Goal: Task Accomplishment & Management: Use online tool/utility

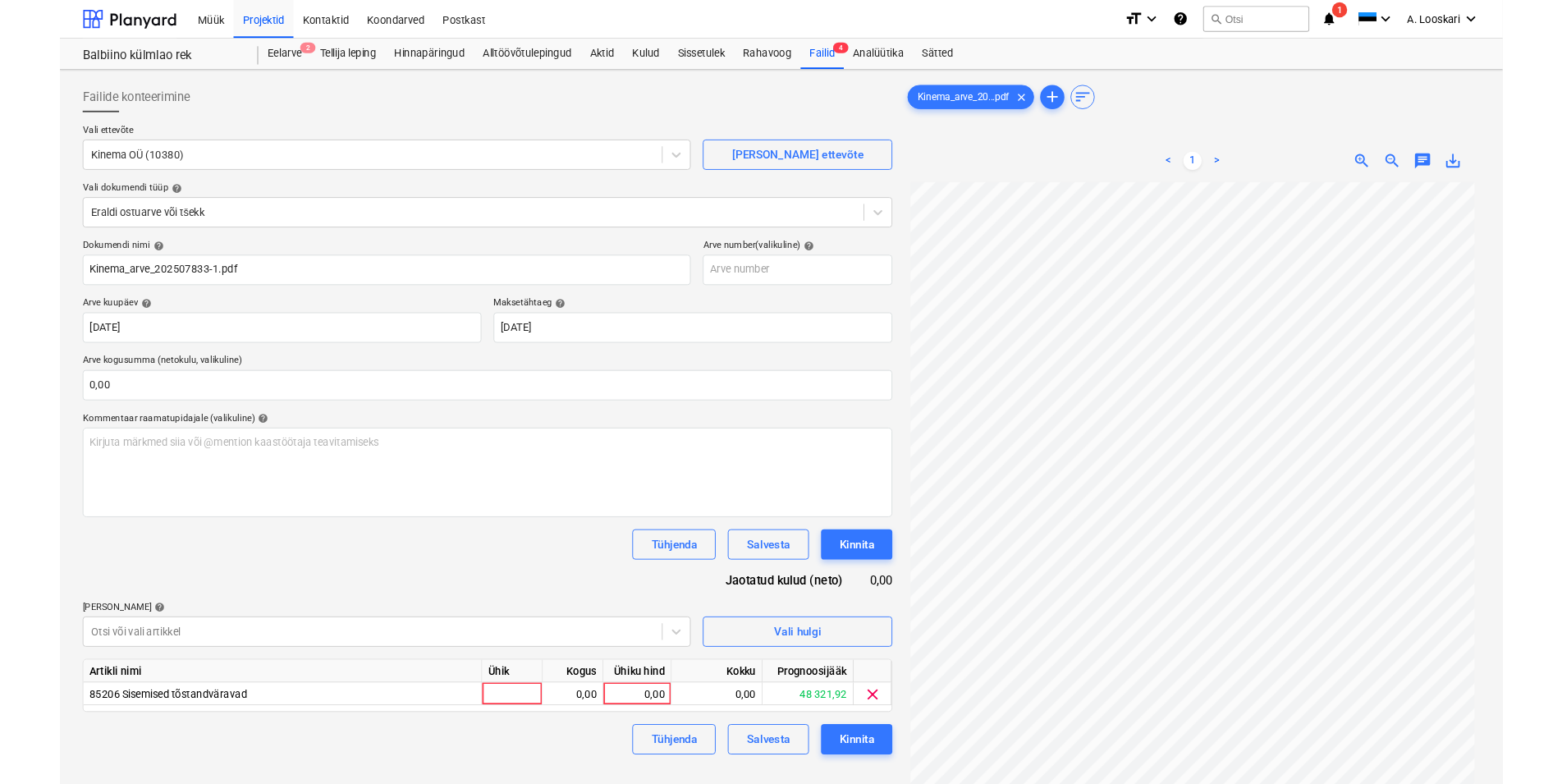
scroll to position [164, 0]
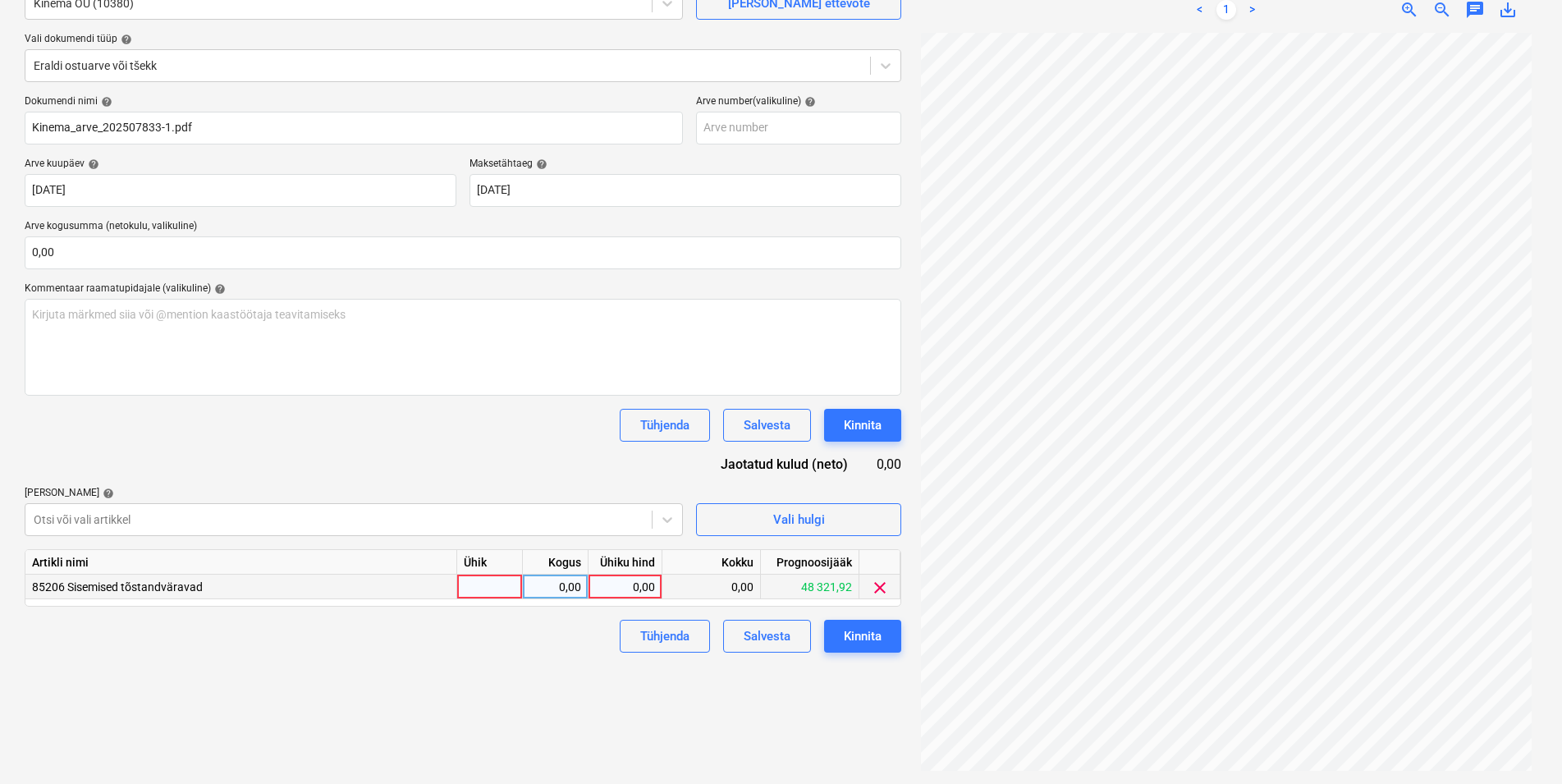
click at [491, 590] on div at bounding box center [490, 587] width 65 height 24
type input "kmpl"
click at [542, 585] on div "0,00" at bounding box center [555, 587] width 51 height 24
type input "1"
click at [624, 583] on div "0,00" at bounding box center [625, 587] width 60 height 24
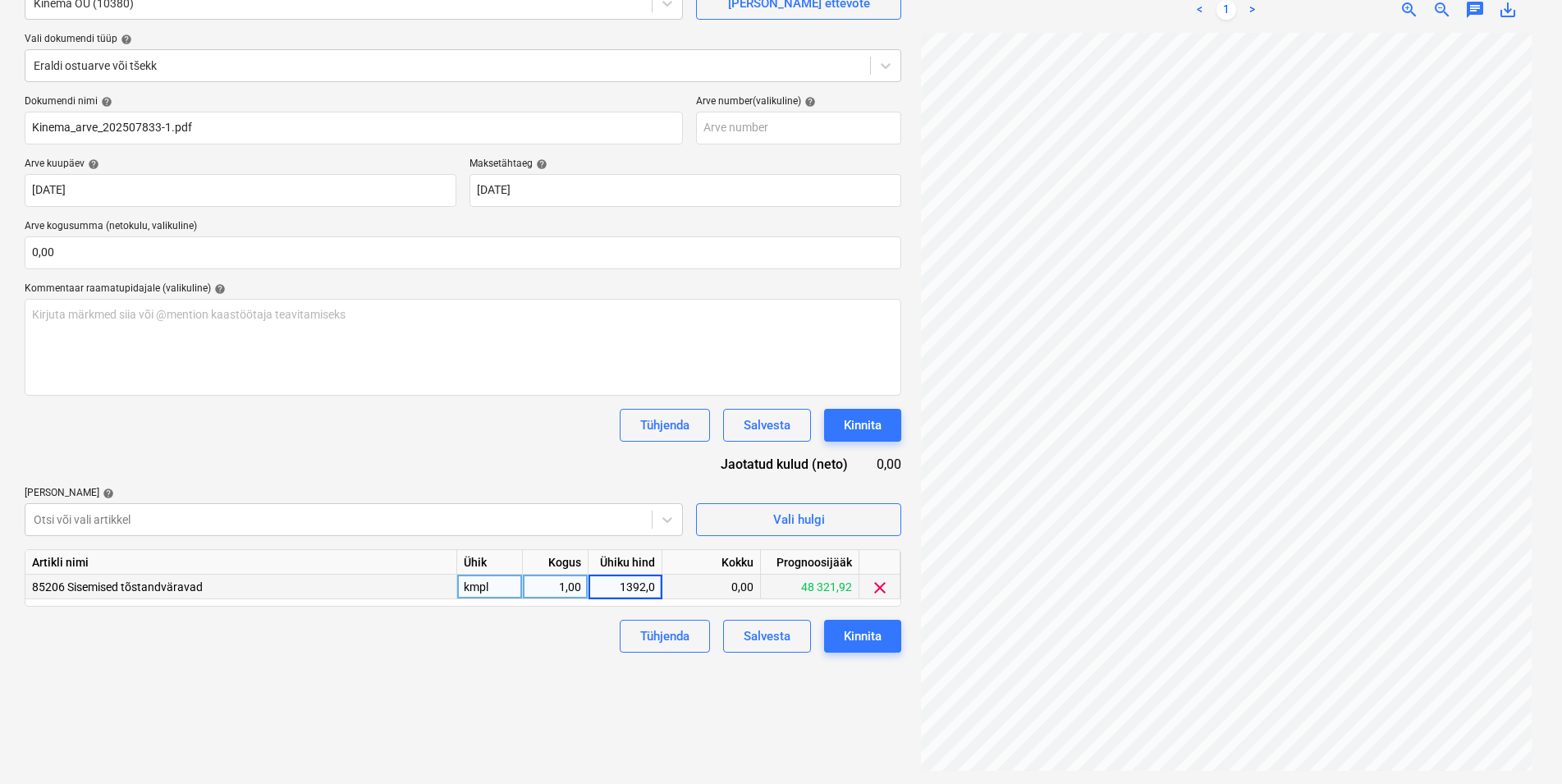
type input "1392,09"
click at [485, 698] on div "Failide konteerimine Vali ettevõte Kinema OÜ (10380) [PERSON_NAME] uus ettevõte…" at bounding box center [463, 348] width 890 height 860
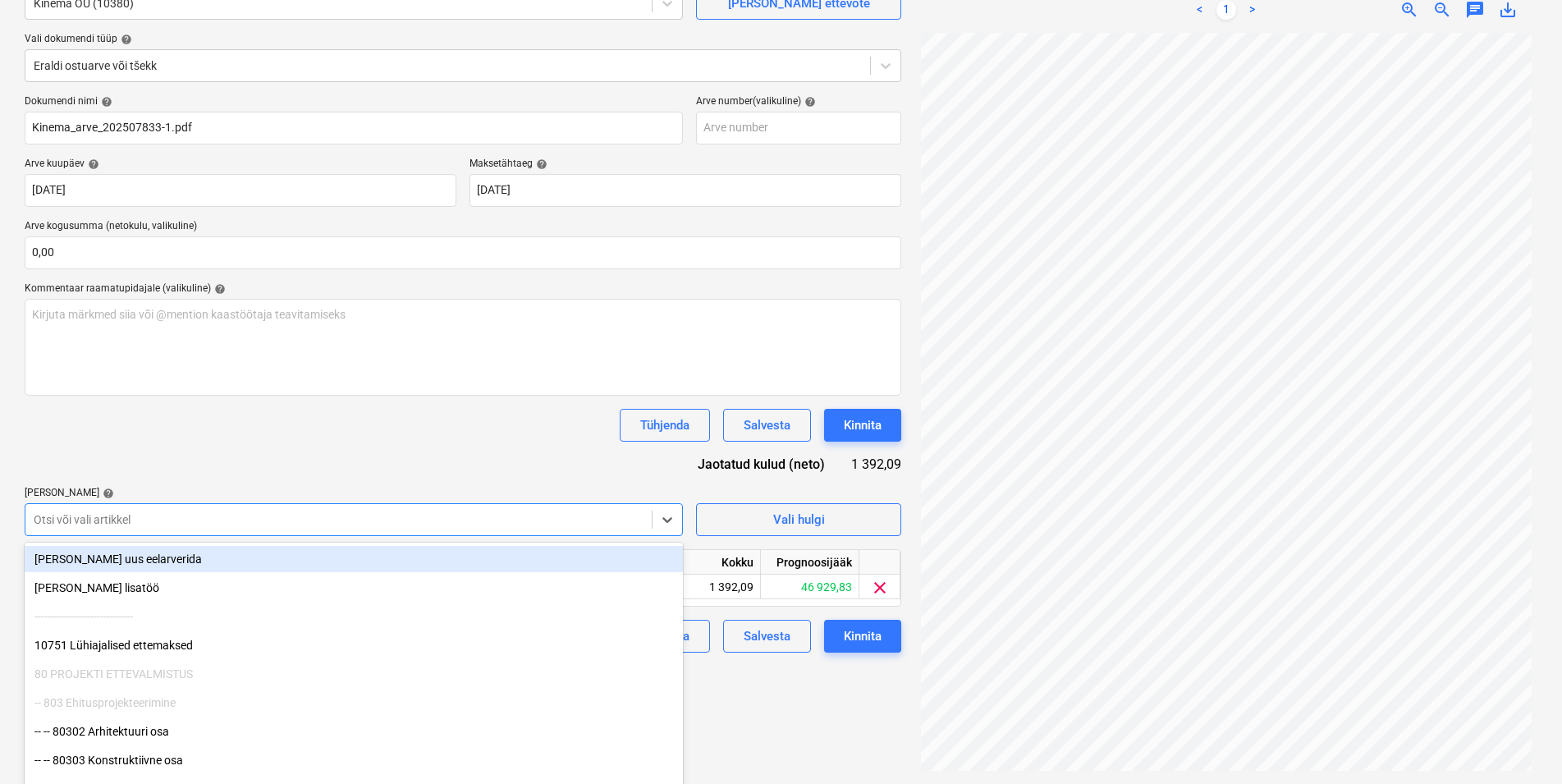
scroll to position [172, 0]
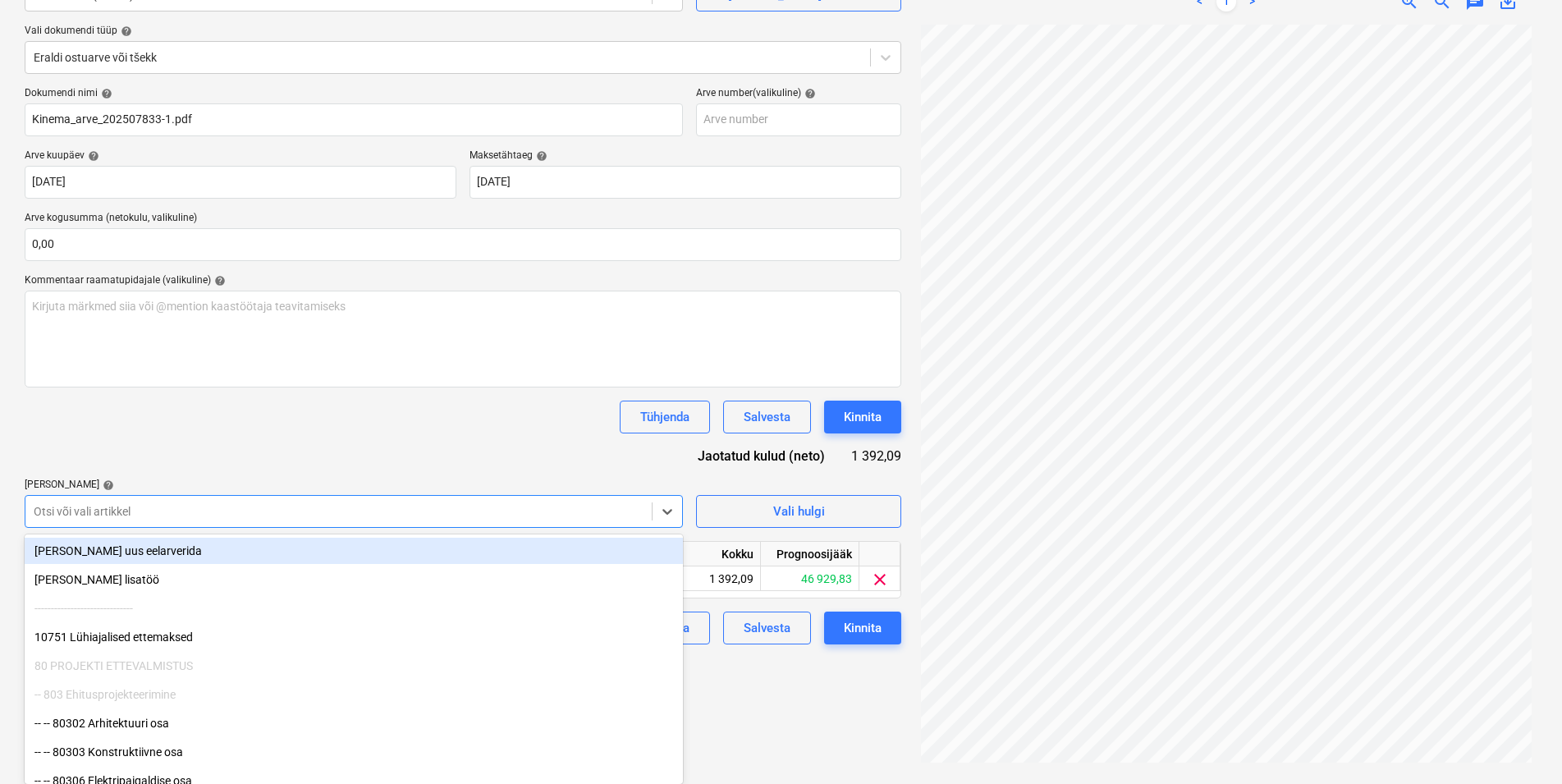
click at [349, 519] on div at bounding box center [339, 511] width 610 height 17
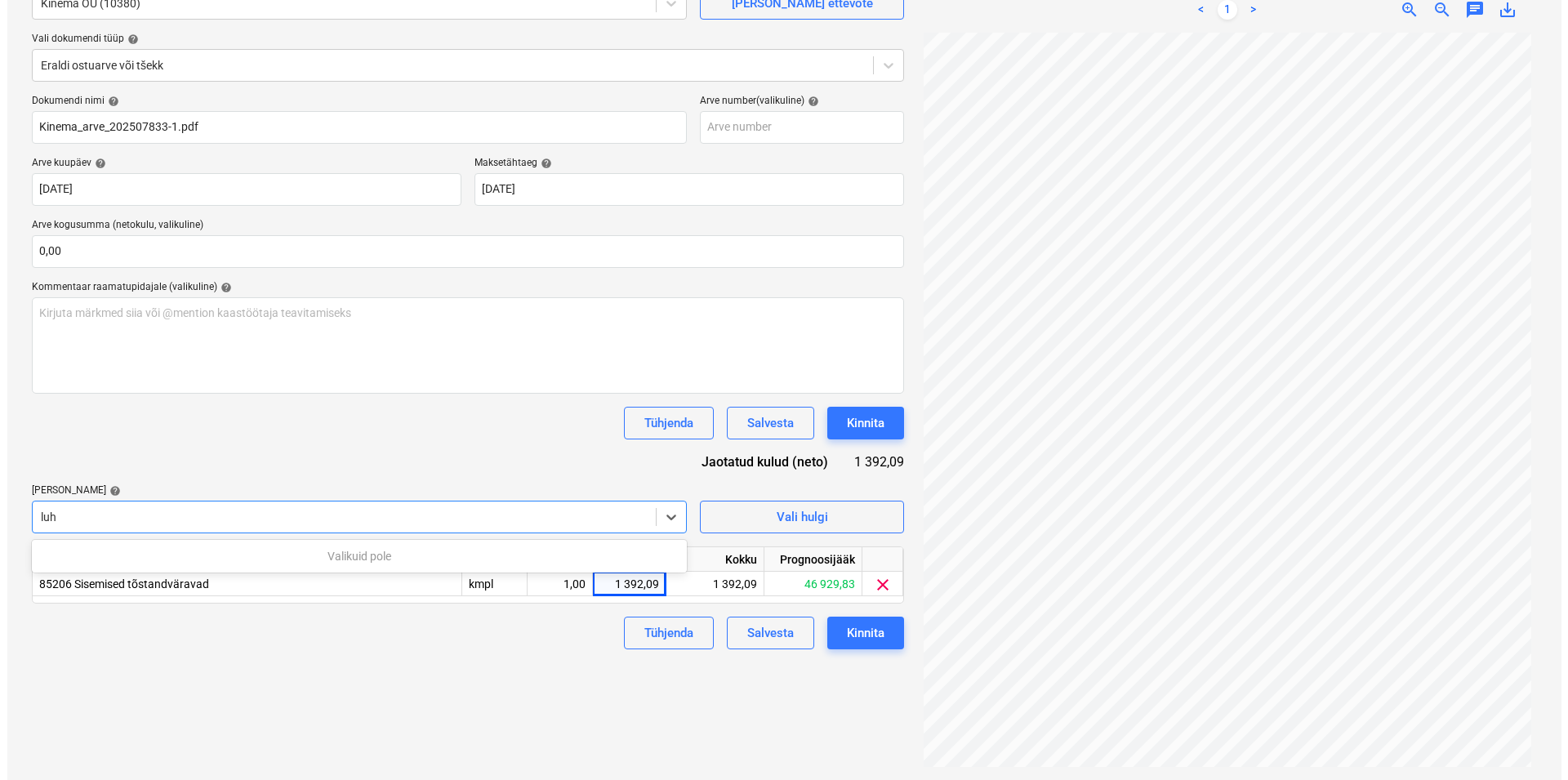
scroll to position [163, 0]
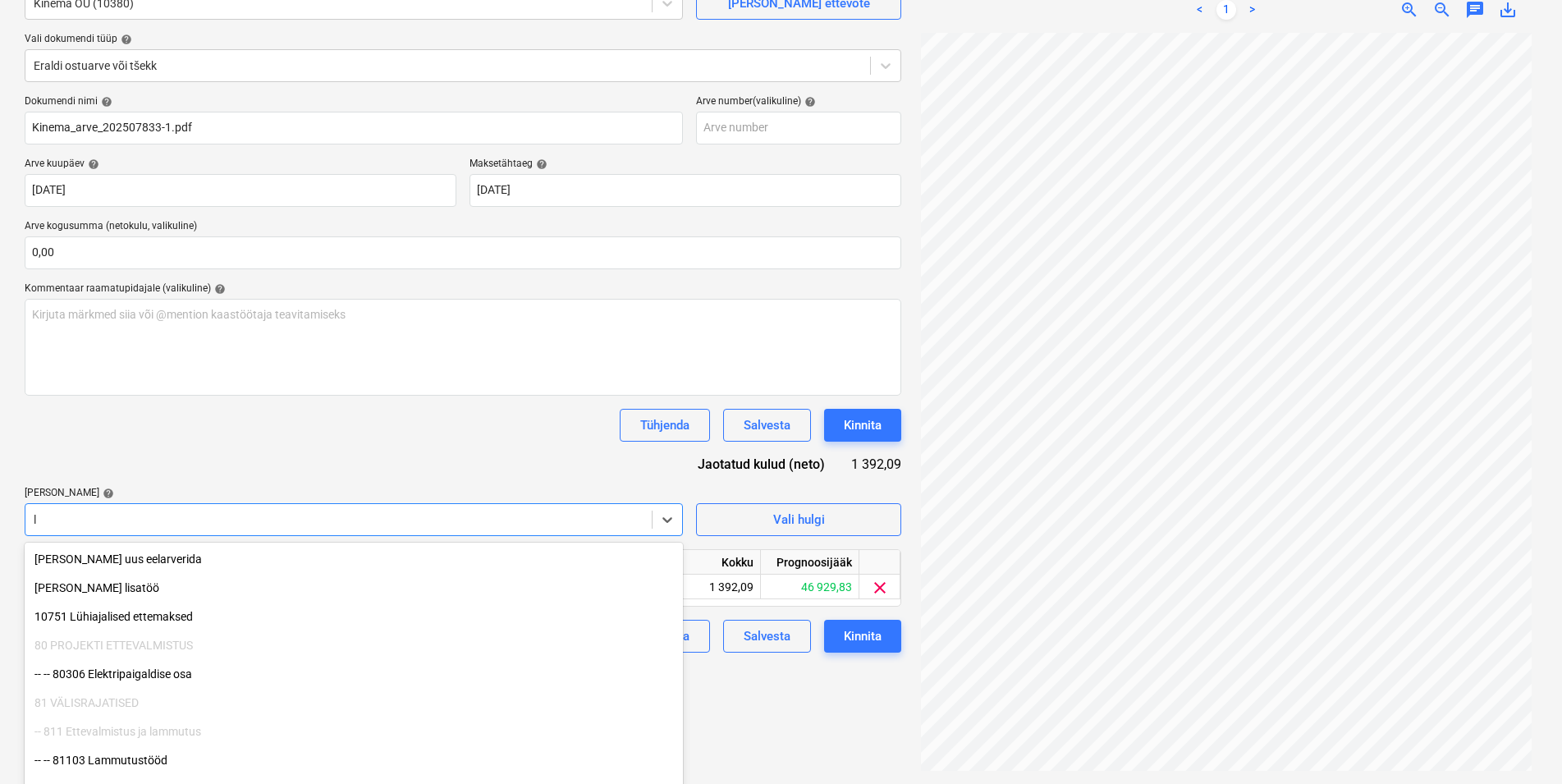
type input "lü"
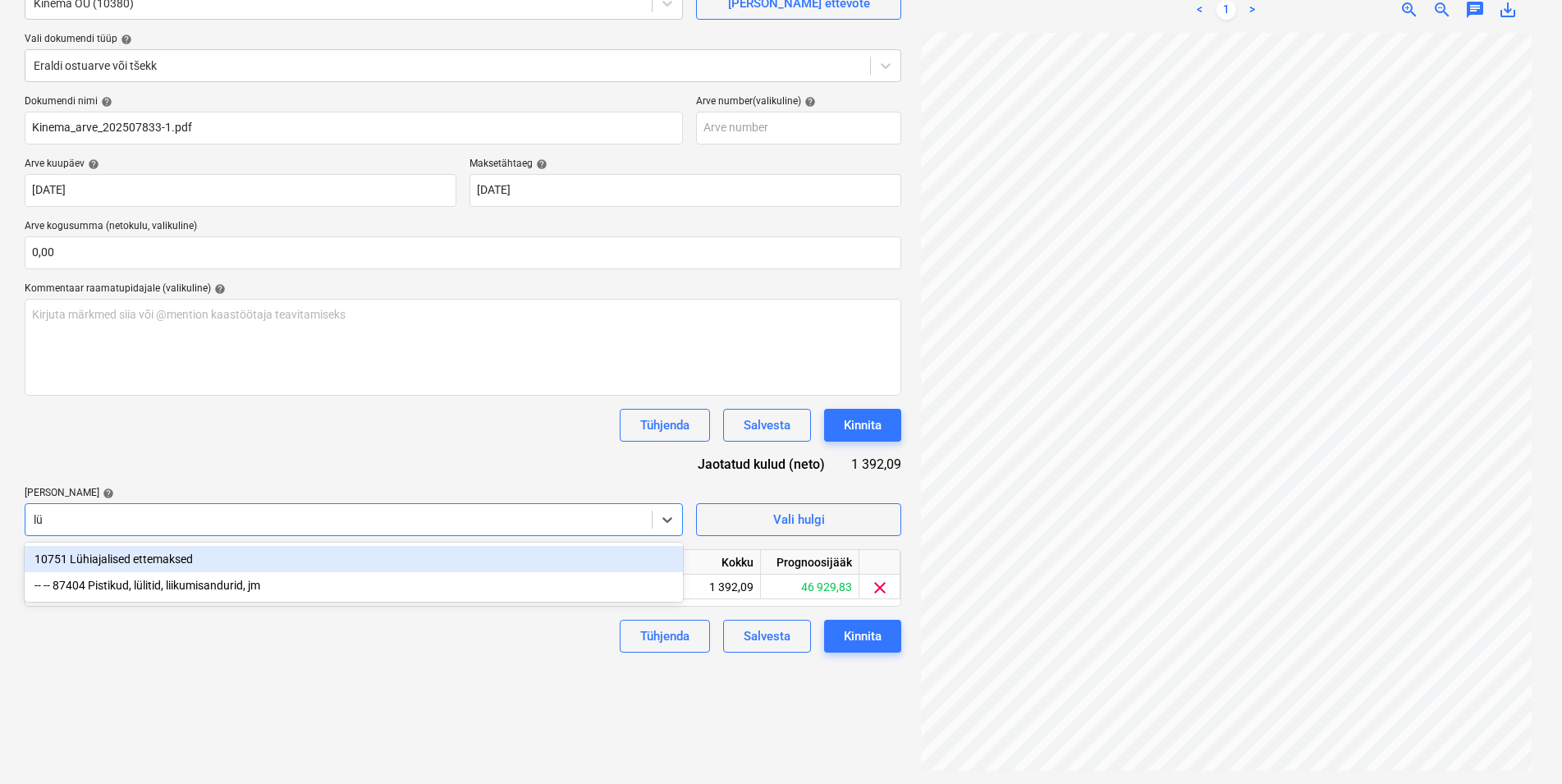
click at [155, 556] on div "10751 Lühiajalised ettemaksed" at bounding box center [354, 559] width 659 height 26
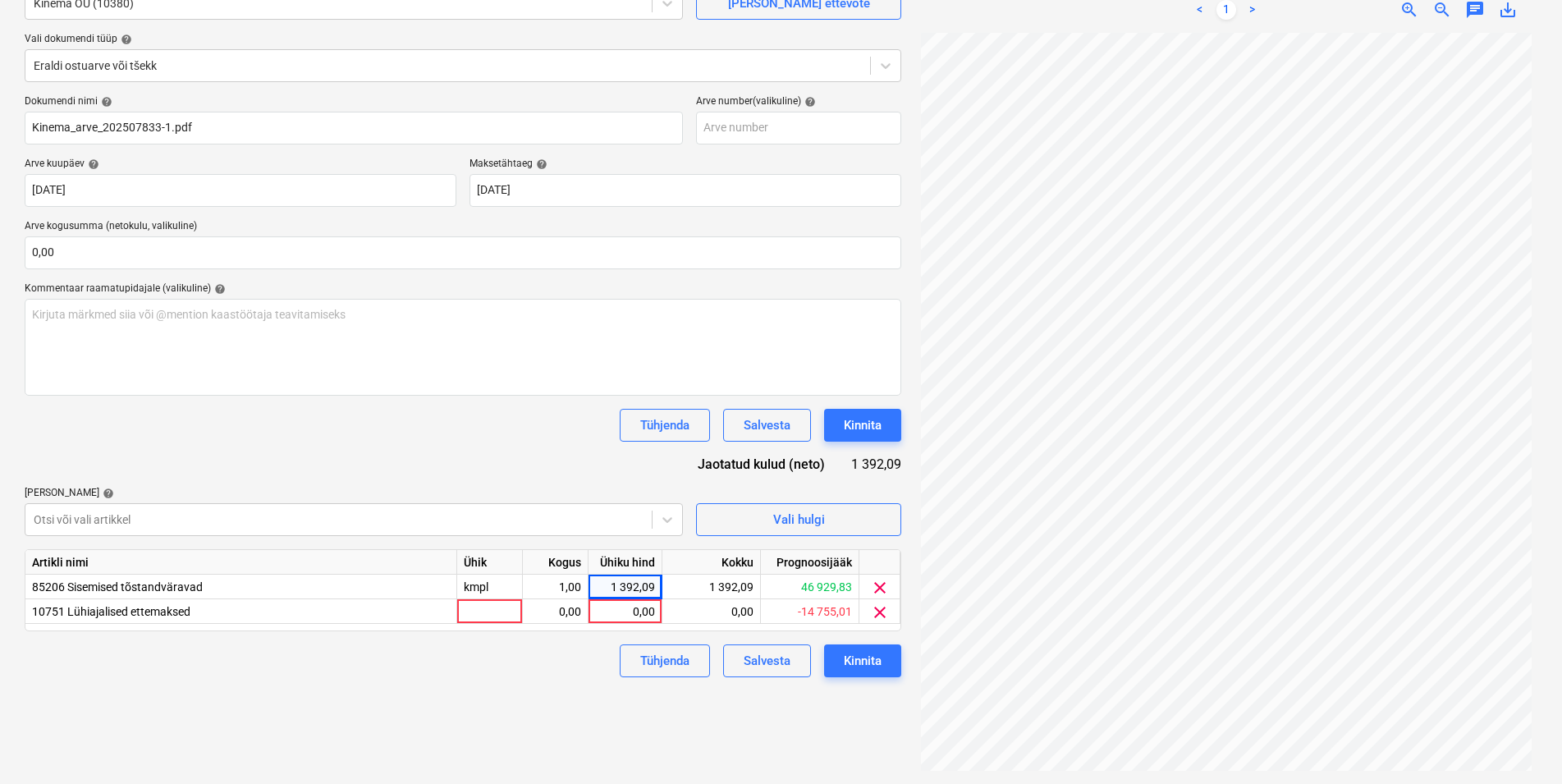
click at [346, 446] on div "Dokumendi nimi help Kinema_arve_202507833-1.pdf Arve number (valikuline) help […" at bounding box center [463, 386] width 877 height 582
click at [484, 613] on div at bounding box center [490, 612] width 65 height 24
type input "kmpl"
click at [541, 616] on div "0,00" at bounding box center [555, 612] width 51 height 24
type input "1"
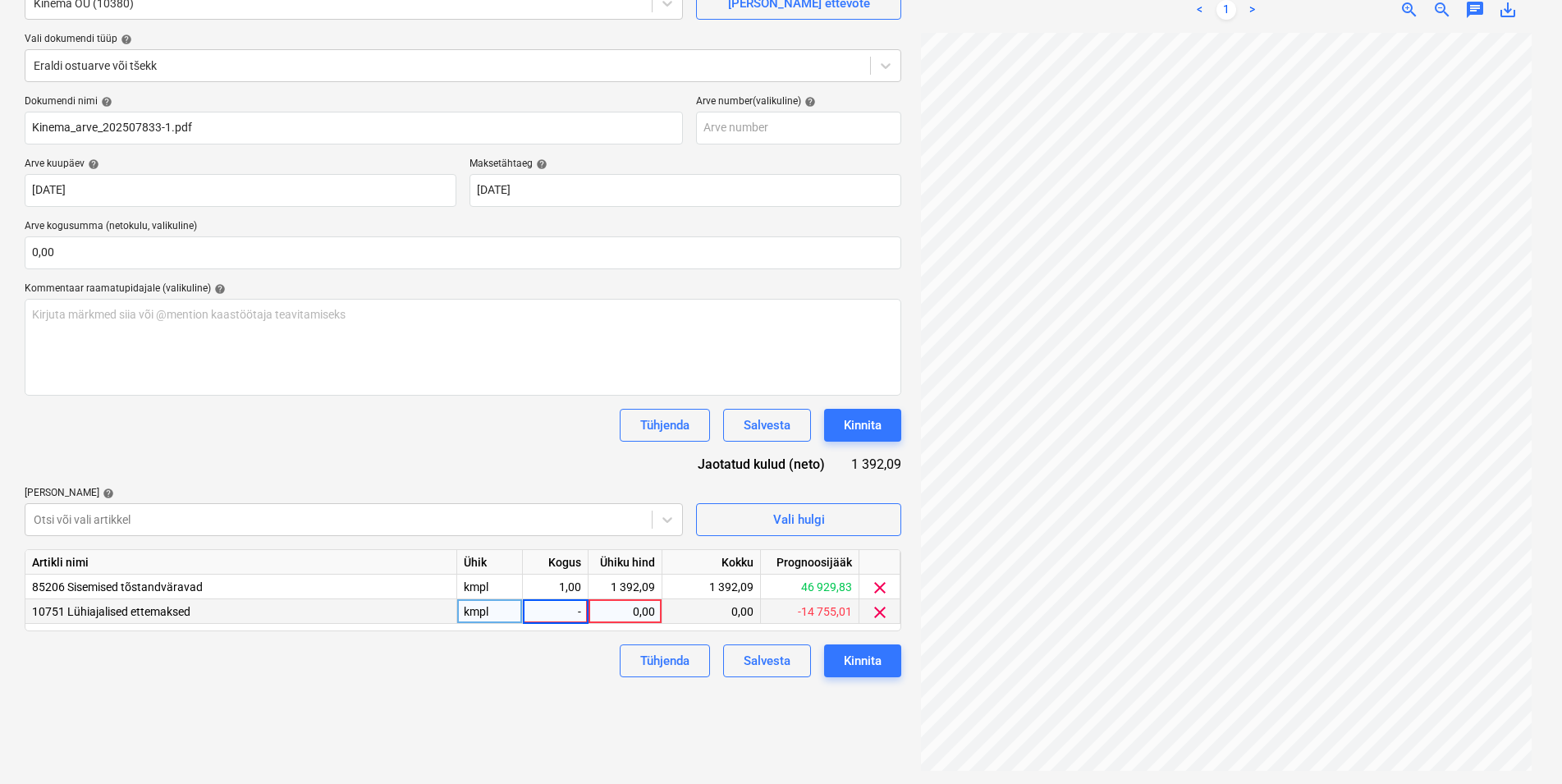
type input "-1"
click at [624, 612] on div "0,00" at bounding box center [625, 612] width 60 height 24
type input "1392,09"
click at [475, 679] on div "Failide konteerimine Vali ettevõte Kinema OÜ (10380) [PERSON_NAME] uus ettevõte…" at bounding box center [463, 348] width 890 height 860
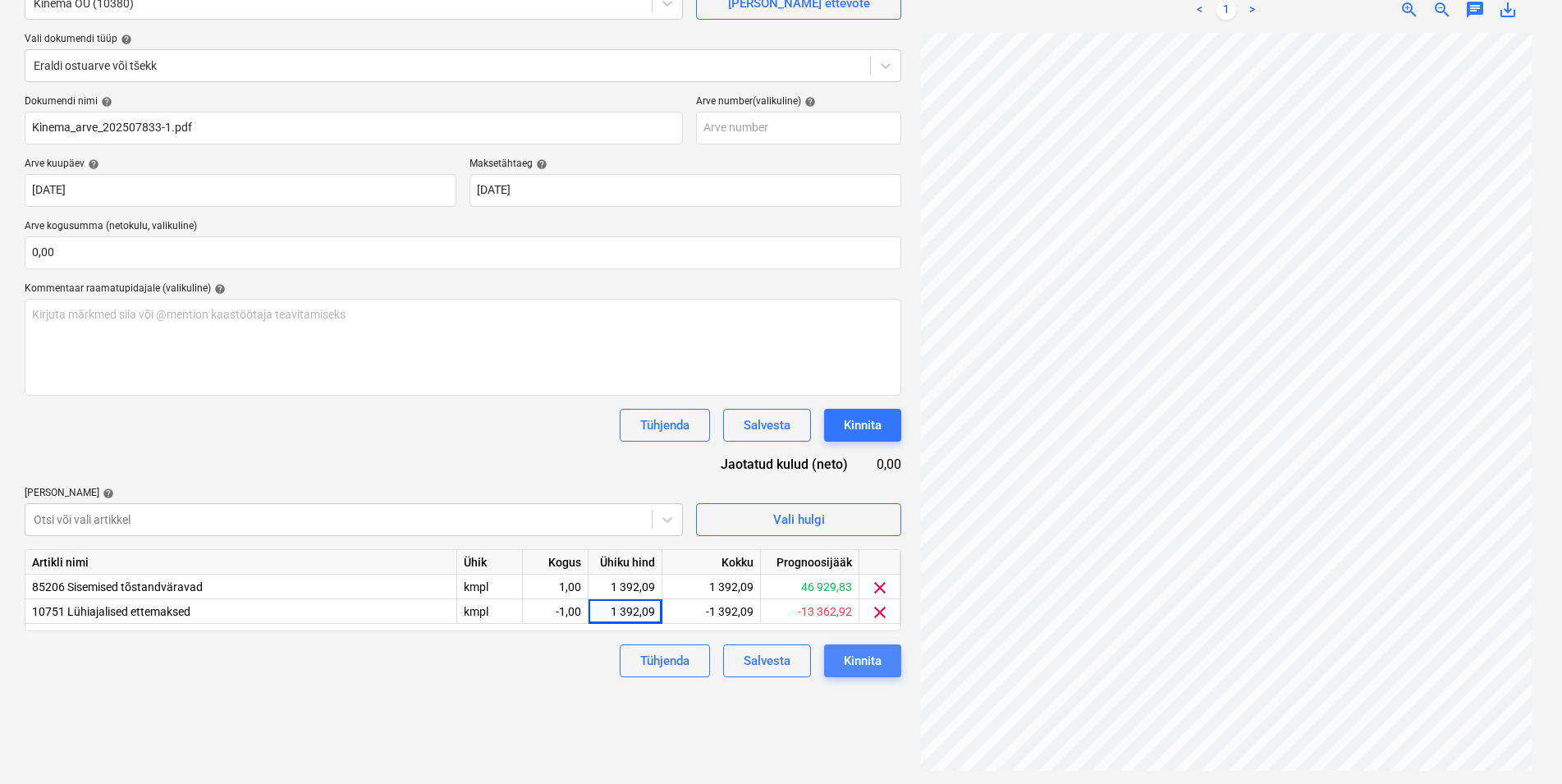
click at [865, 660] on div "Kinnita" at bounding box center [862, 660] width 37 height 22
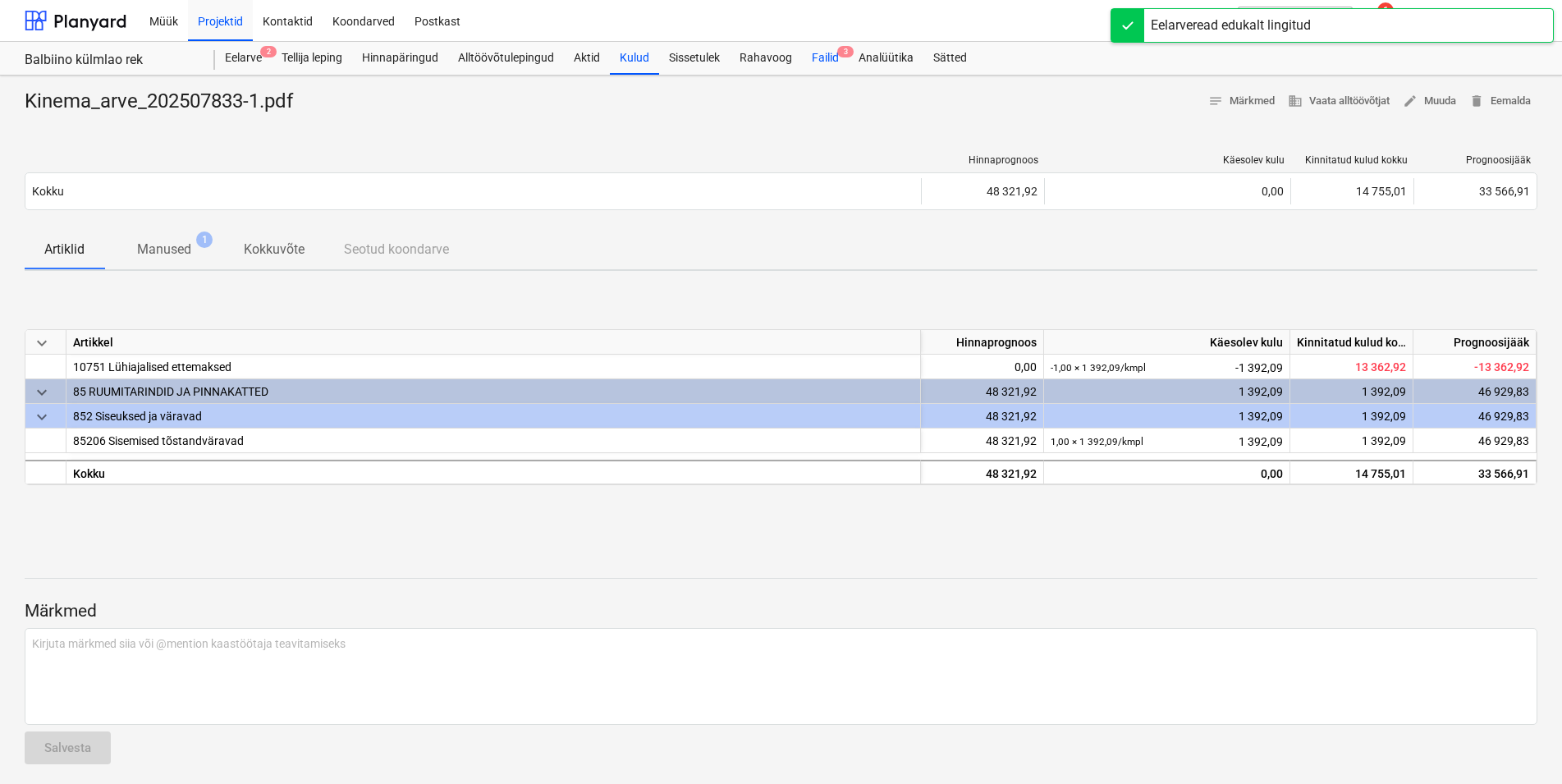
click at [834, 56] on div "Failid 3" at bounding box center [826, 58] width 47 height 33
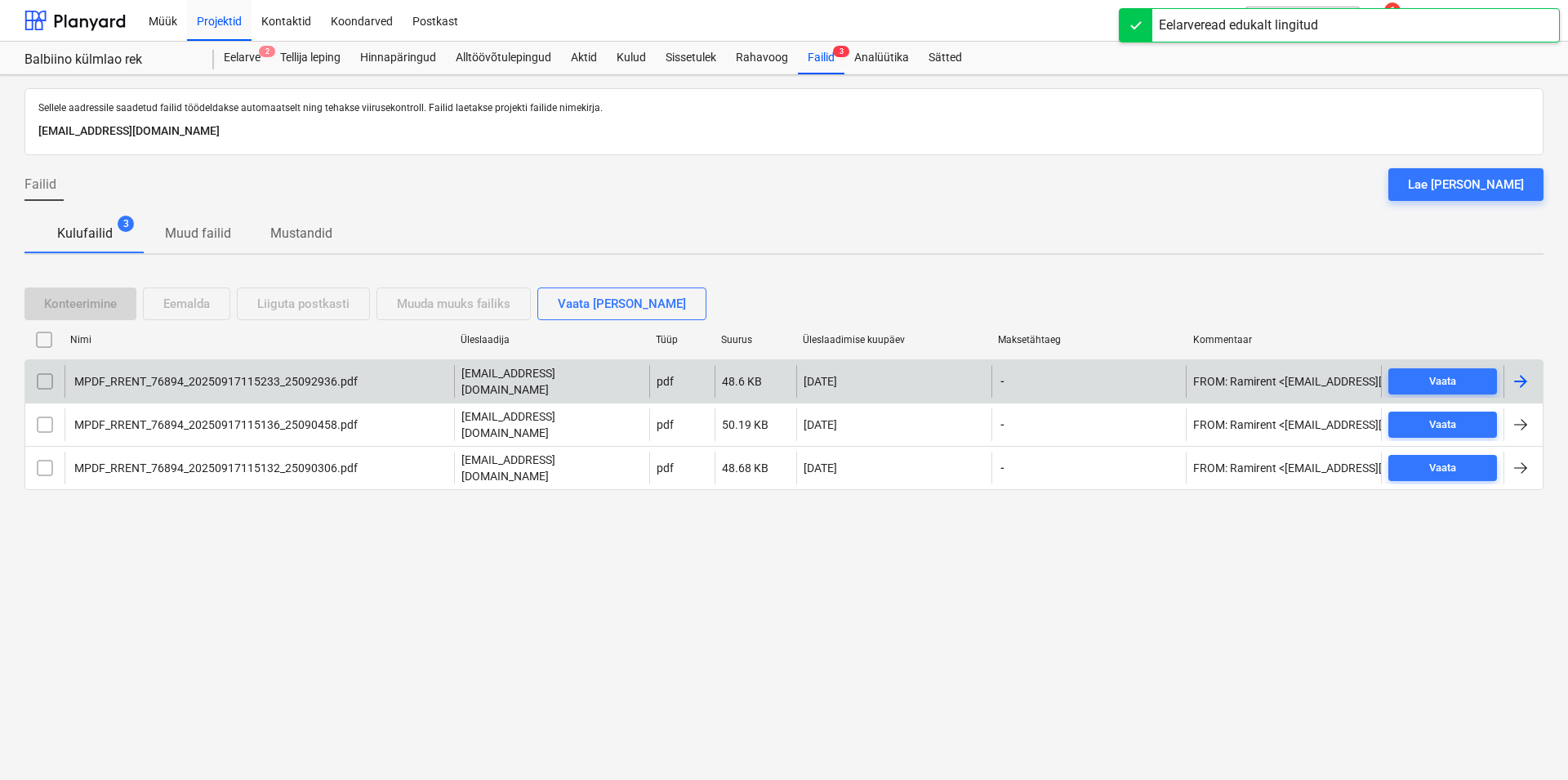
click at [231, 376] on div "MPDF_RRENT_76894_20250917115233_25092936.pdf" at bounding box center [259, 381] width 390 height 33
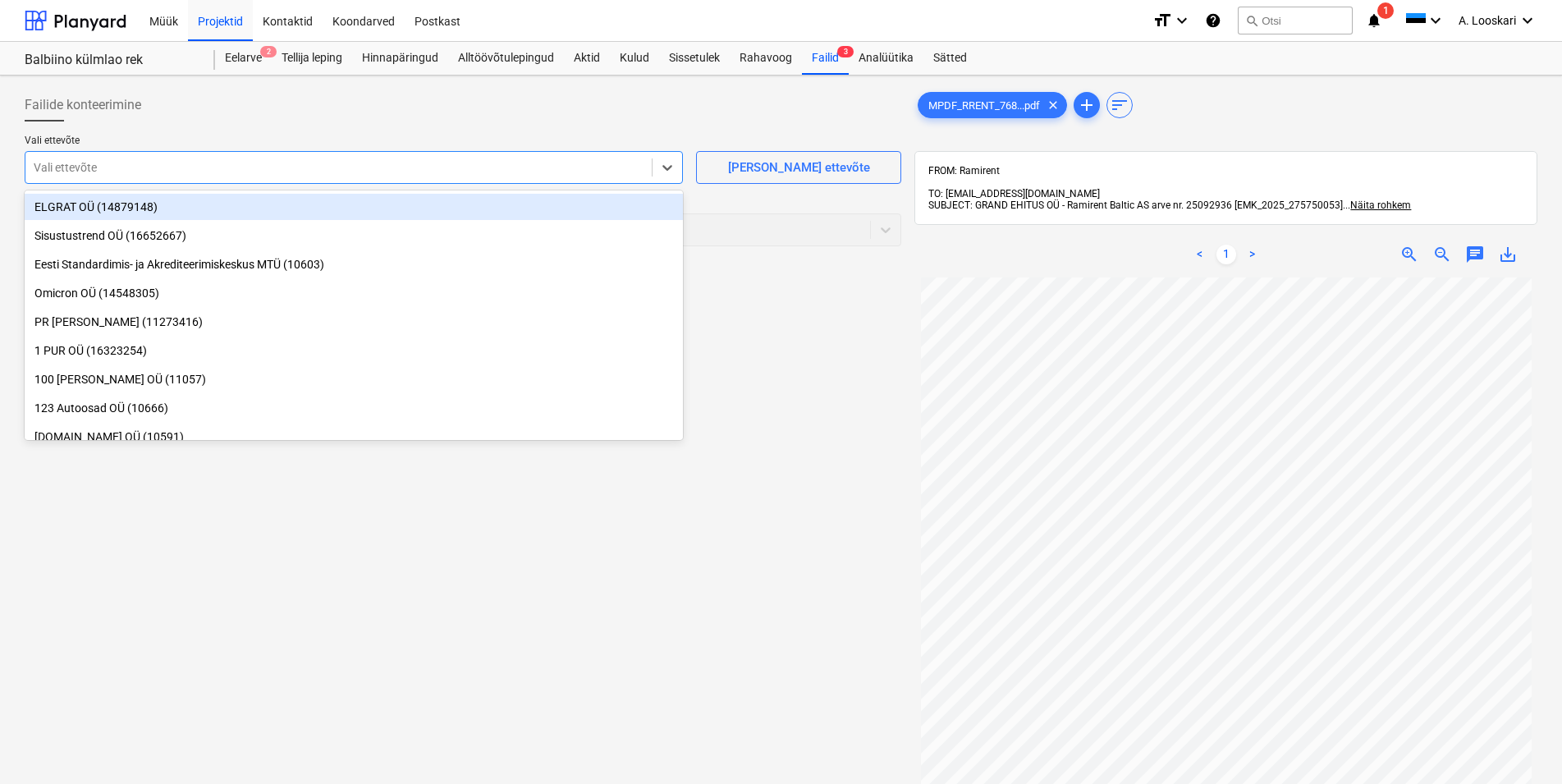
click at [107, 166] on div at bounding box center [339, 167] width 610 height 17
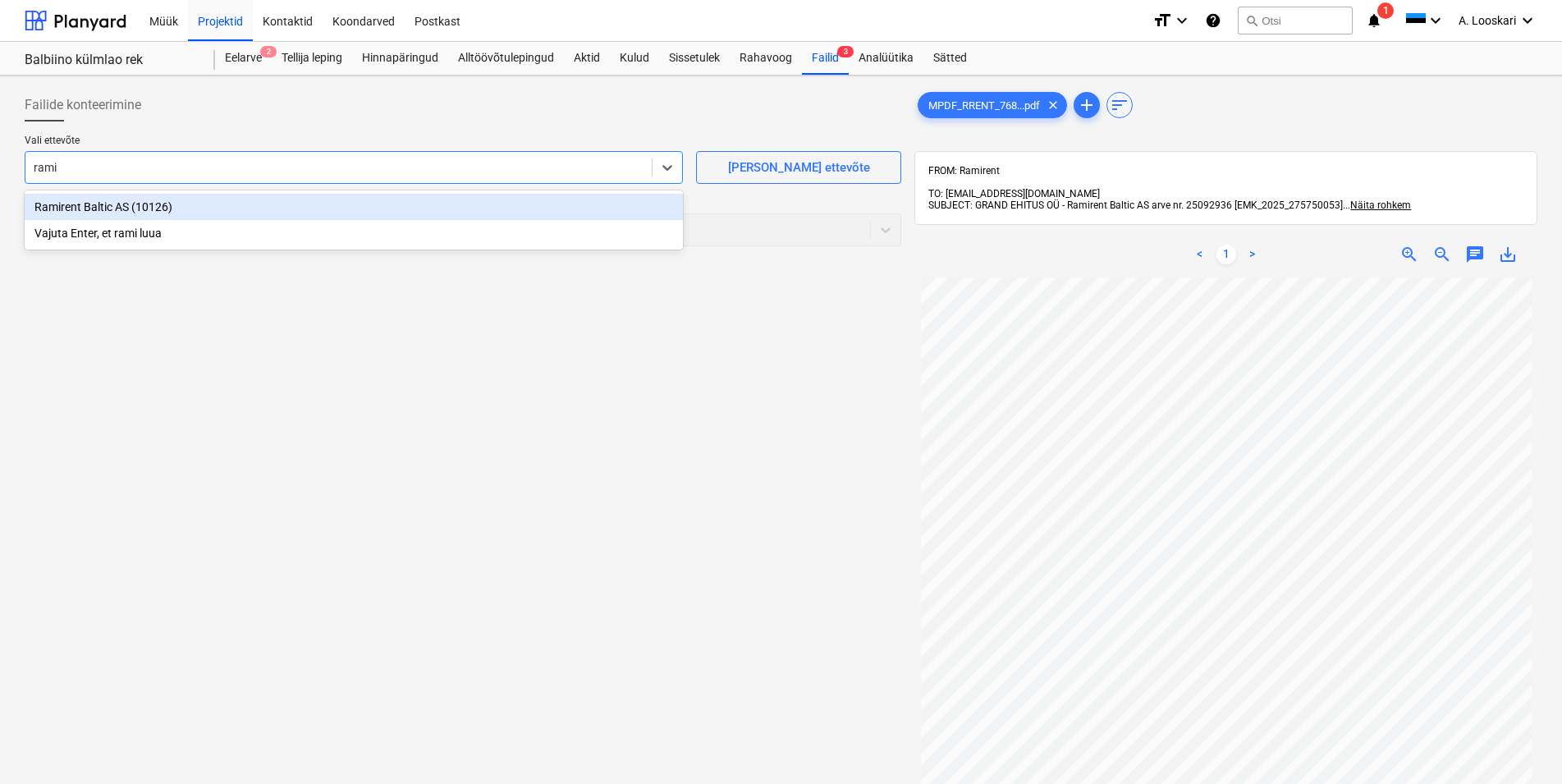
type input "ramir"
click at [118, 202] on div "Ramirent Baltic AS (10126)" at bounding box center [354, 206] width 659 height 26
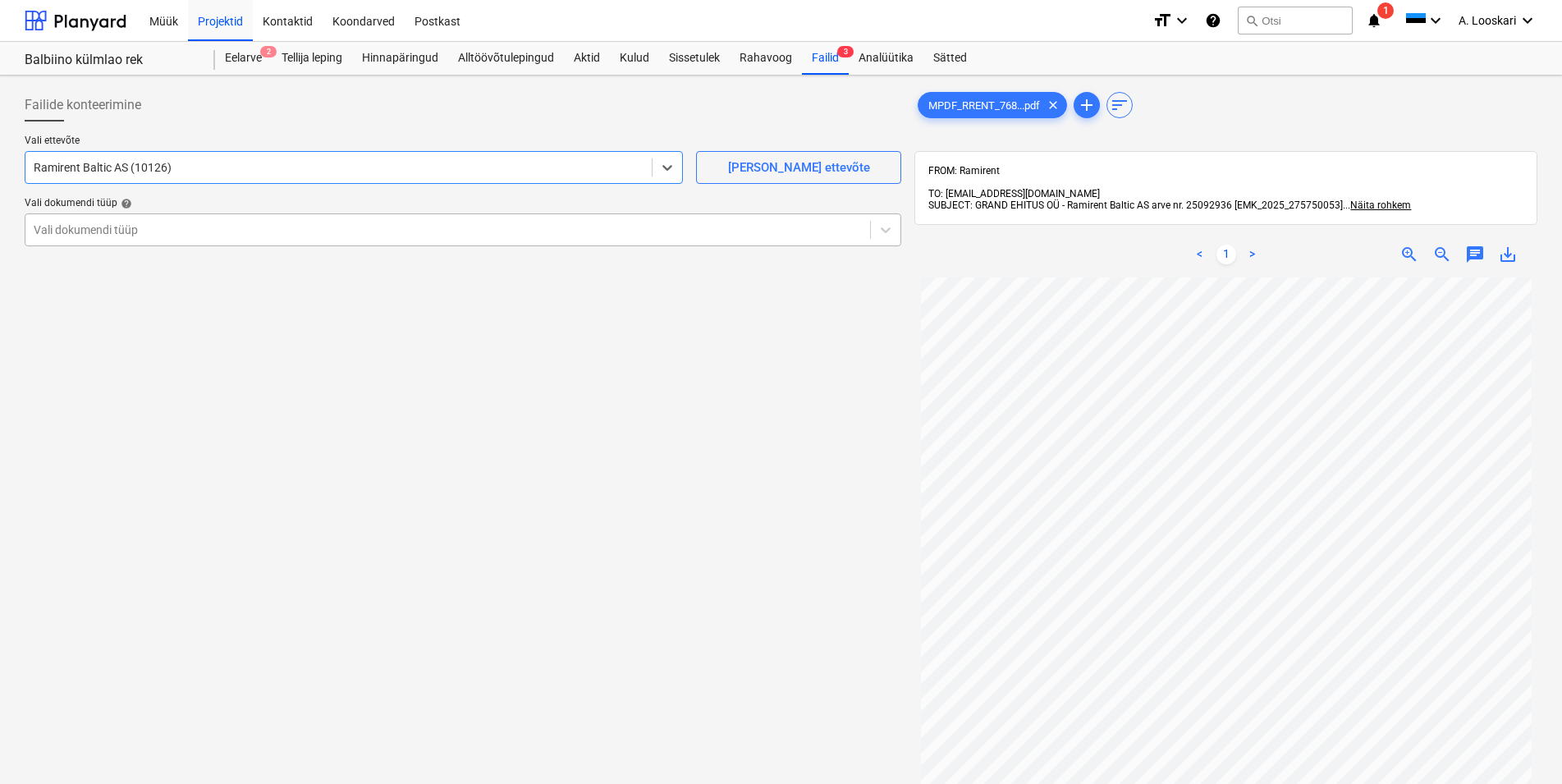
click at [137, 234] on div at bounding box center [448, 229] width 828 height 17
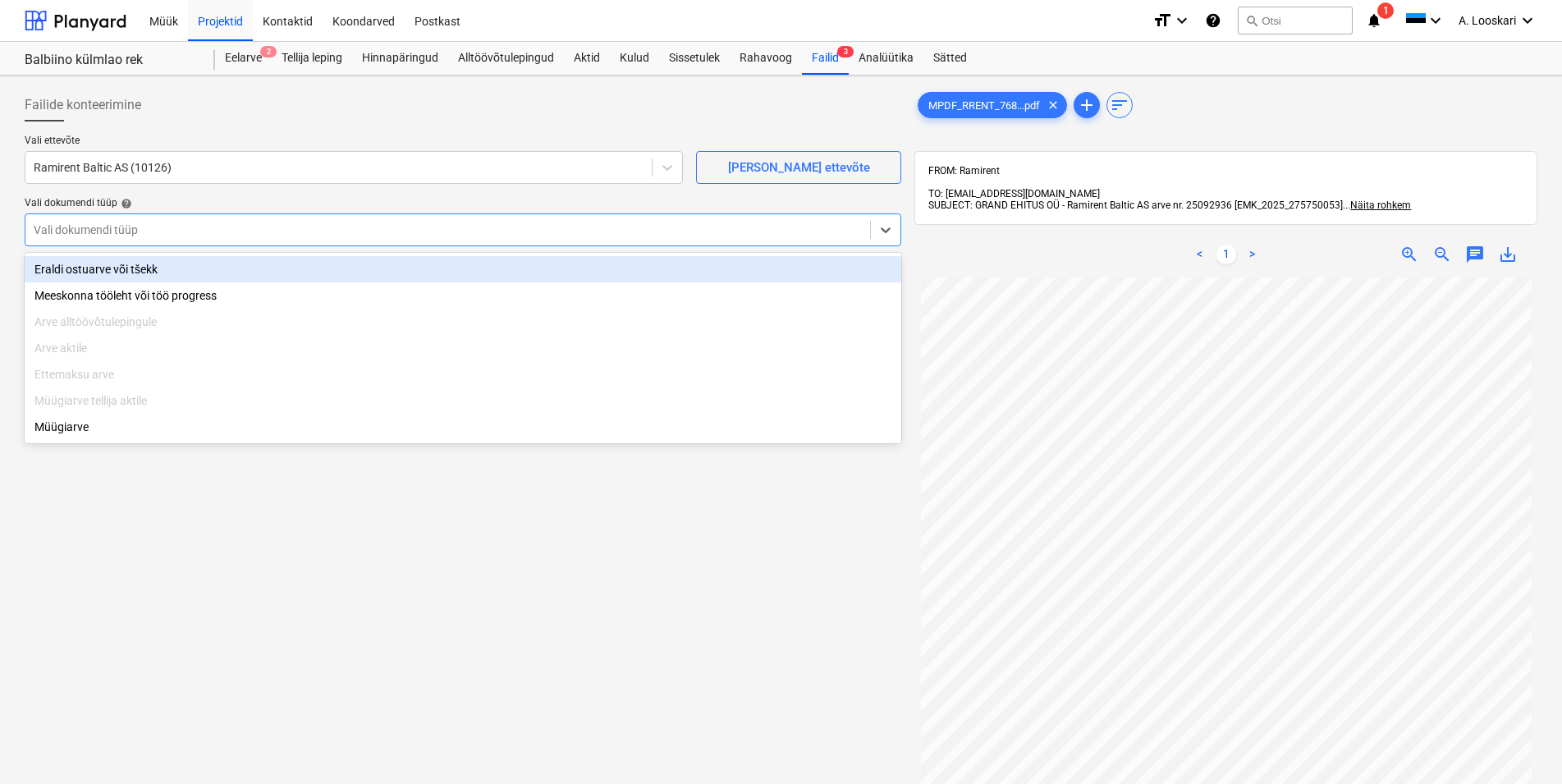
click at [146, 265] on div "Eraldi ostuarve või tšekk" at bounding box center [463, 269] width 877 height 26
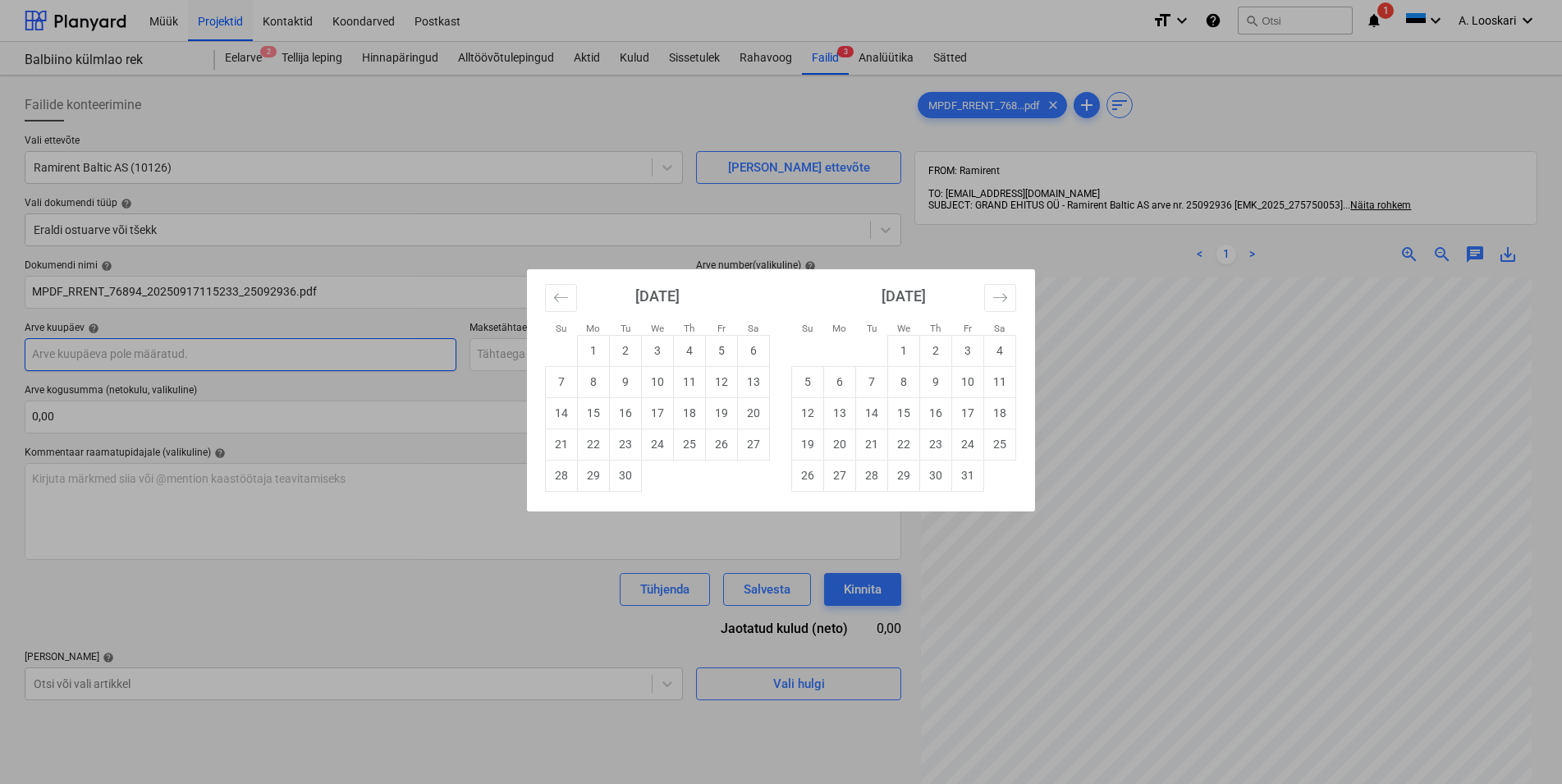
click at [161, 355] on input "text" at bounding box center [240, 355] width 432 height 33
click at [596, 416] on td "15" at bounding box center [593, 413] width 32 height 31
type input "[DATE]"
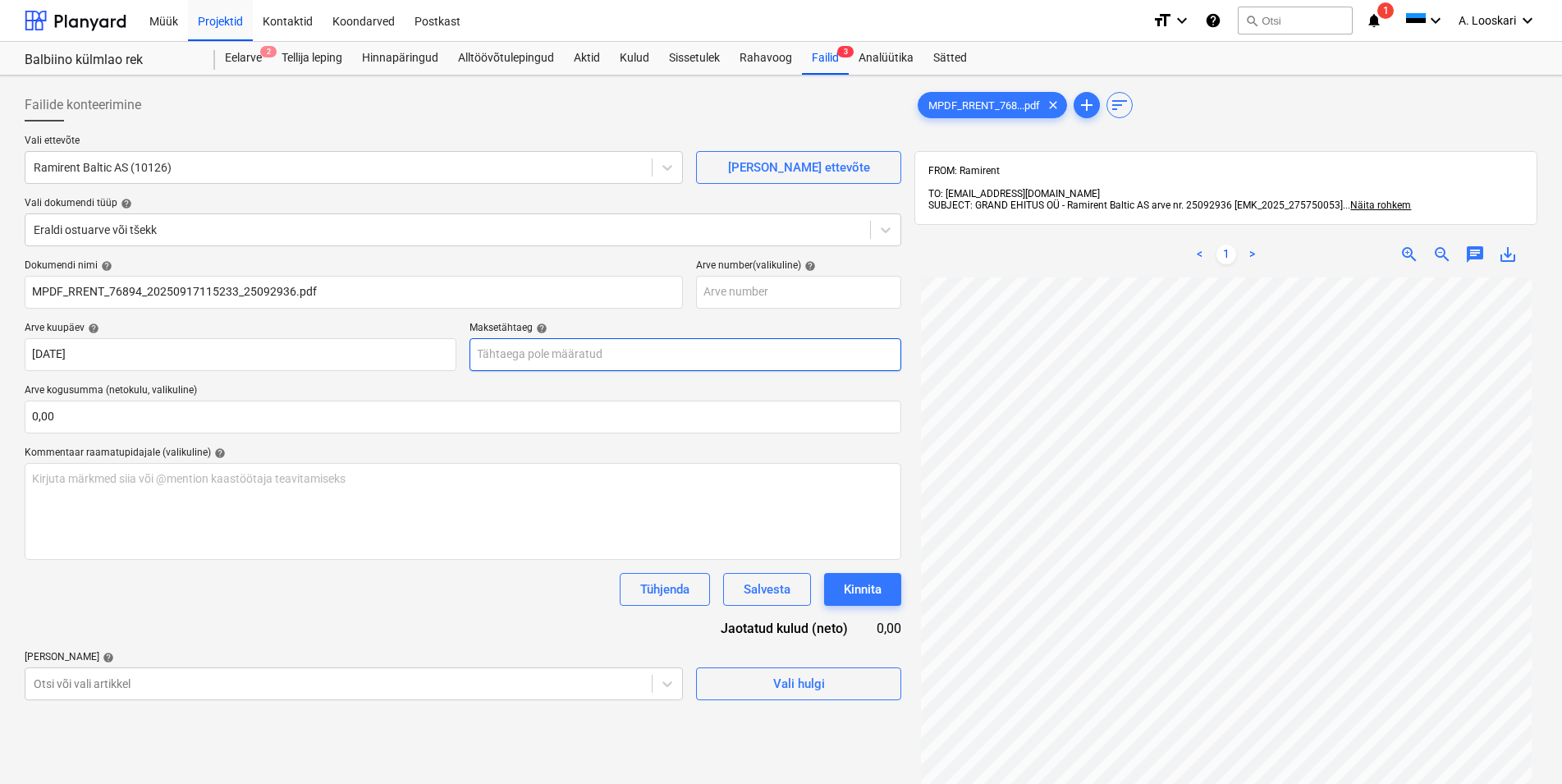
click at [544, 356] on input "text" at bounding box center [686, 355] width 432 height 33
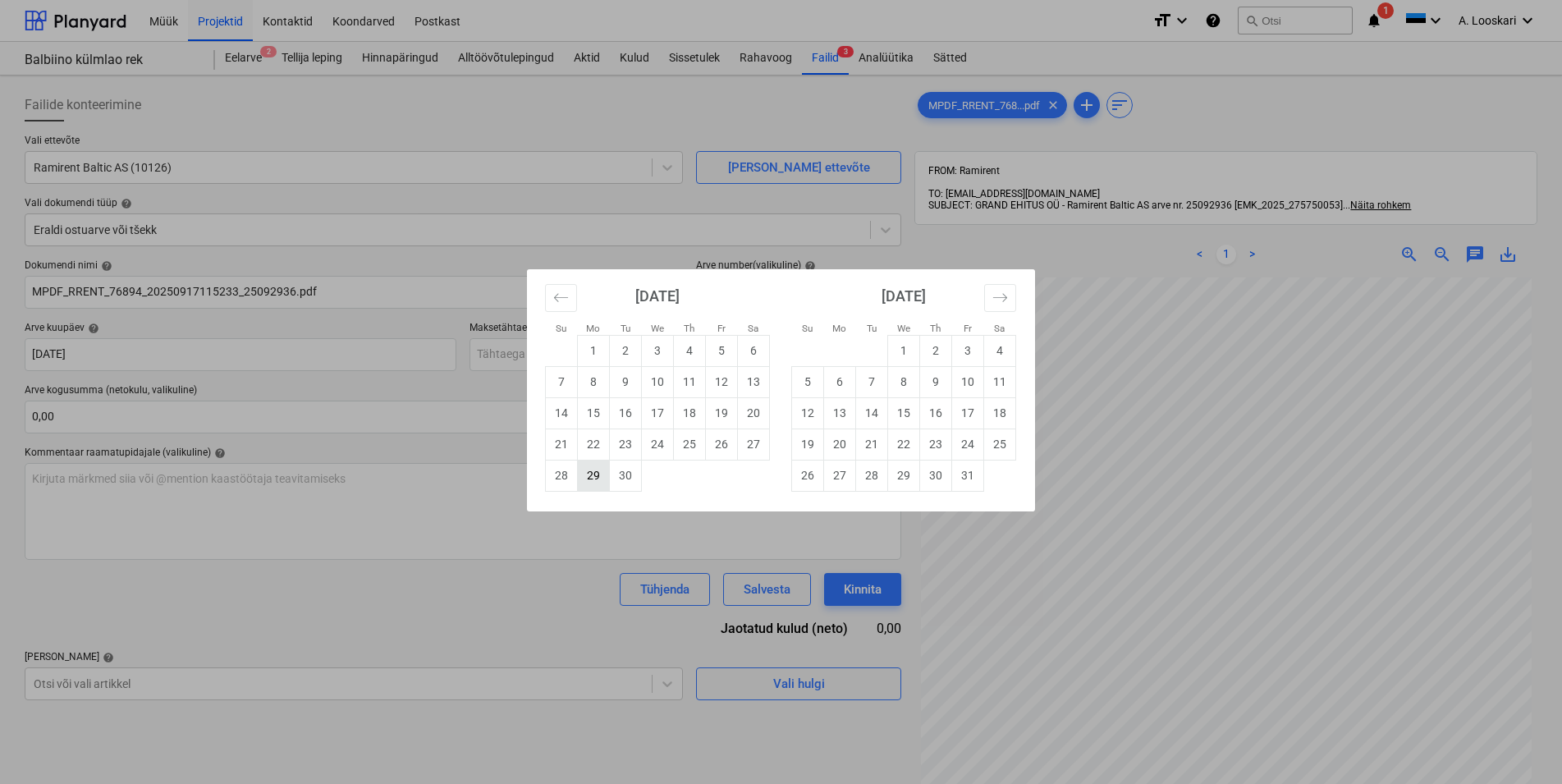
click at [597, 472] on td "29" at bounding box center [593, 476] width 32 height 31
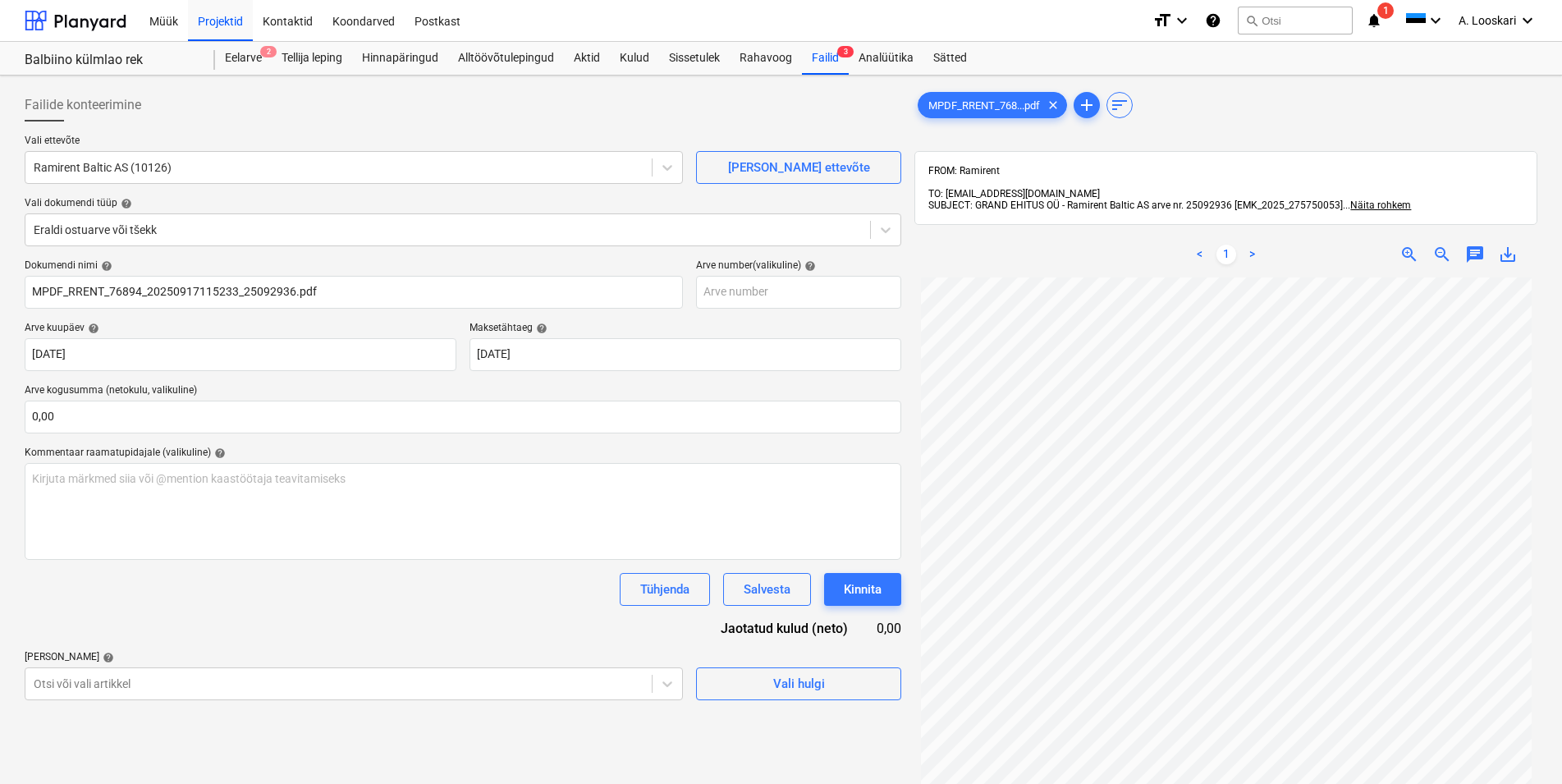
type input "[DATE]"
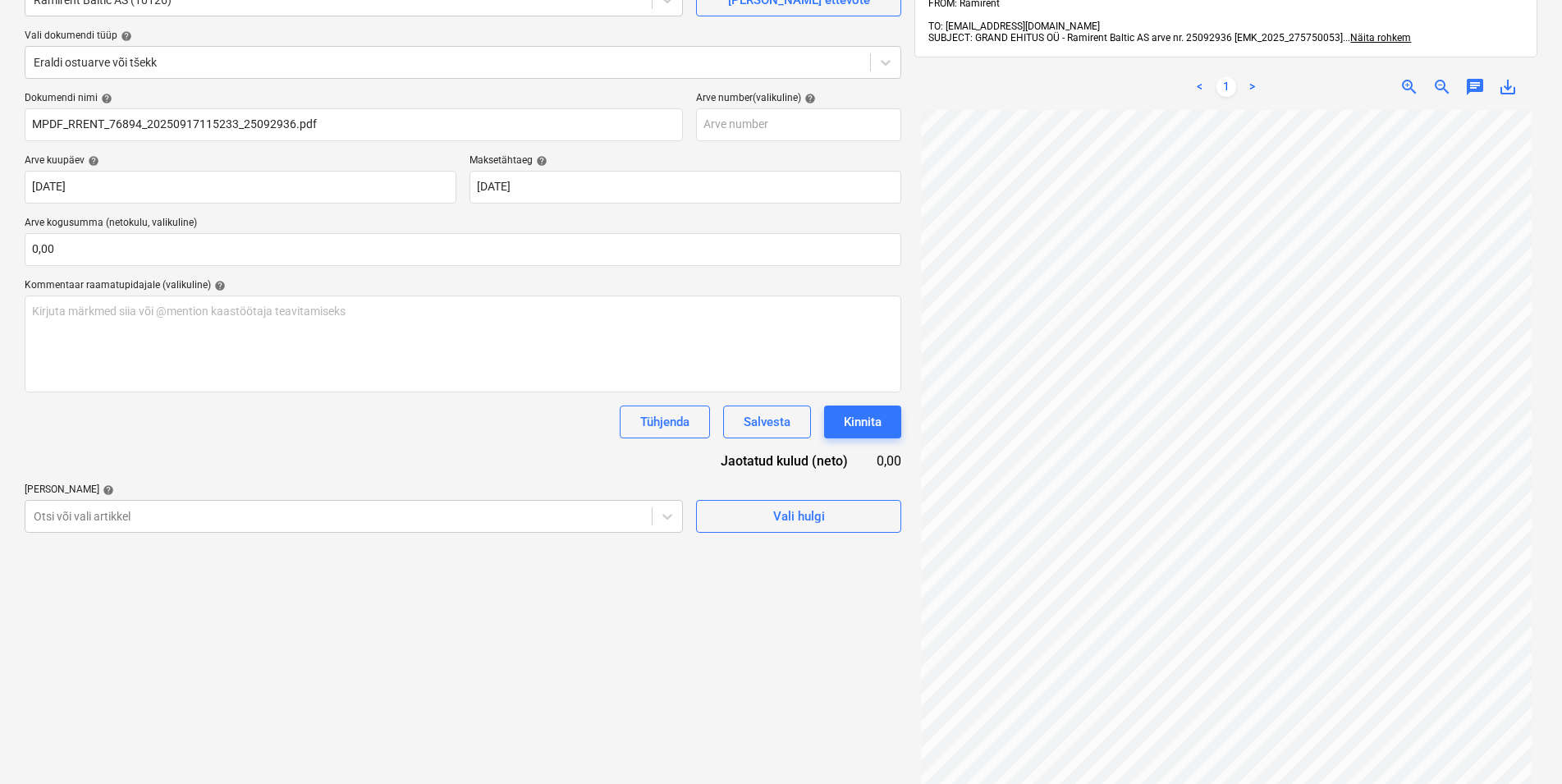
scroll to position [84, 0]
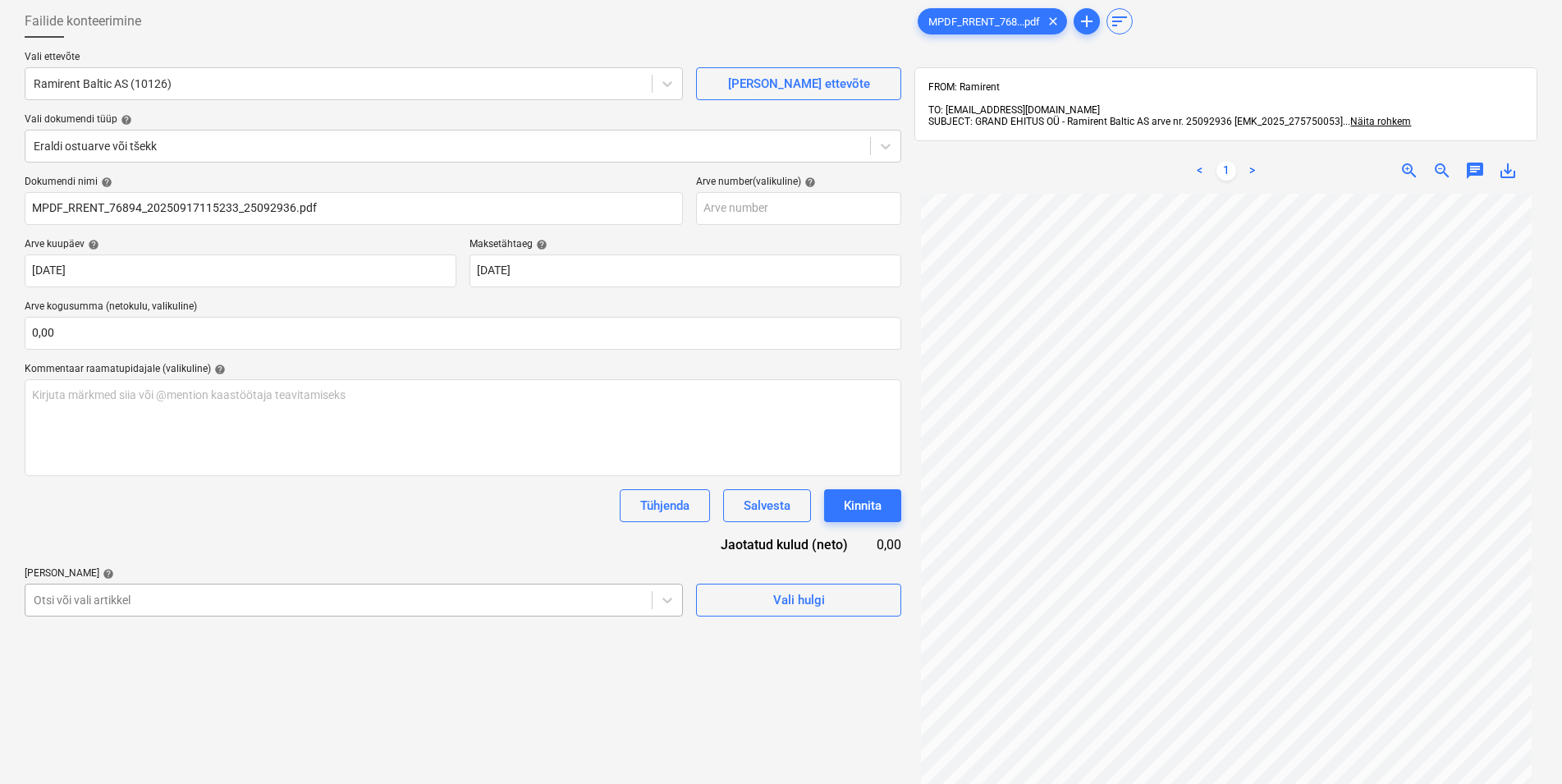
click at [196, 596] on body "Müük Projektid Kontaktid Koondarved Postkast format_size keyboard_arrow_down he…" at bounding box center [781, 308] width 1562 height 784
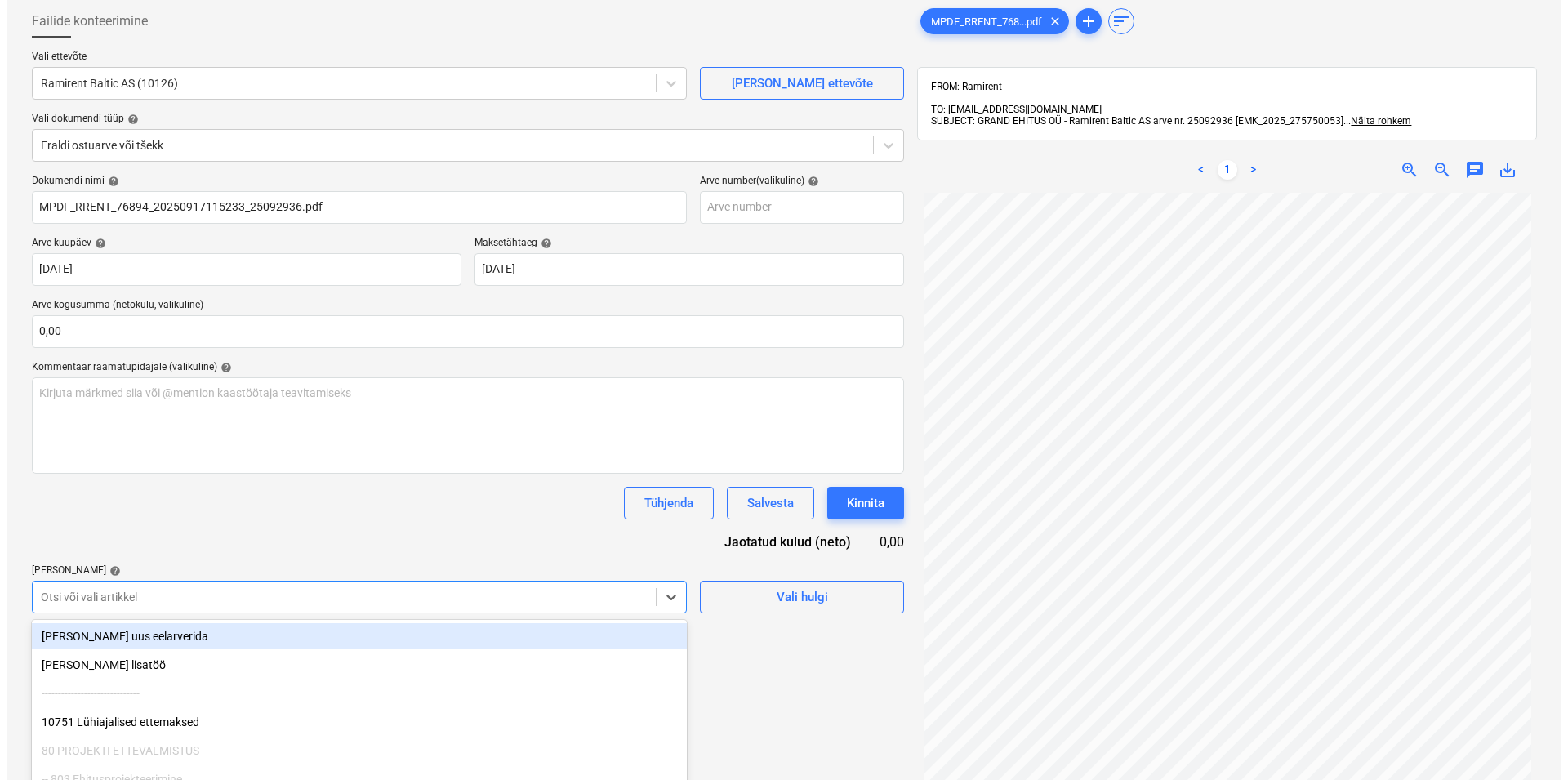
scroll to position [178, 0]
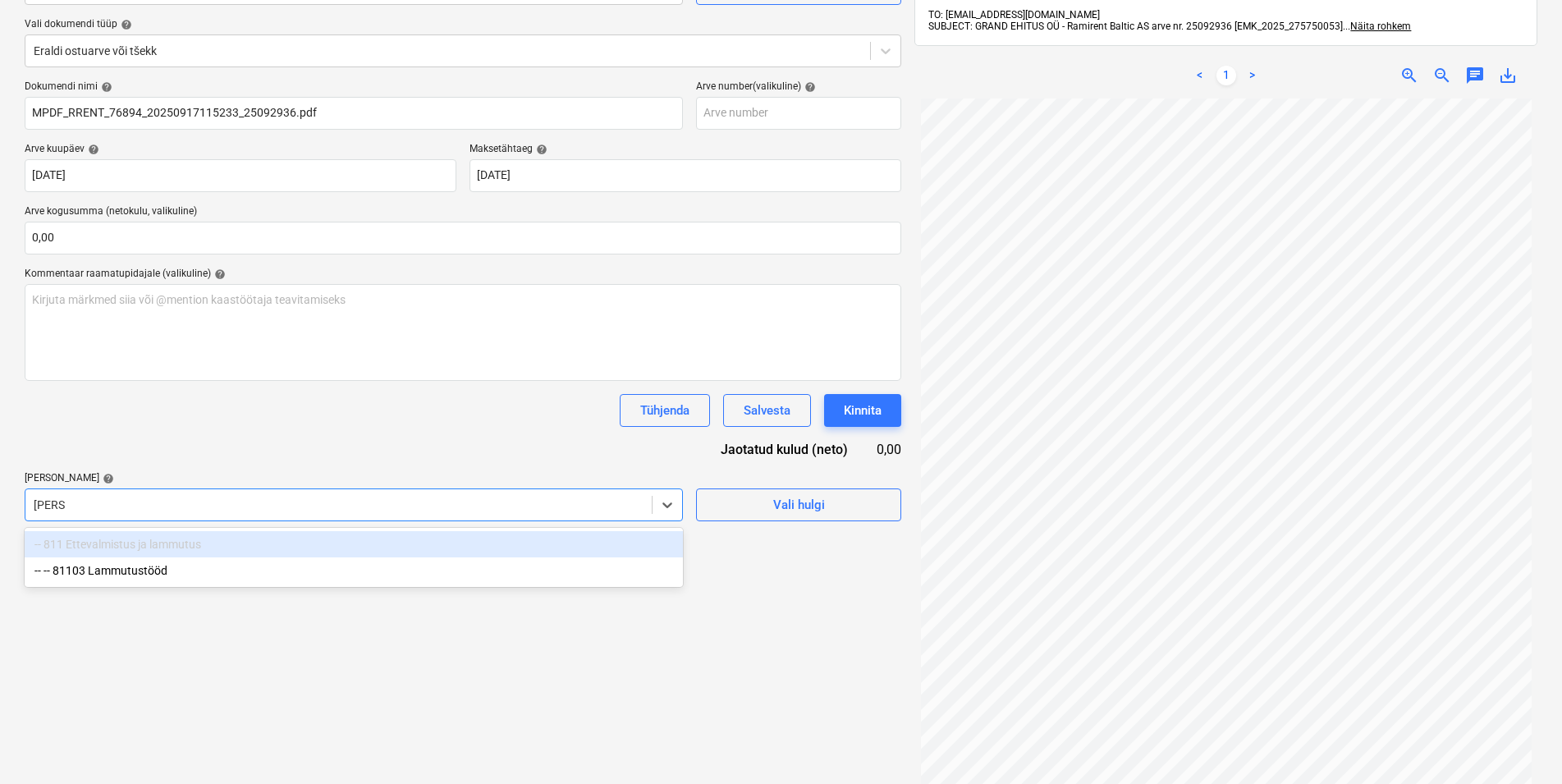
type input "lammu"
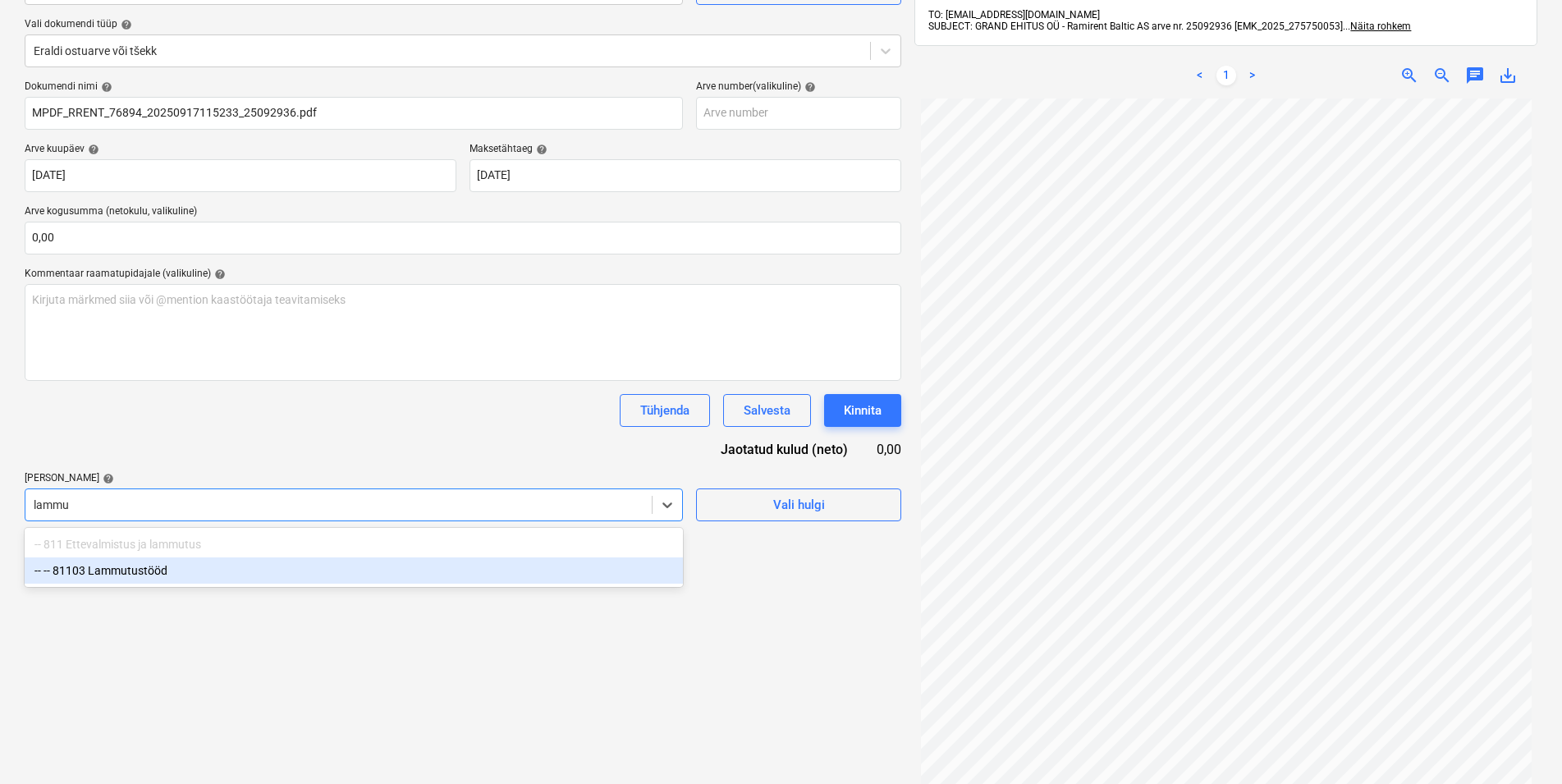
click at [136, 574] on div "-- -- 81103 Lammutustööd" at bounding box center [354, 571] width 659 height 26
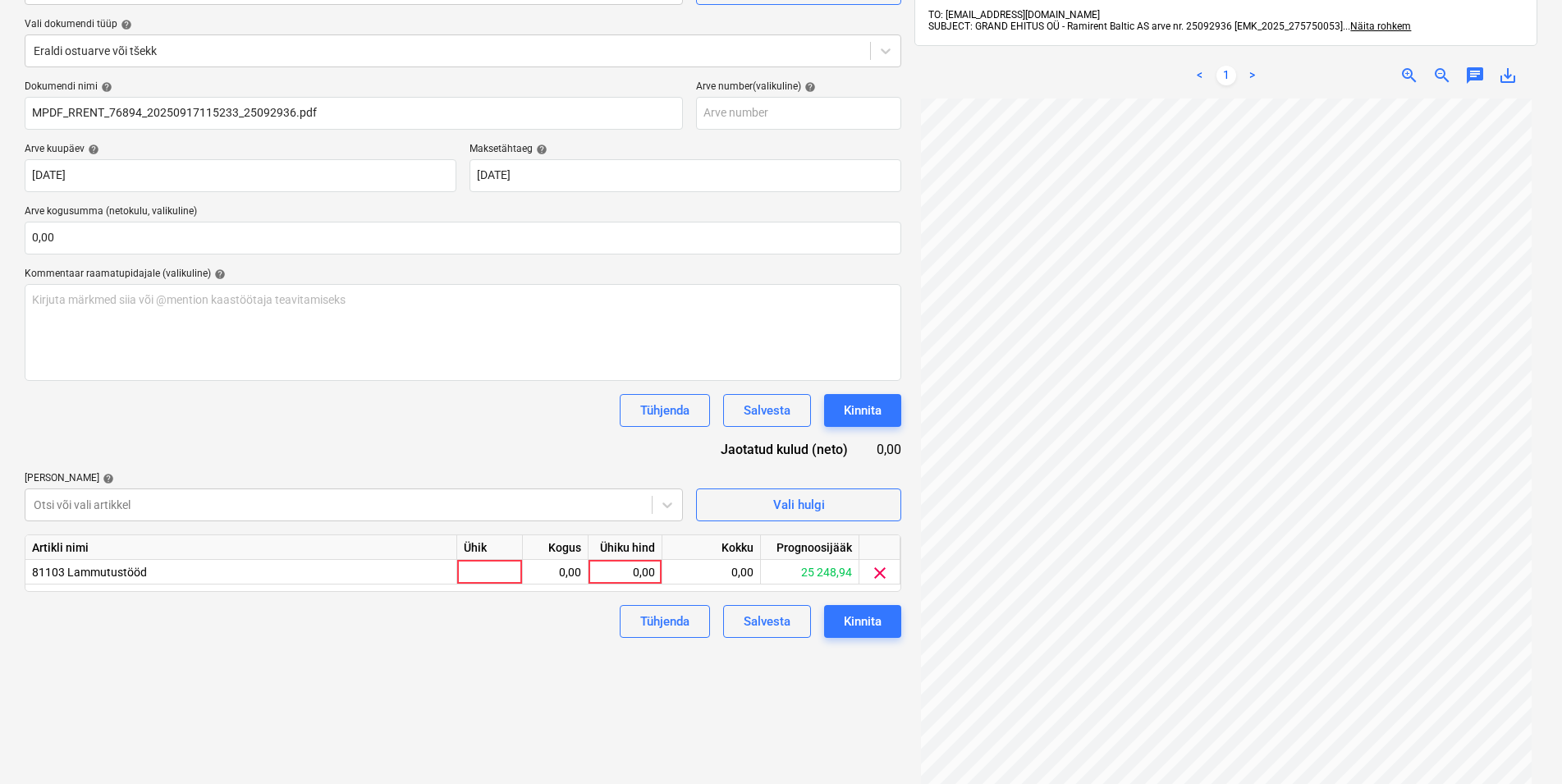
click at [166, 459] on div "Dokumendi nimi help MPDF_RRENT_76894_20250917115233_25092936.pdf Arve number (v…" at bounding box center [463, 359] width 877 height 558
click at [478, 565] on div at bounding box center [490, 572] width 65 height 24
type input "kmpl"
click at [548, 575] on div "0,00" at bounding box center [555, 572] width 51 height 24
type input "1"
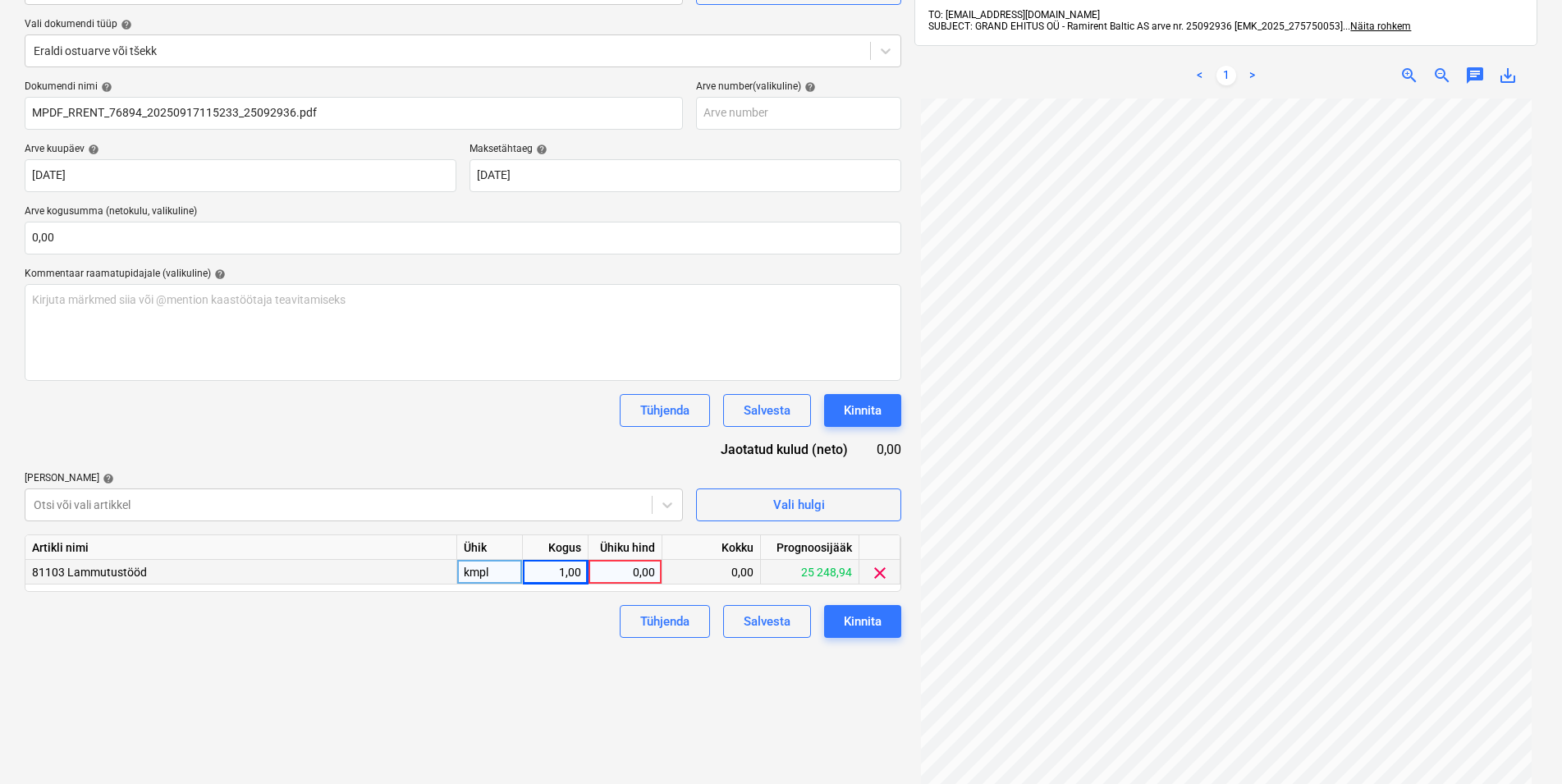
click at [610, 568] on div "0,00" at bounding box center [625, 572] width 60 height 24
type input "65"
click at [463, 639] on div "Failide konteerimine Vali ettevõte Ramirent Baltic AS (10126) [PERSON_NAME] uus…" at bounding box center [463, 373] width 890 height 940
click at [853, 613] on div "Kinnita" at bounding box center [862, 621] width 37 height 22
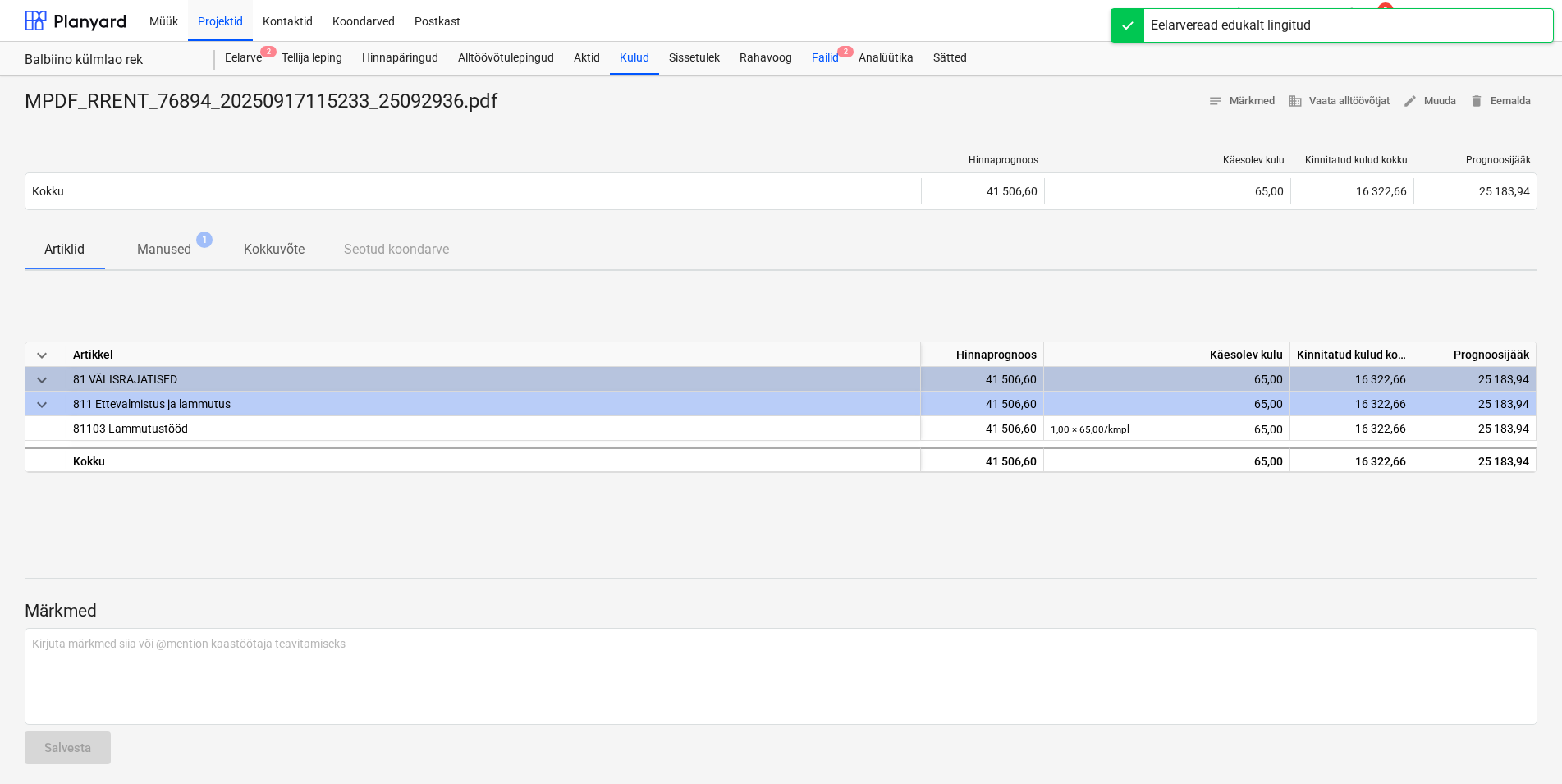
click at [827, 53] on div "Failid 2" at bounding box center [826, 58] width 47 height 33
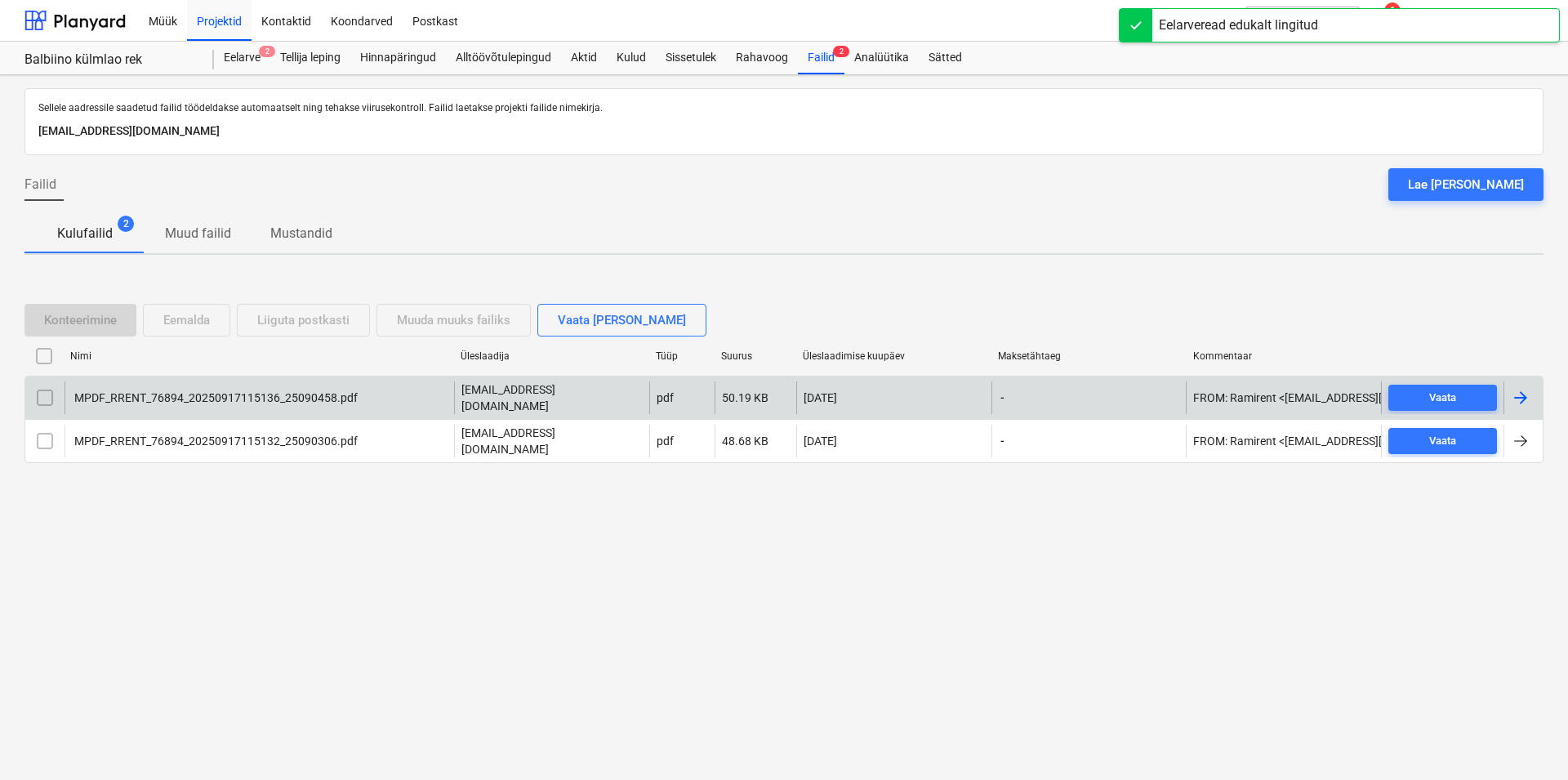
click at [191, 400] on div "MPDF_RRENT_76894_20250917115136_25090458.pdf" at bounding box center [215, 397] width 286 height 13
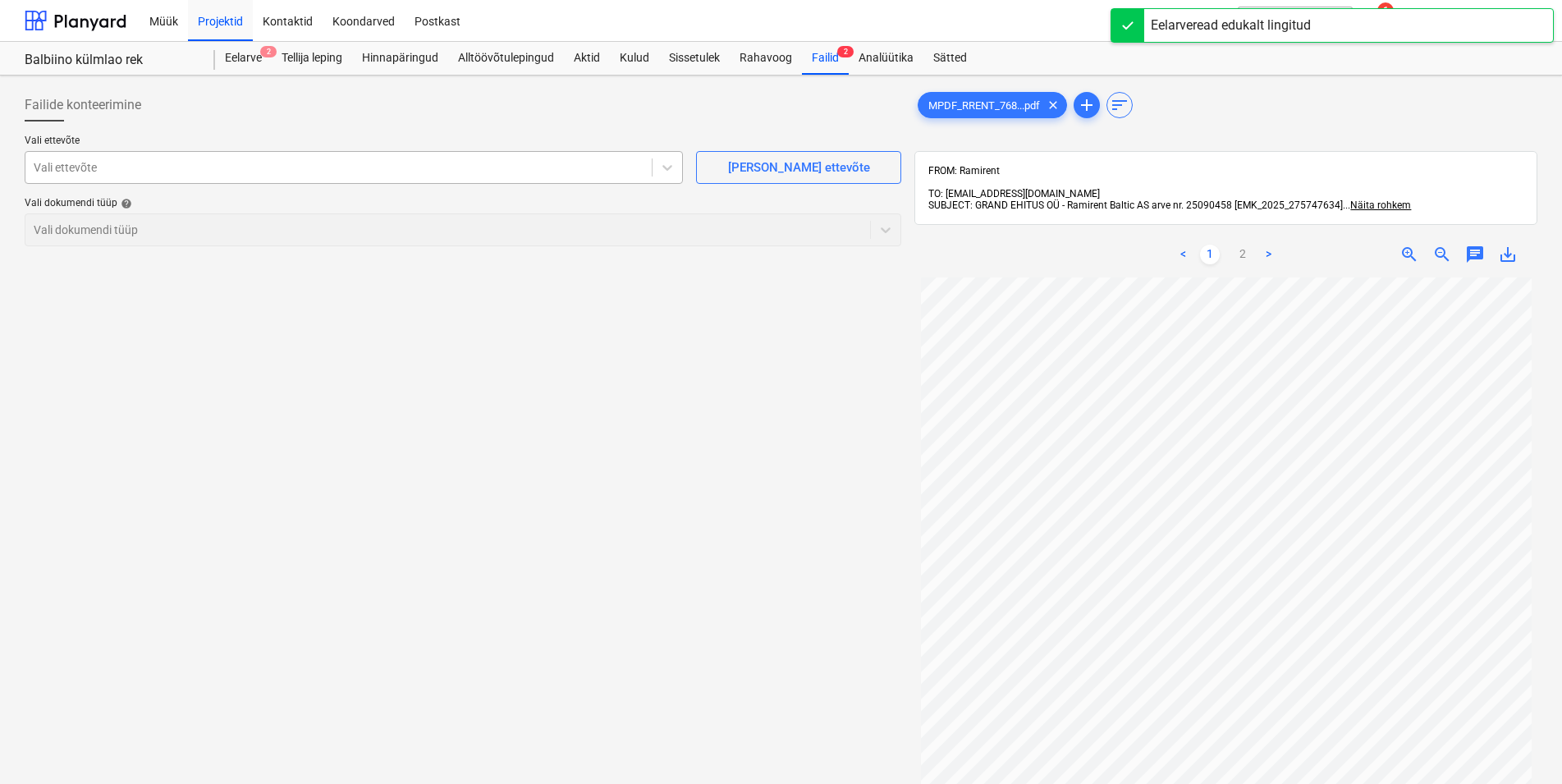
click at [321, 164] on div at bounding box center [339, 167] width 610 height 17
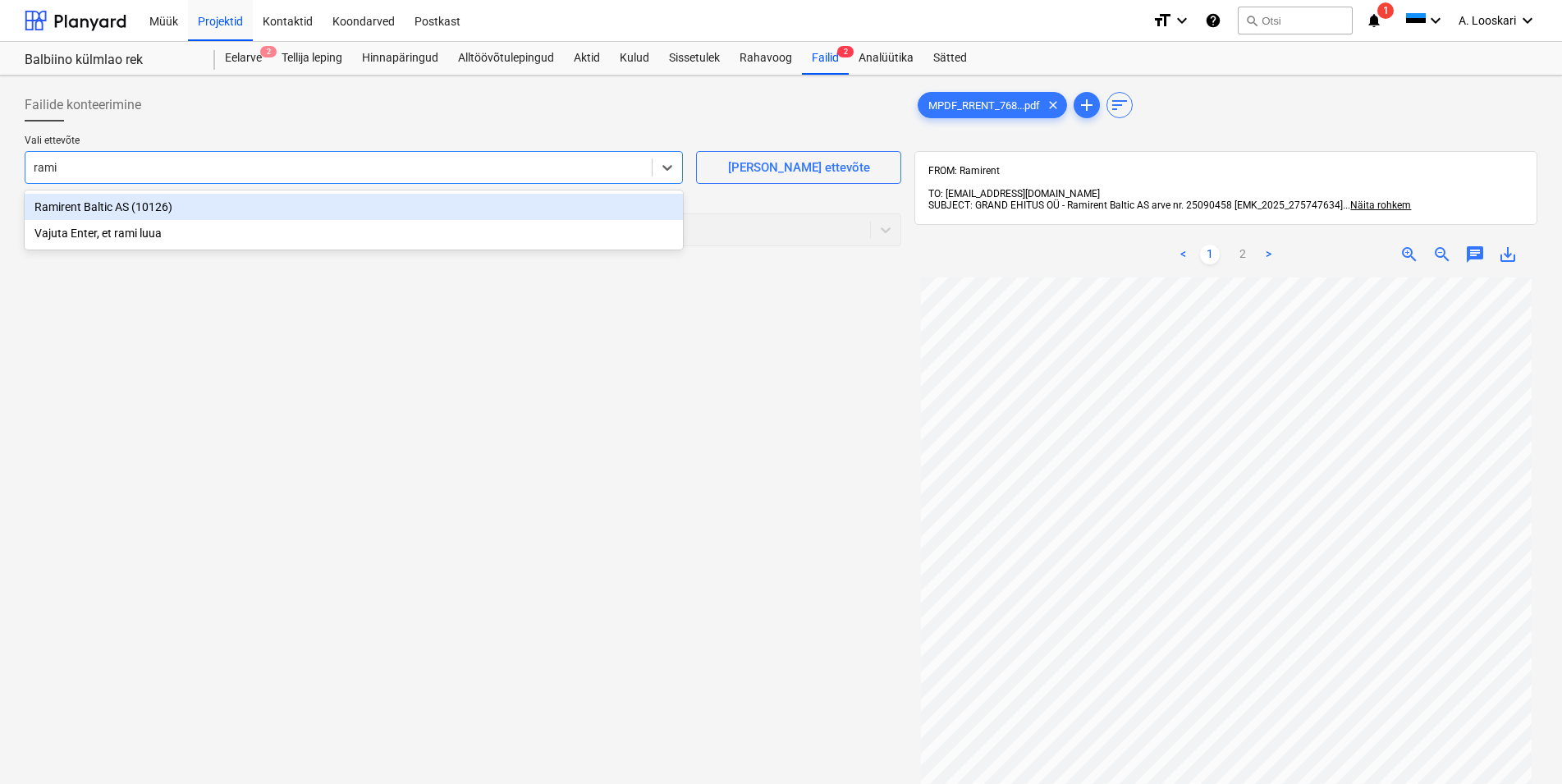
type input "ramir"
click at [295, 205] on div "Ramirent Baltic AS (10126)" at bounding box center [354, 206] width 659 height 26
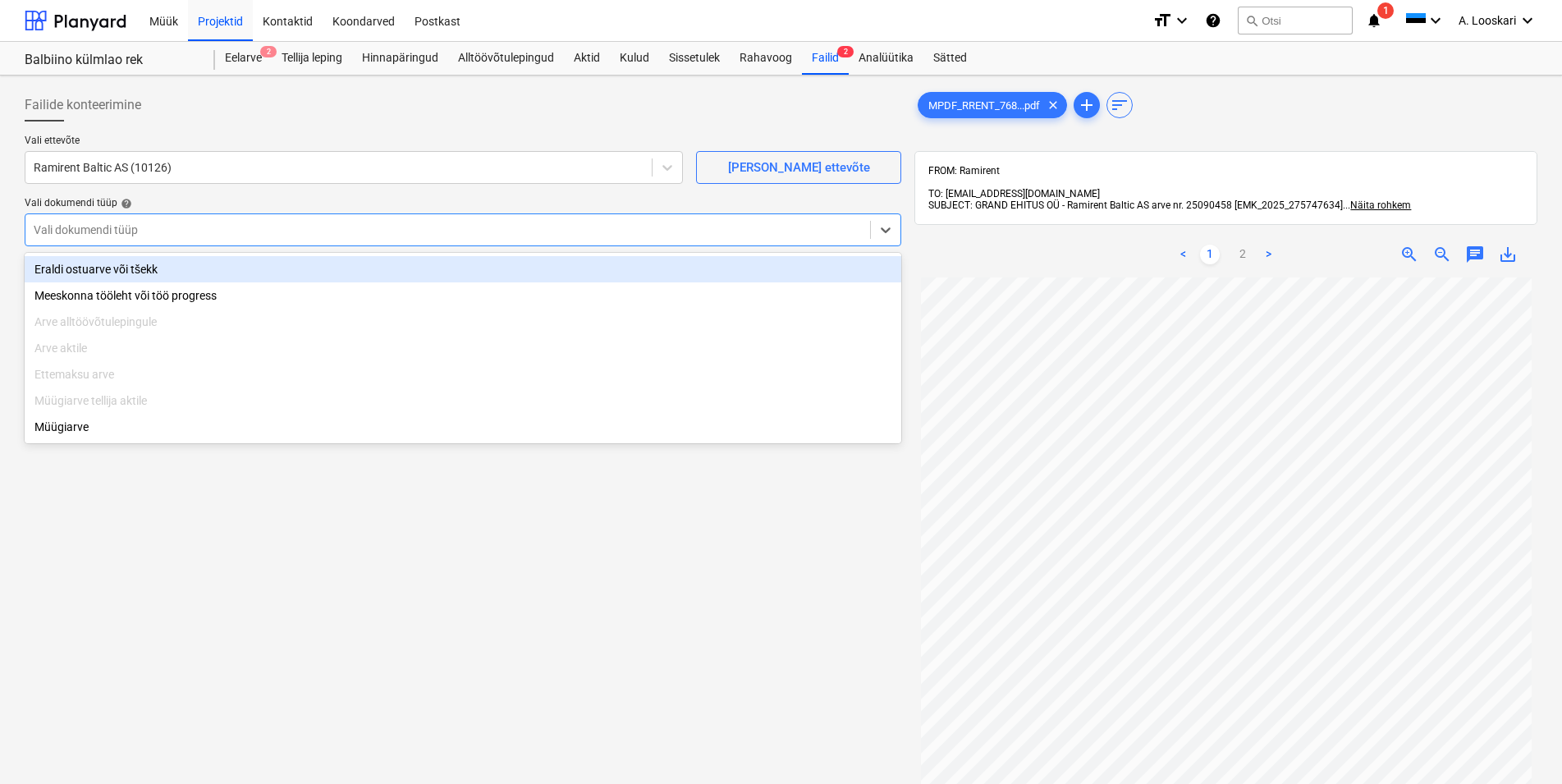
drag, startPoint x: 254, startPoint y: 221, endPoint x: 242, endPoint y: 244, distance: 25.9
click at [252, 224] on div at bounding box center [448, 229] width 828 height 17
click at [235, 269] on div "Eraldi ostuarve või tšekk" at bounding box center [463, 269] width 877 height 26
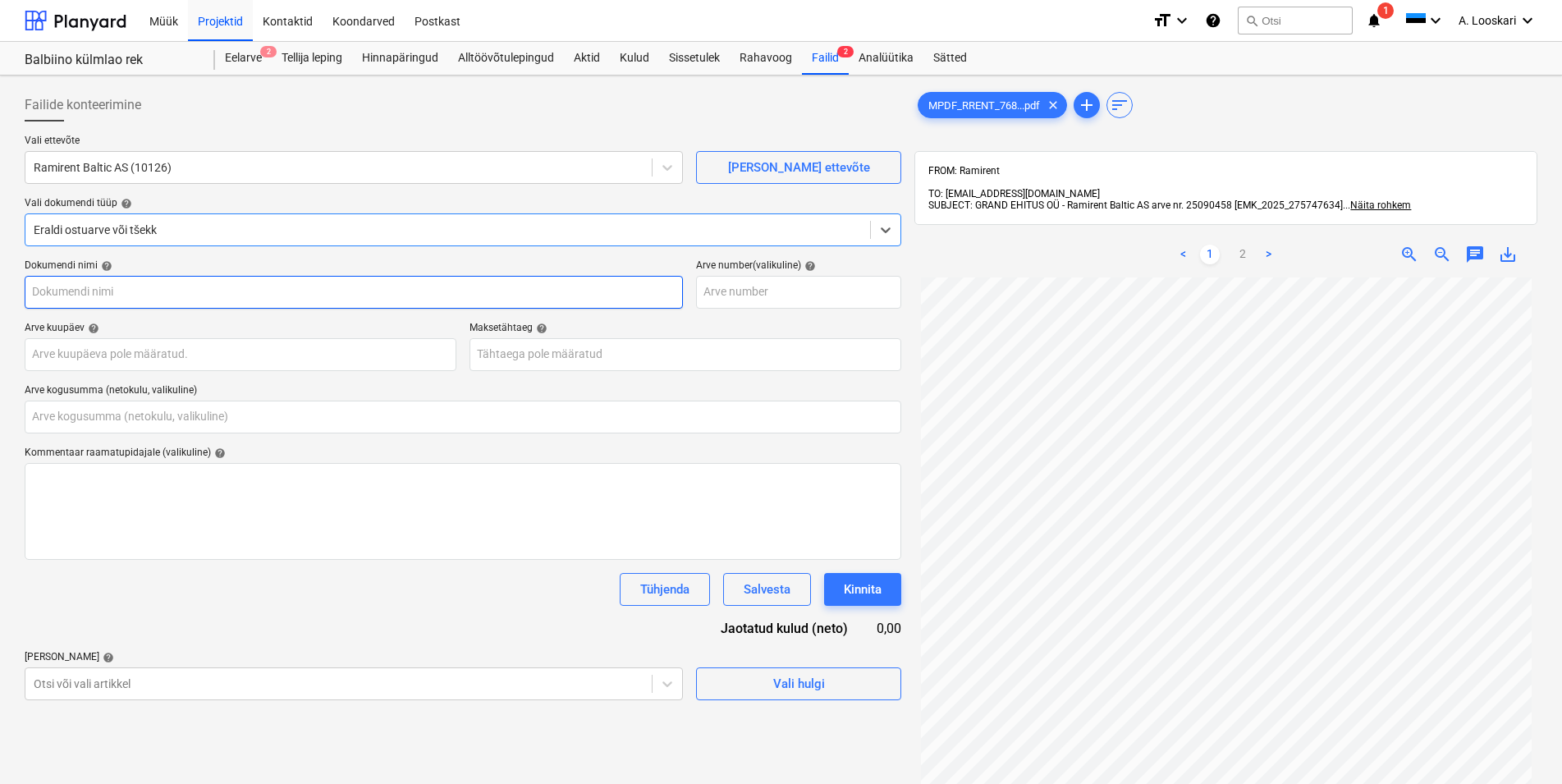
type input "MPDF_RRENT_76894_20250917115136_25090458.pdf"
type input "0,00"
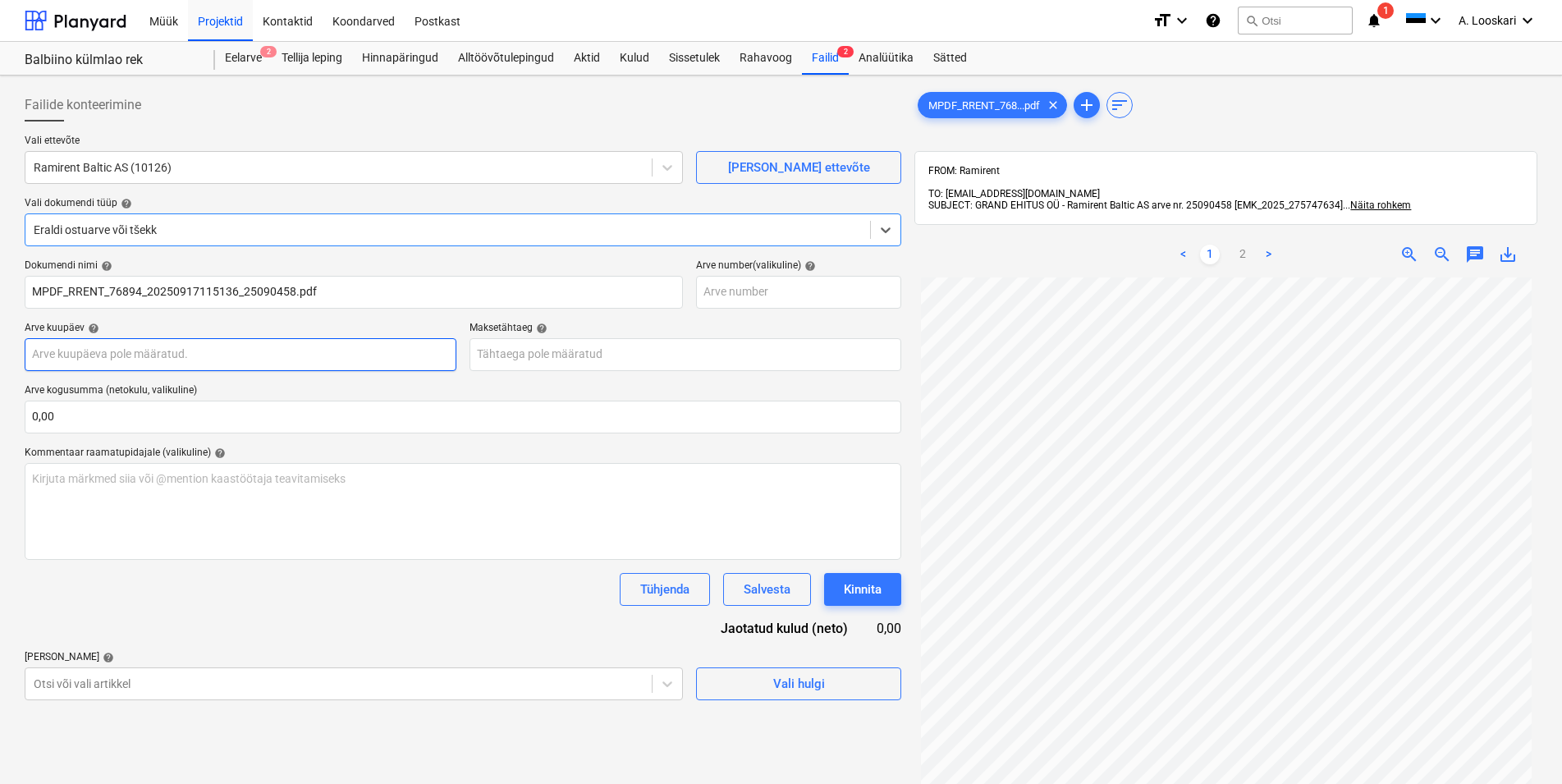
click at [206, 356] on input "text" at bounding box center [240, 355] width 432 height 33
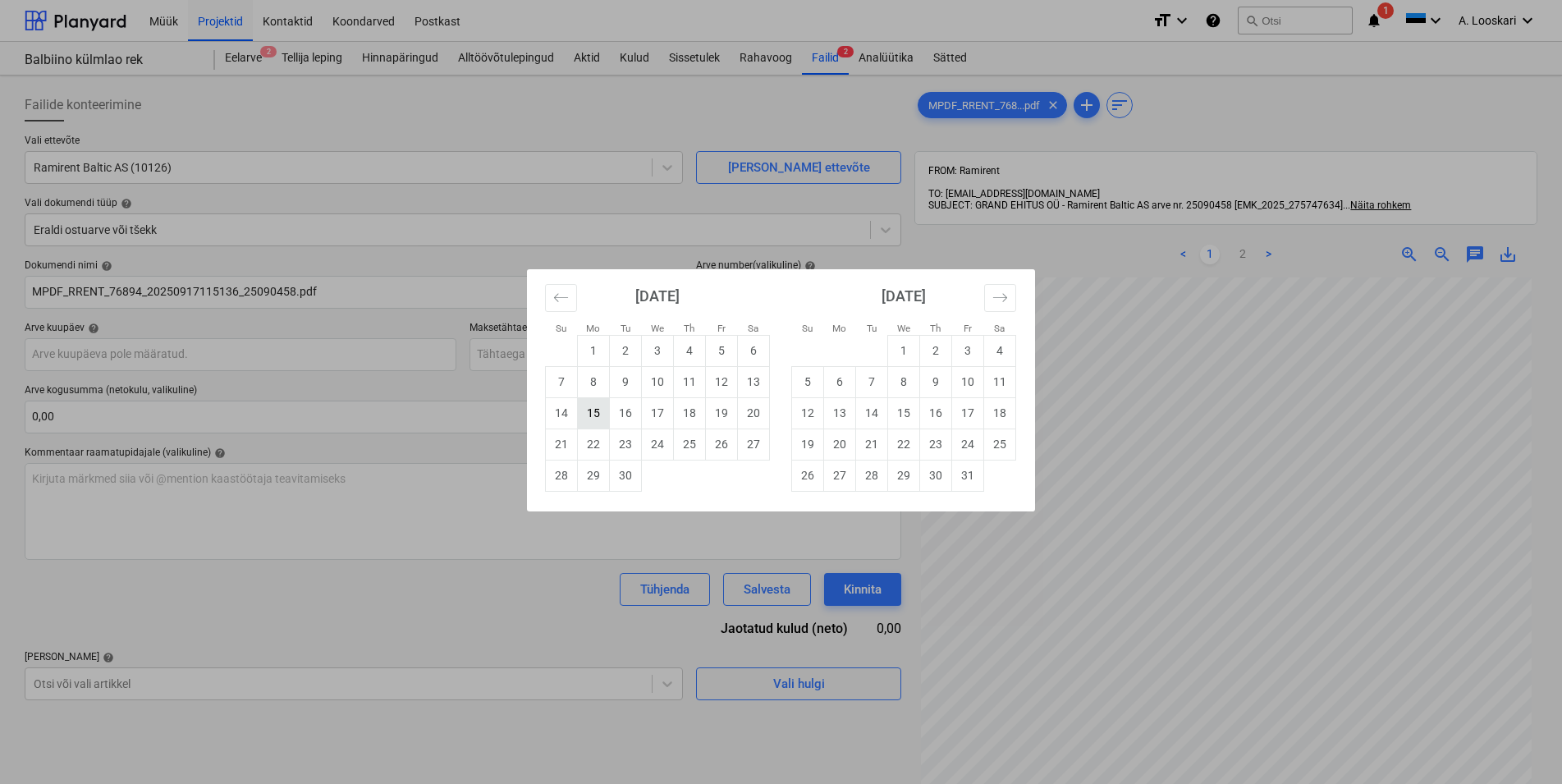
click at [592, 407] on td "15" at bounding box center [593, 413] width 32 height 31
type input "[DATE]"
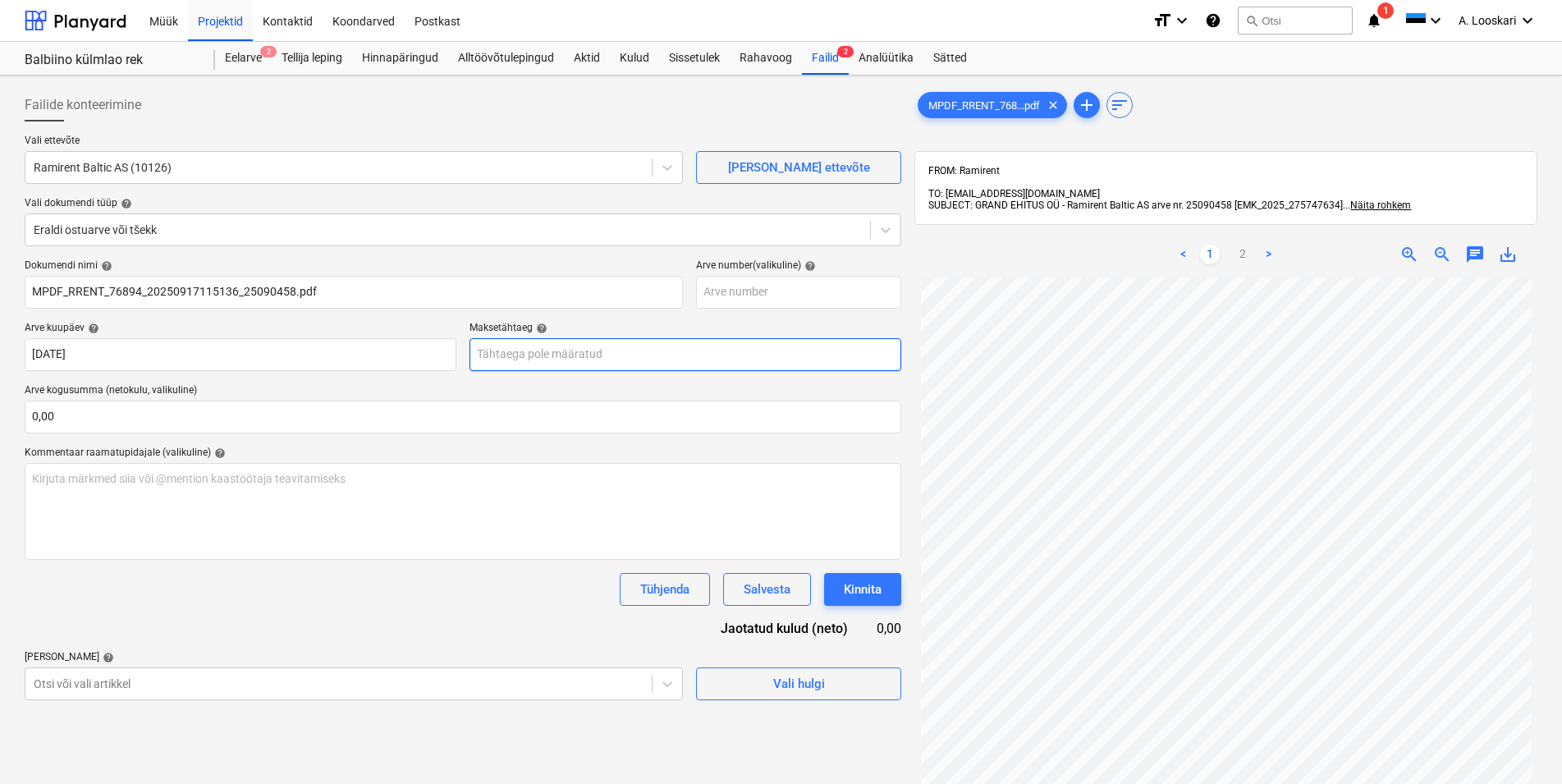
click at [500, 354] on input "text" at bounding box center [686, 355] width 432 height 33
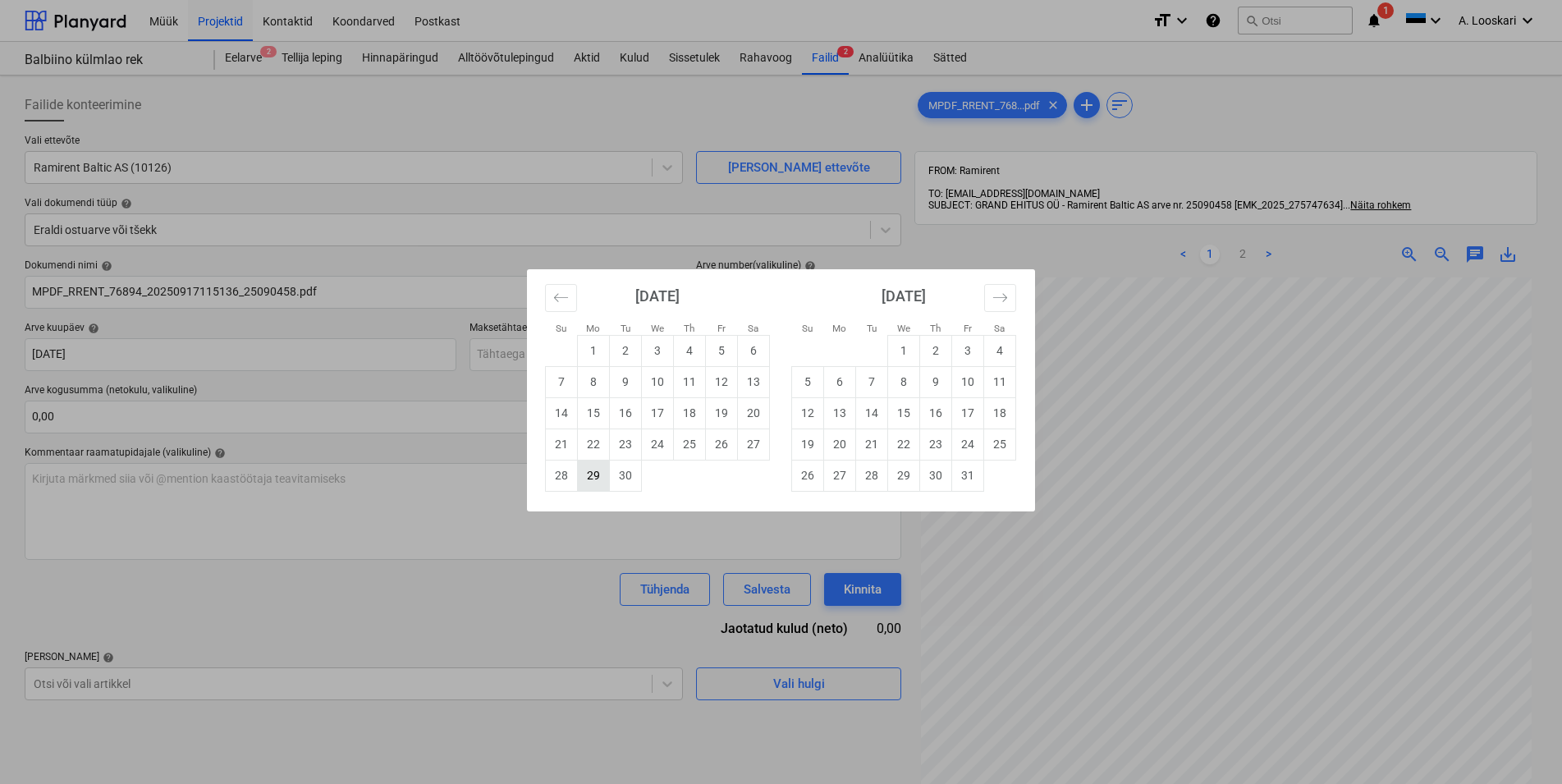
click at [598, 471] on td "29" at bounding box center [593, 476] width 32 height 31
type input "[DATE]"
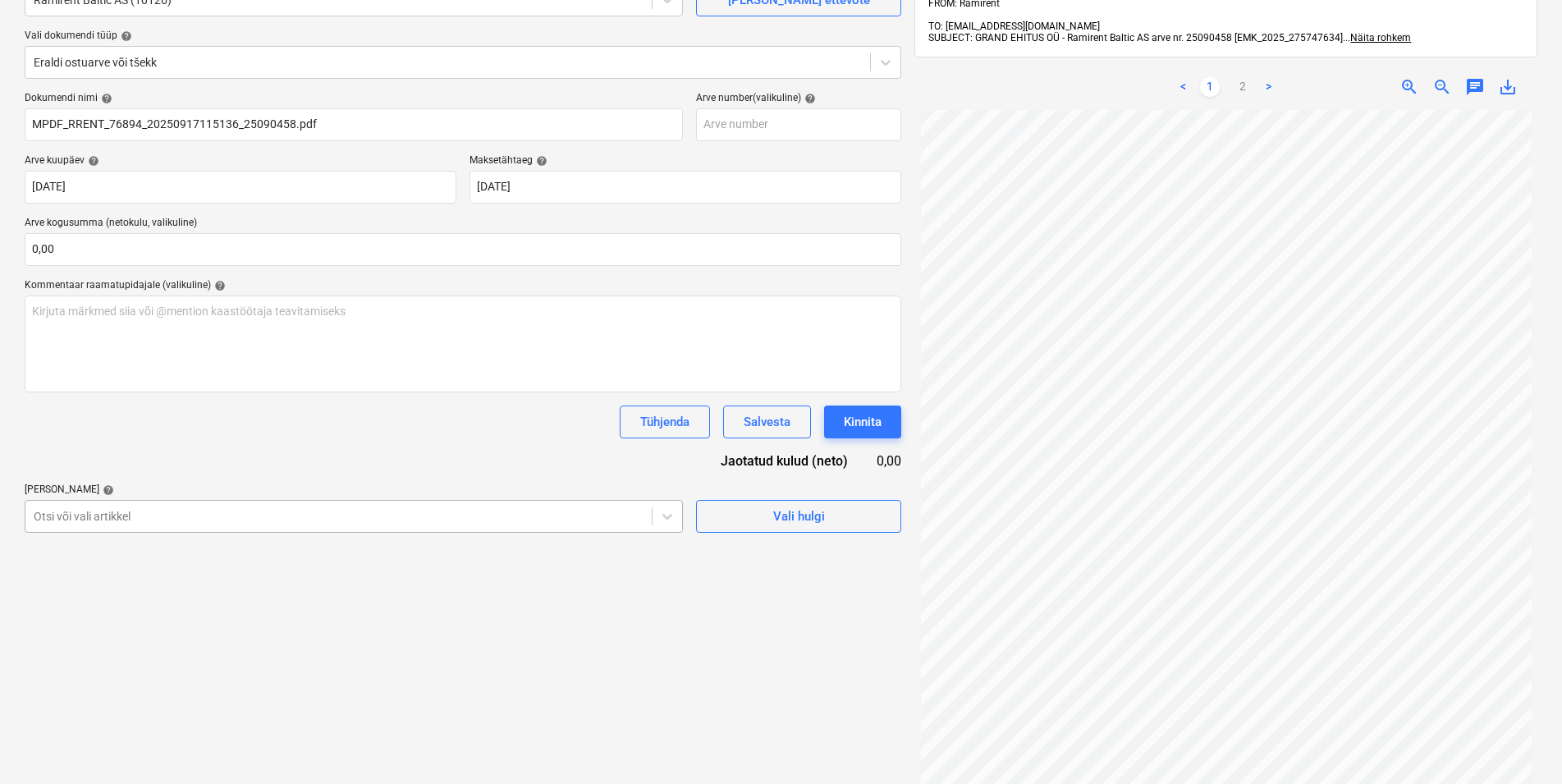
scroll to position [233, 0]
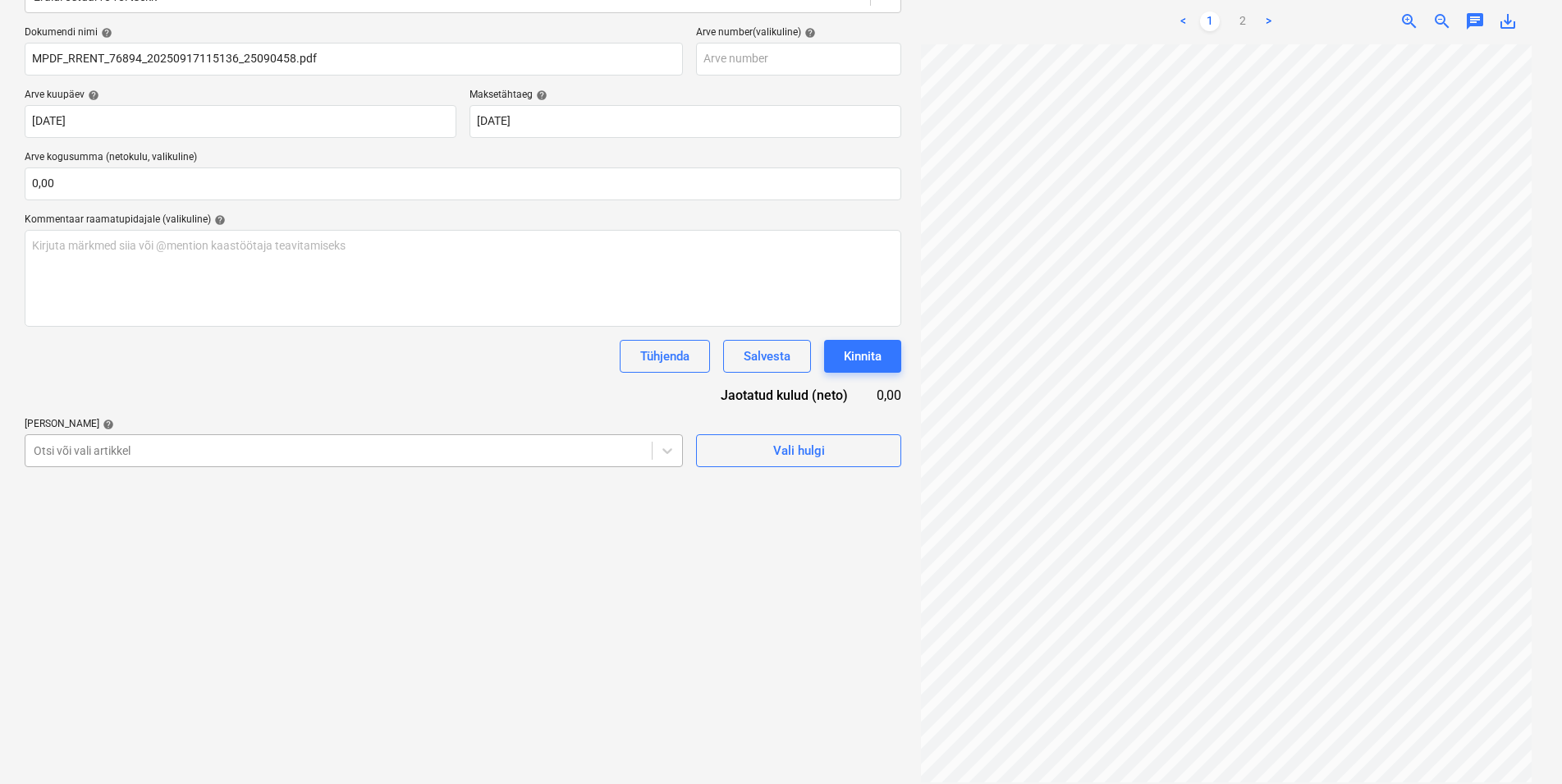
click at [217, 435] on div "Otsi või vali artikkel" at bounding box center [354, 451] width 659 height 33
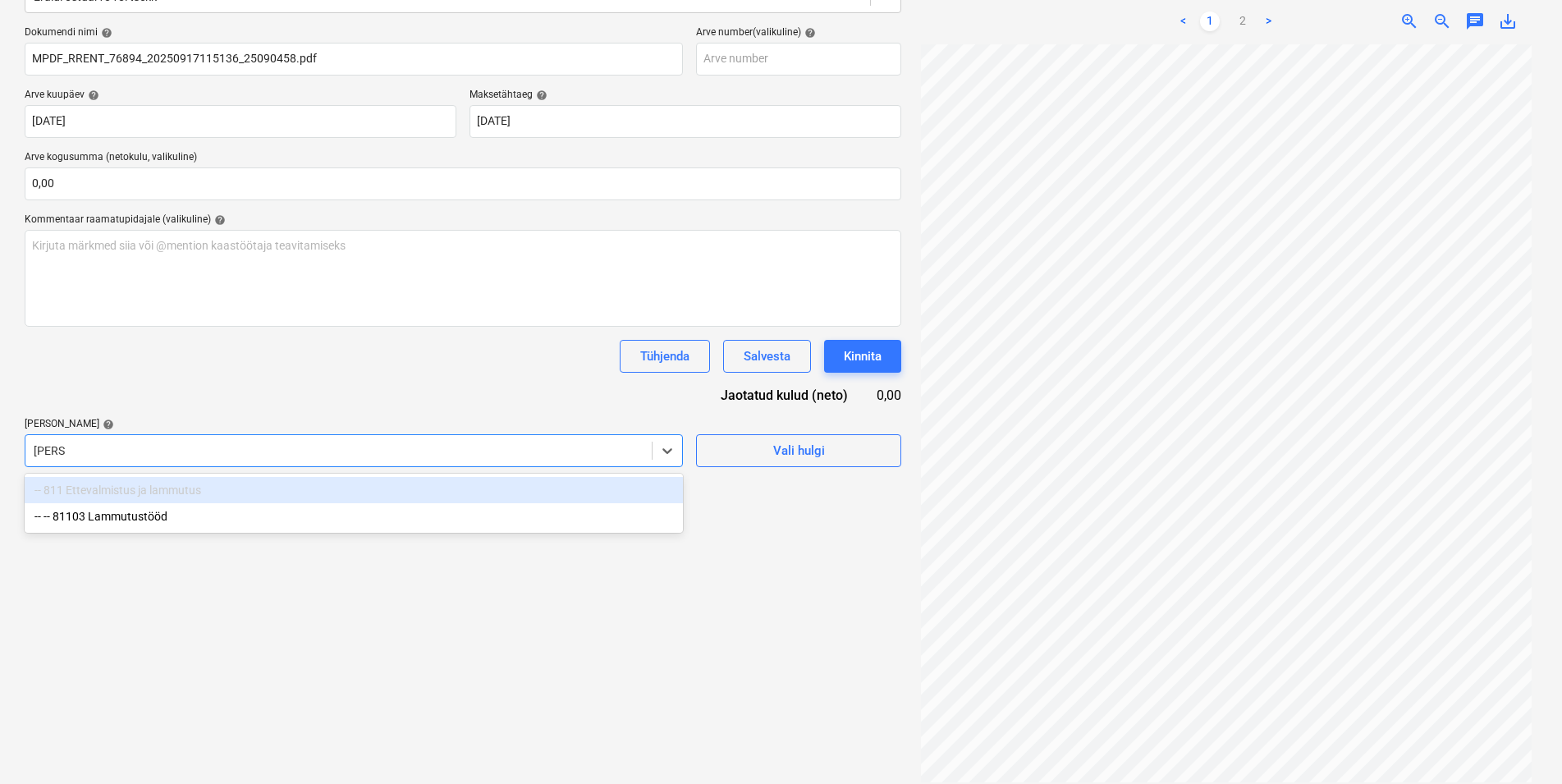
type input "lammu"
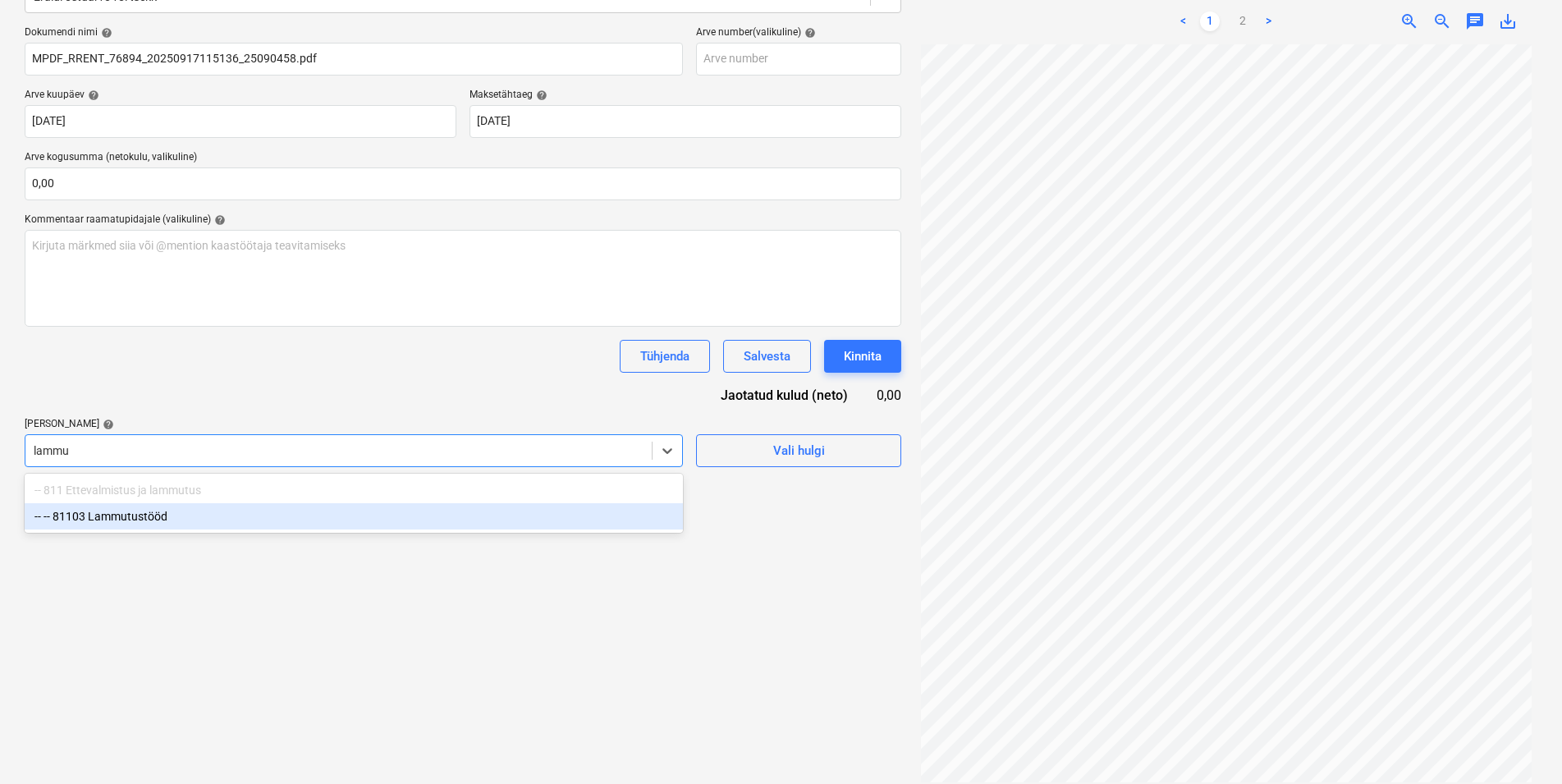
click at [200, 518] on div "-- -- 81103 Lammutustööd" at bounding box center [354, 517] width 659 height 26
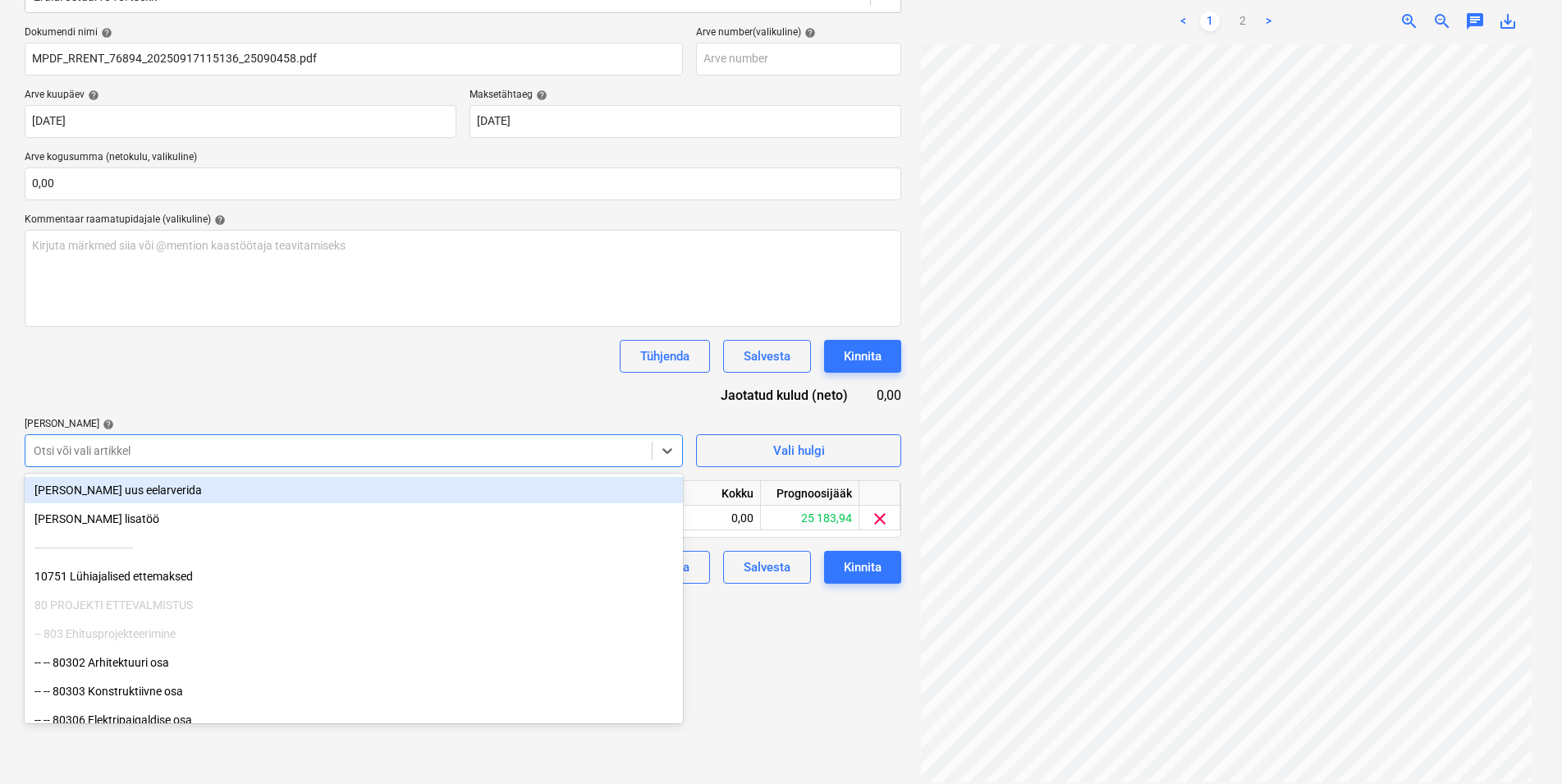
drag, startPoint x: 219, startPoint y: 369, endPoint x: 230, endPoint y: 396, distance: 29.2
click at [219, 370] on div "Tühjenda Salvesta Kinnita" at bounding box center [463, 356] width 877 height 33
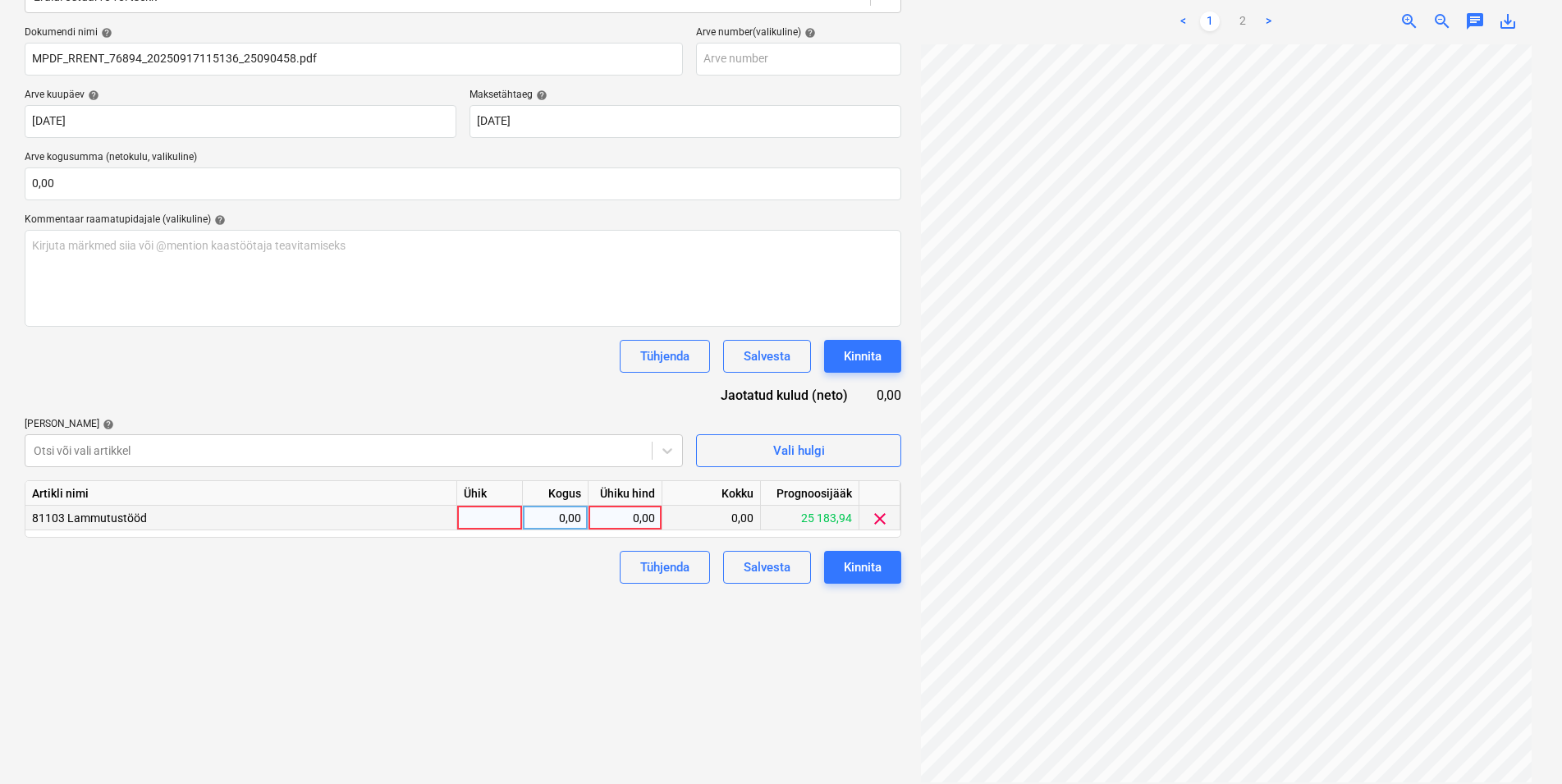
click at [470, 519] on div at bounding box center [490, 518] width 65 height 24
type input "kmpl"
click at [558, 517] on div "0,00" at bounding box center [555, 518] width 51 height 24
type input "1"
click at [601, 517] on div "0,00" at bounding box center [625, 518] width 60 height 24
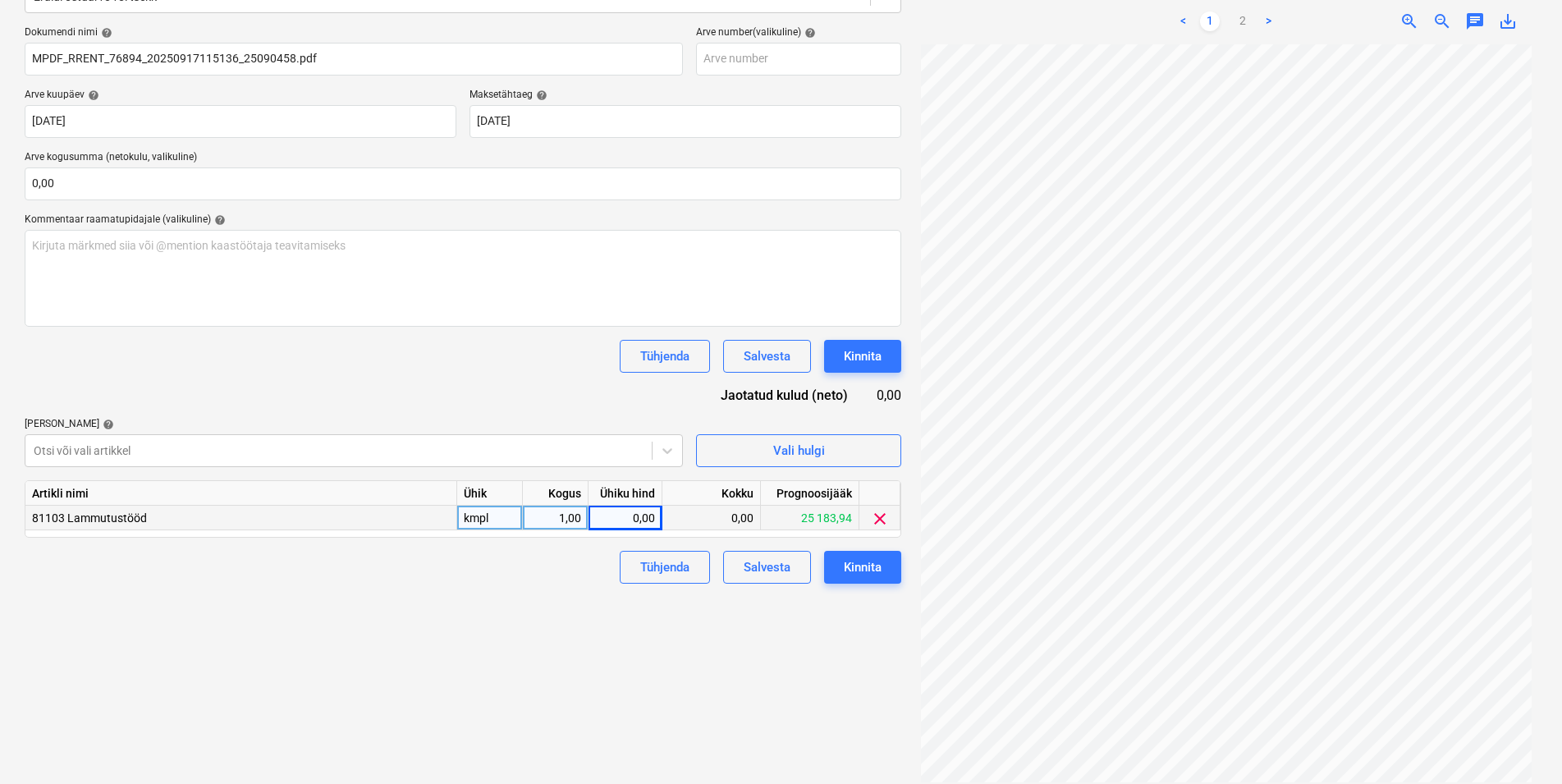
click at [1241, 8] on div "Projekti nimekirja ületoomine ebaõnnestus" at bounding box center [1274, 17] width 247 height 20
click at [1243, 8] on div "Projekti nimekirja ületoomine ebaõnnestus" at bounding box center [1274, 17] width 247 height 20
click at [1266, 7] on div "Projekti nimekirja ületoomine ebaõnnestus" at bounding box center [1275, 17] width 260 height 33
click at [1505, 7] on div "Projekti nimekirja ületoomine ebaõnnestus" at bounding box center [1332, 17] width 443 height 35
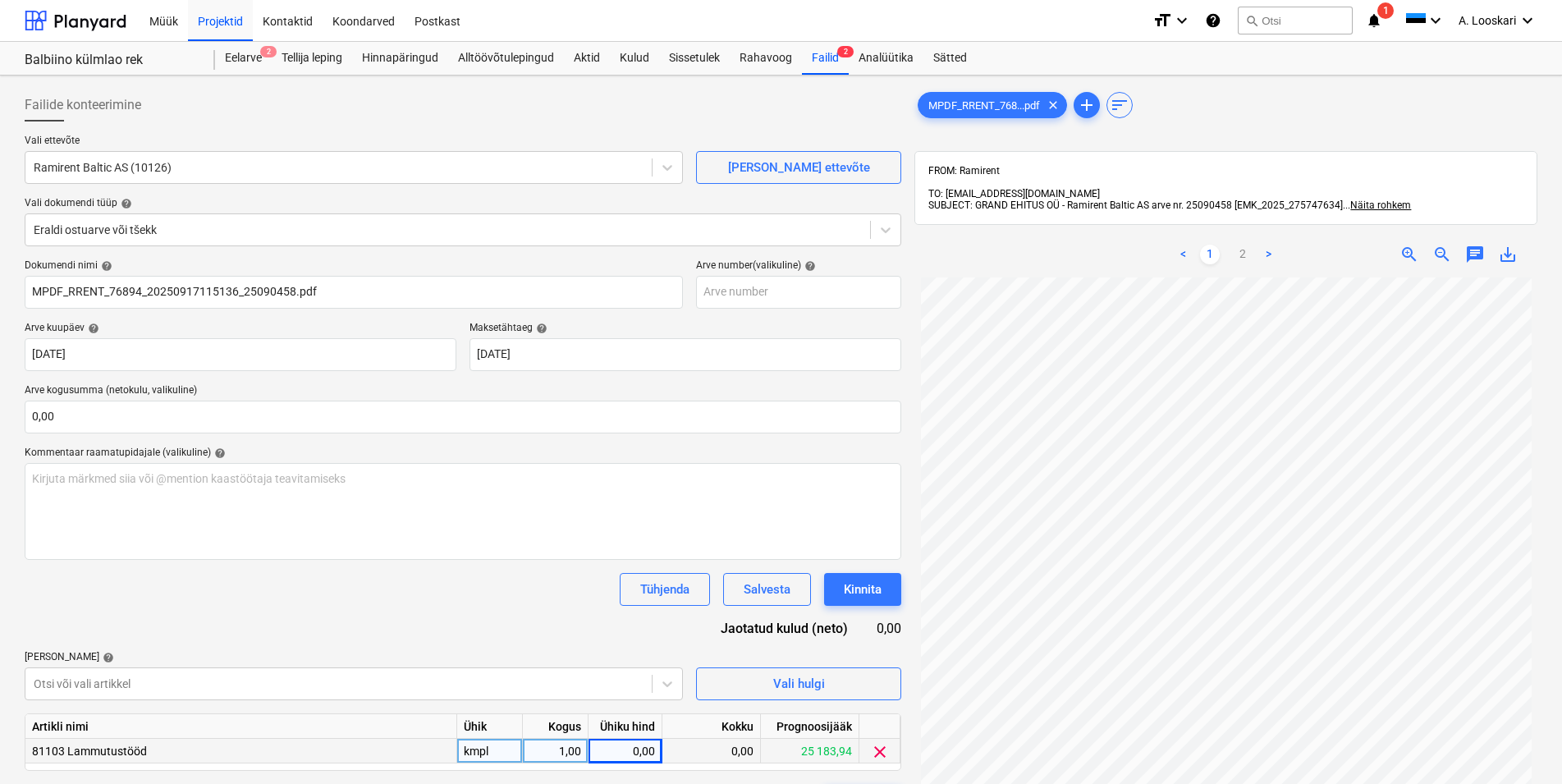
click at [801, 447] on div "Kommentaar raamatupidajale (valikuline) help" at bounding box center [463, 453] width 877 height 13
click at [1505, 245] on span "save_alt" at bounding box center [1508, 254] width 20 height 20
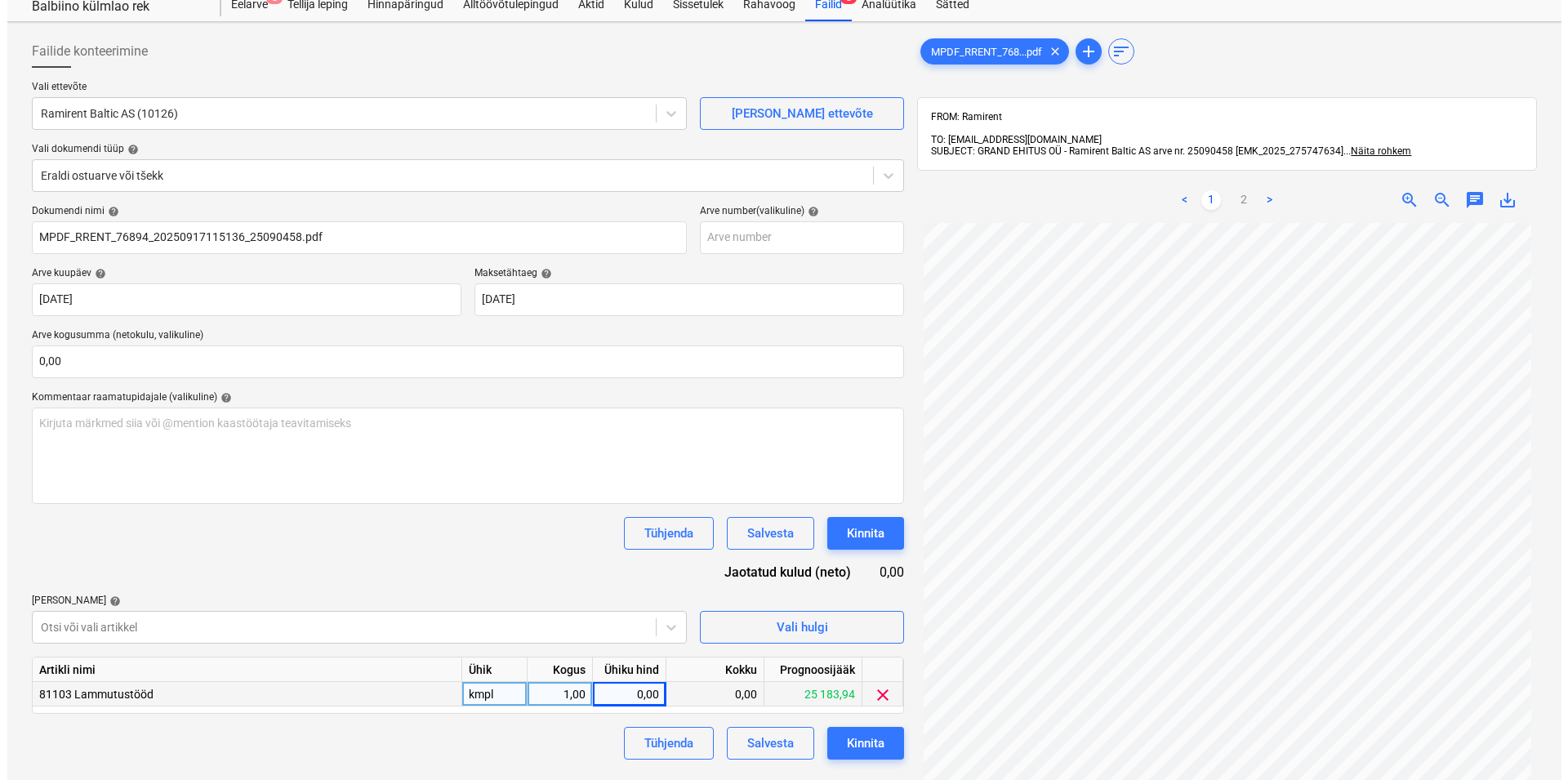
scroll to position [83, 0]
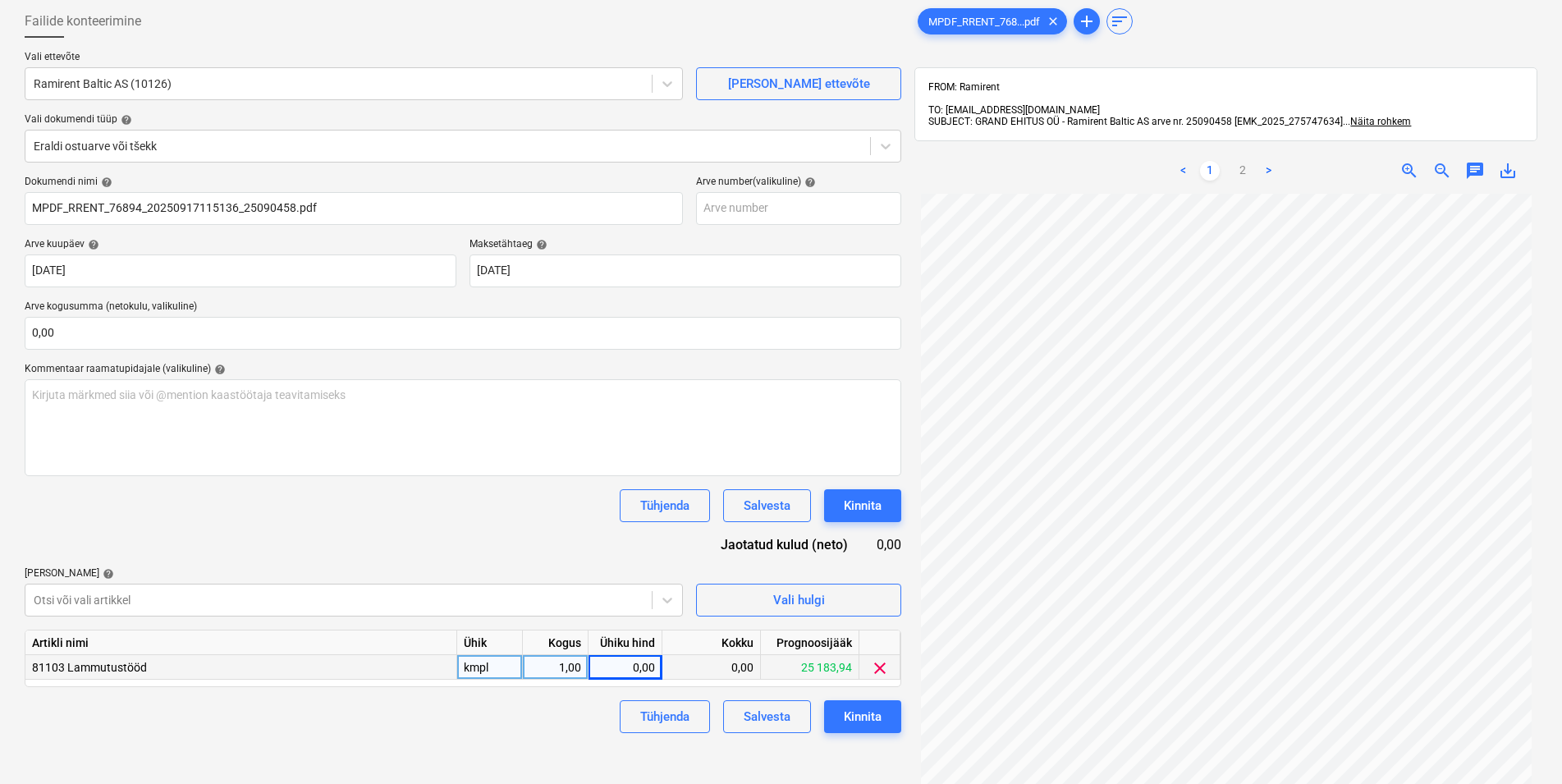
click at [631, 665] on div "0,00" at bounding box center [625, 667] width 60 height 24
type input "718,2"
click at [470, 729] on div "Tühjenda Salvesta Kinnita" at bounding box center [463, 717] width 877 height 33
click at [878, 716] on div "Kinnita" at bounding box center [862, 717] width 37 height 22
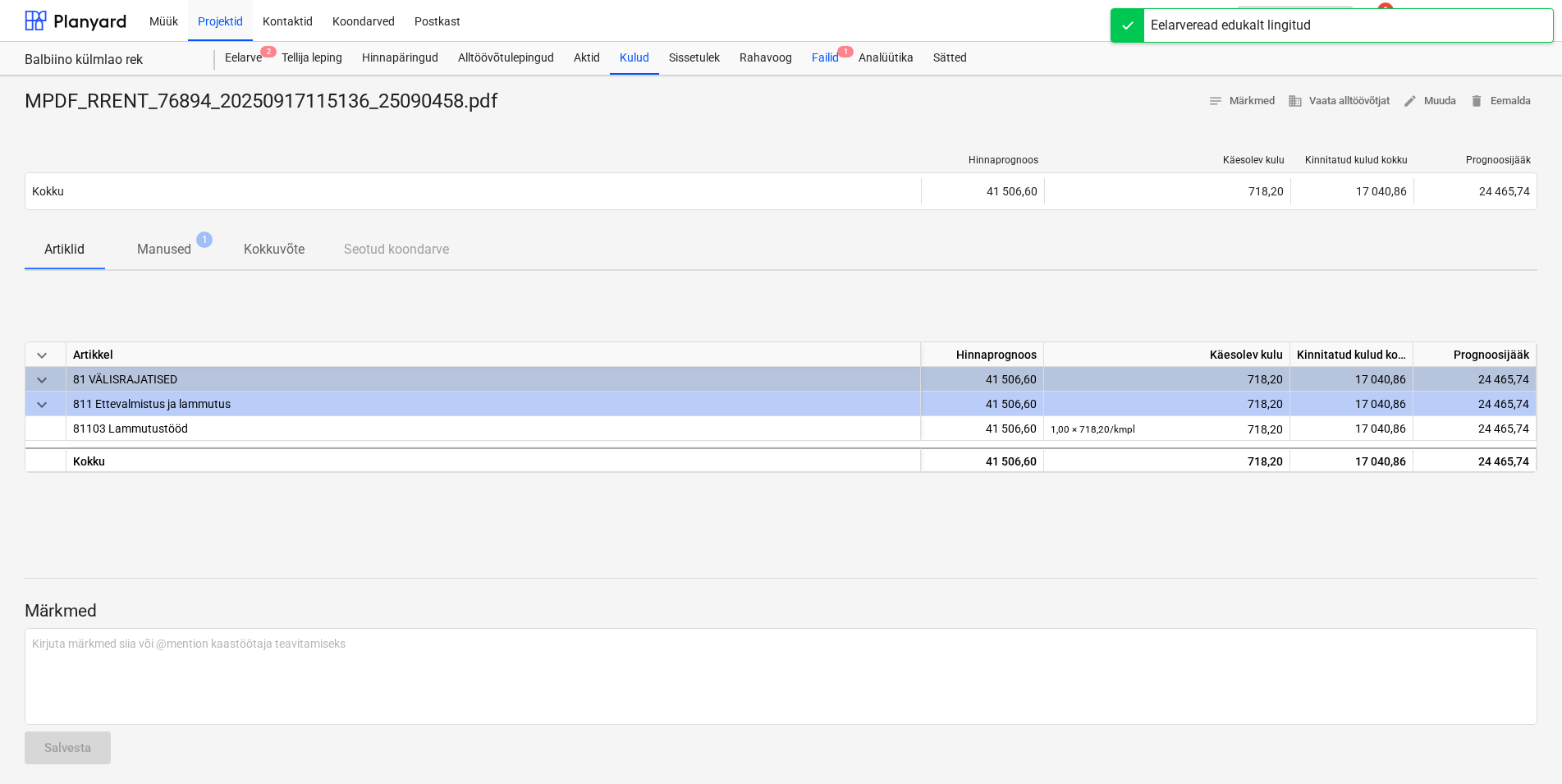
click at [831, 52] on div "Failid 1" at bounding box center [826, 58] width 47 height 33
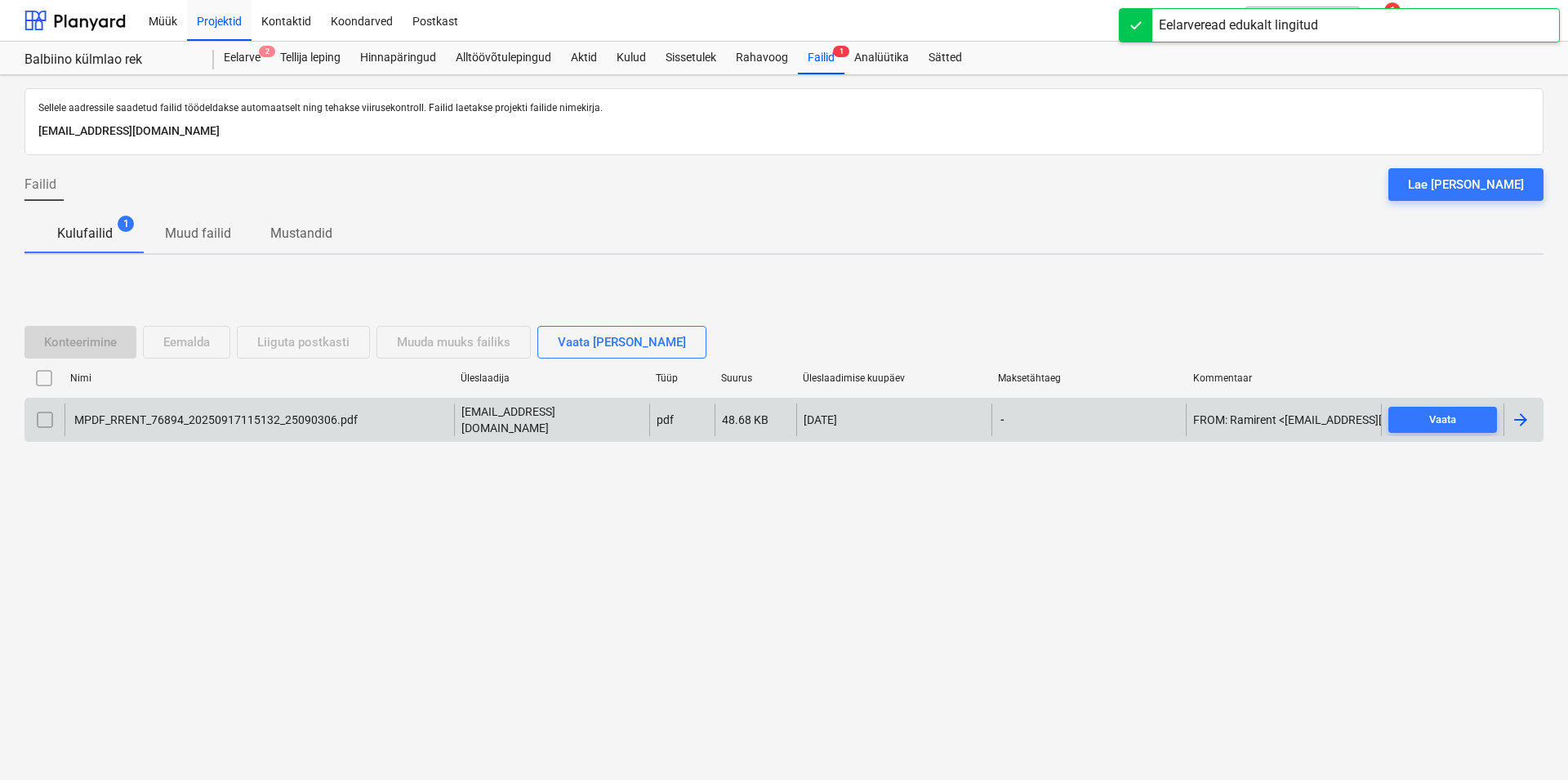
click at [233, 414] on div "MPDF_RRENT_76894_20250917115132_25090306.pdf" at bounding box center [215, 419] width 286 height 13
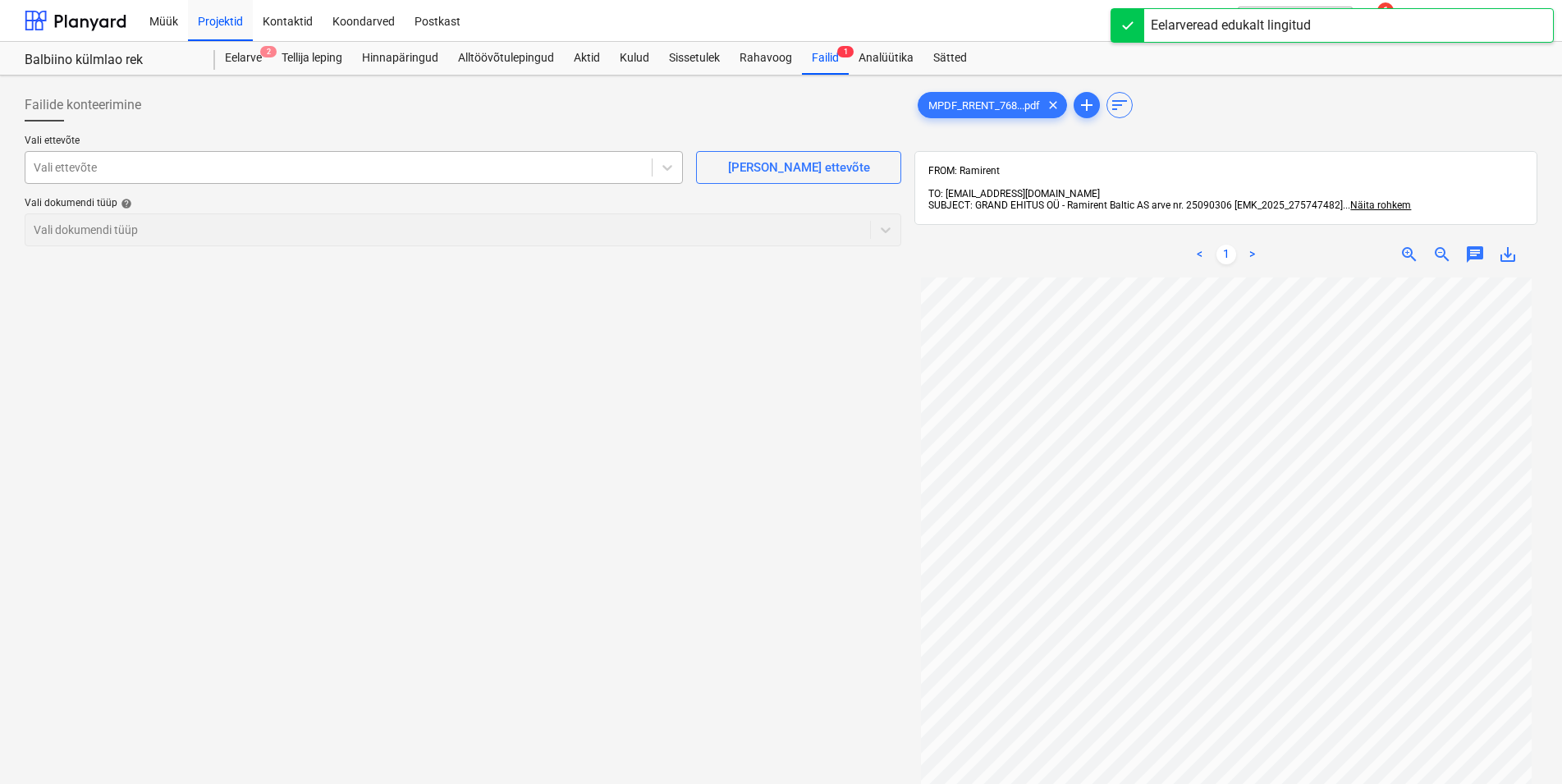
click at [191, 175] on div at bounding box center [339, 167] width 610 height 17
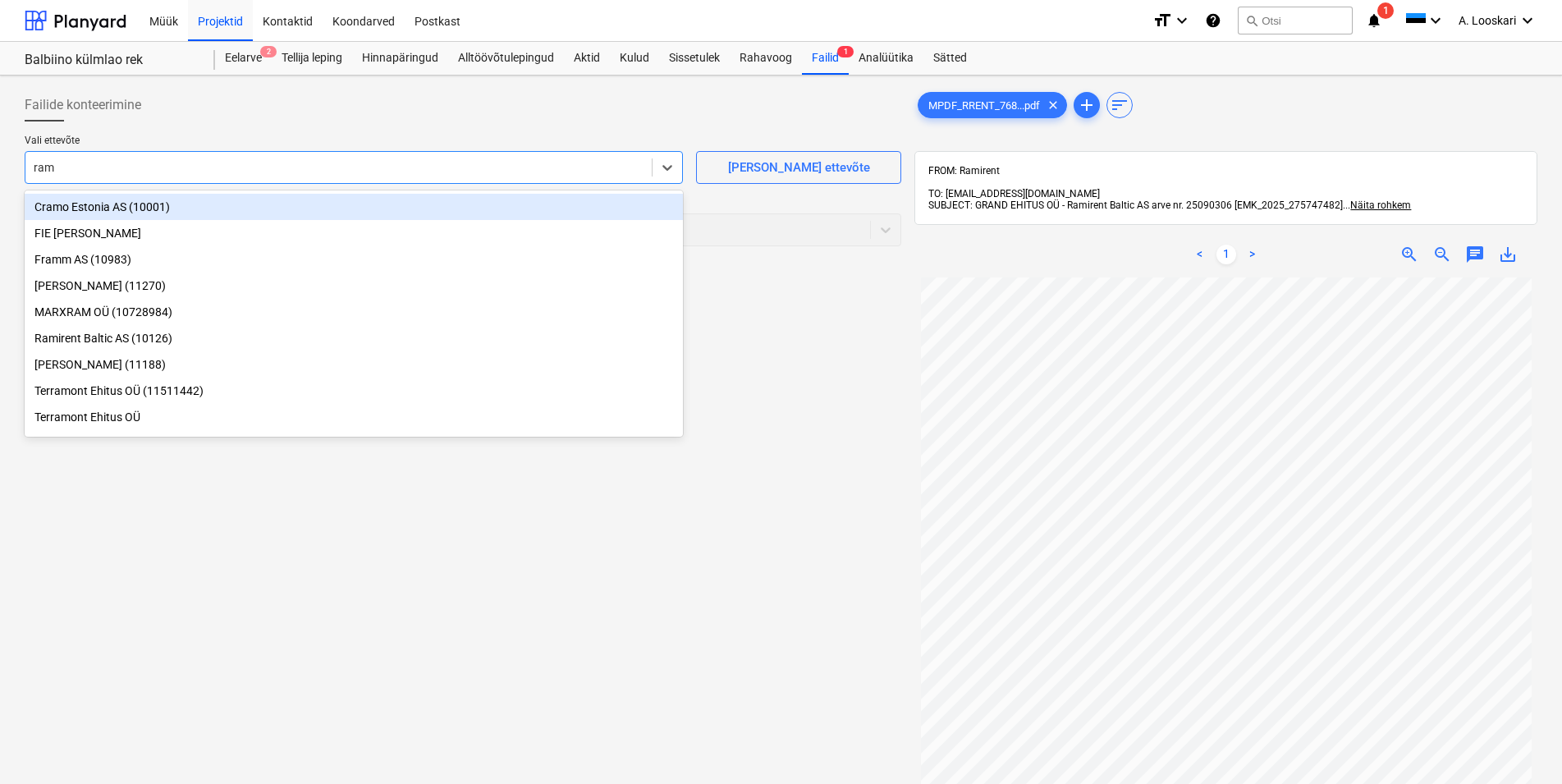
type input "rami"
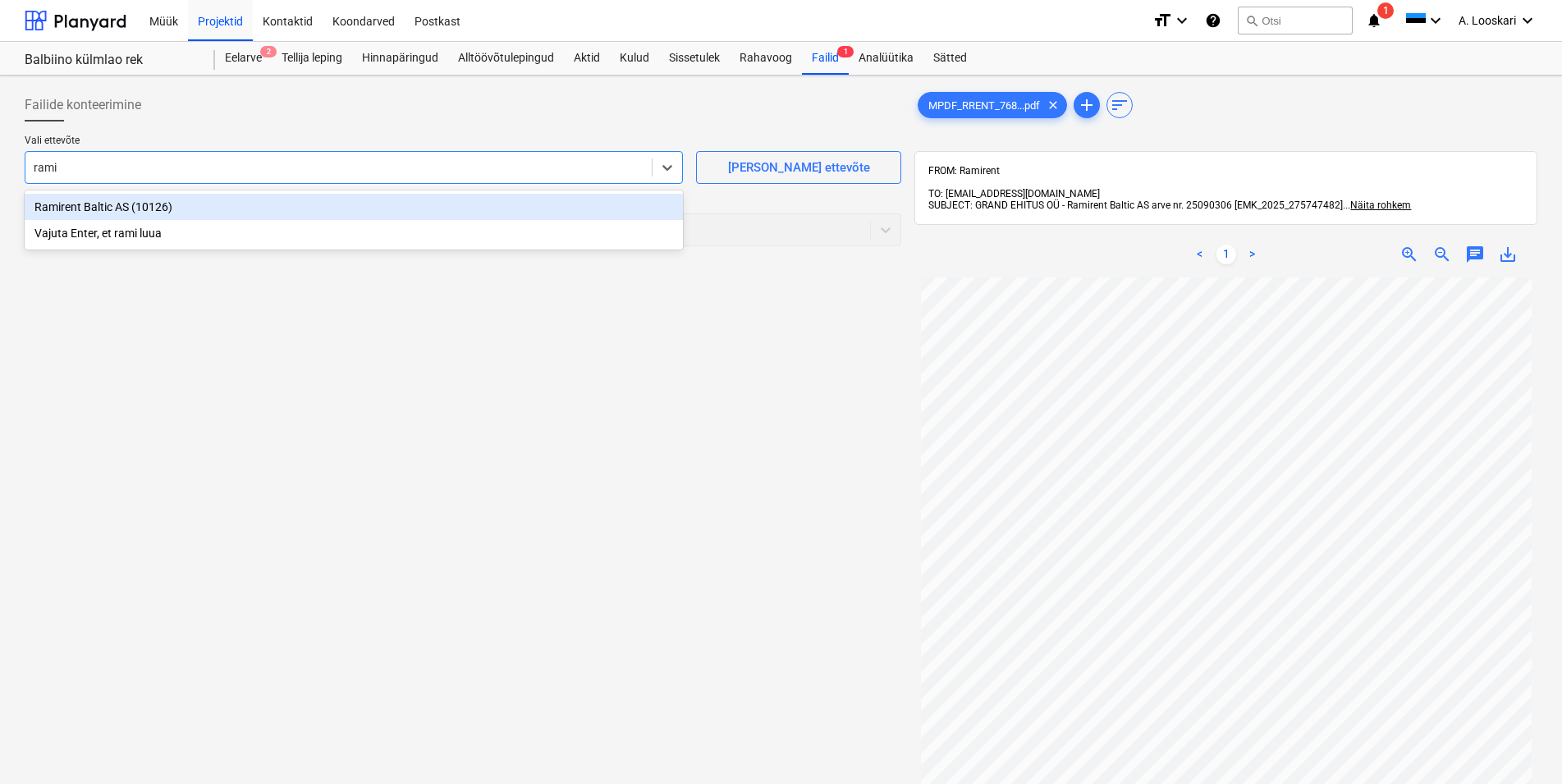
click at [175, 207] on div "Ramirent Baltic AS (10126)" at bounding box center [354, 206] width 659 height 26
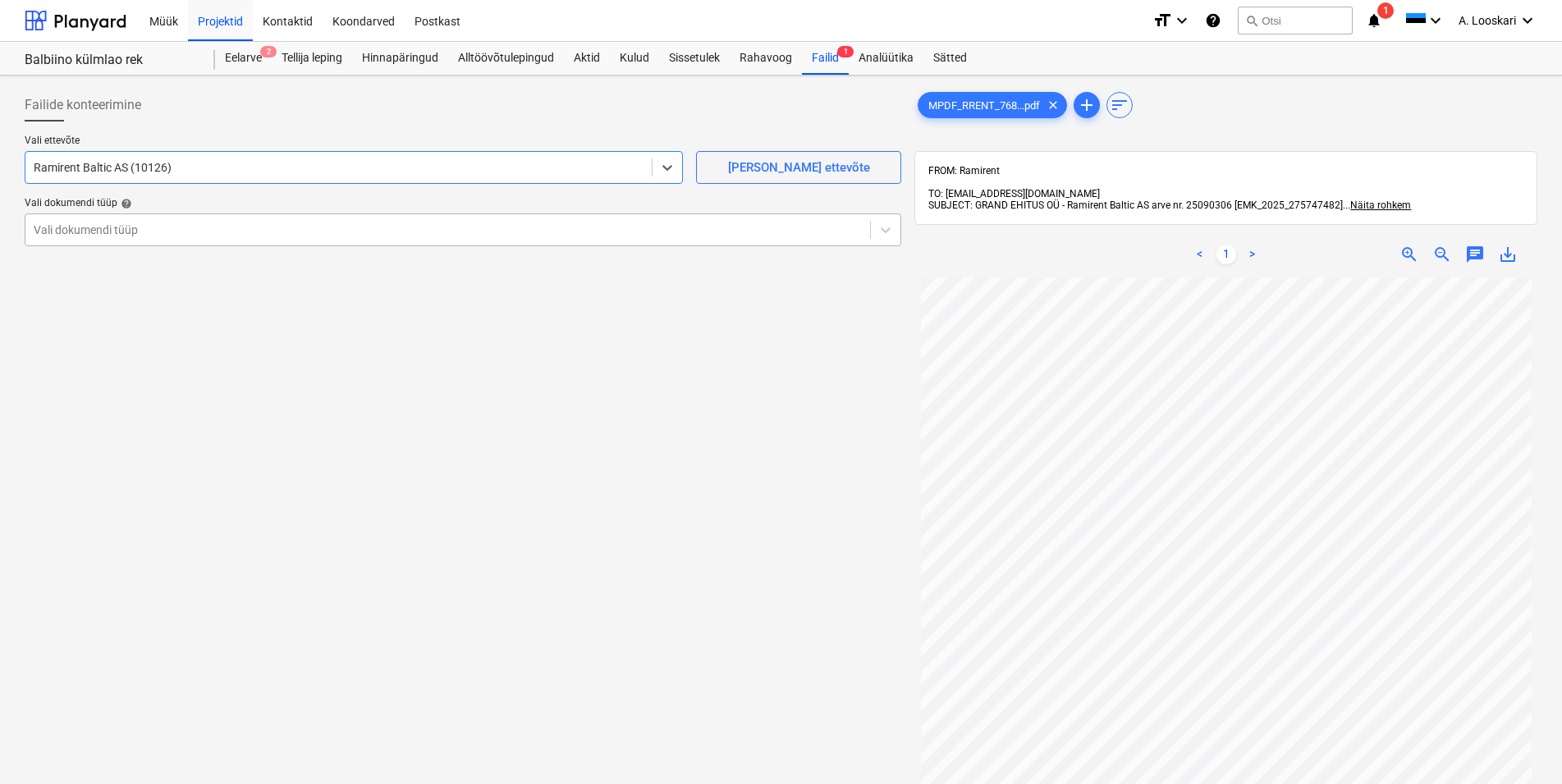
click at [139, 230] on div at bounding box center [448, 229] width 828 height 17
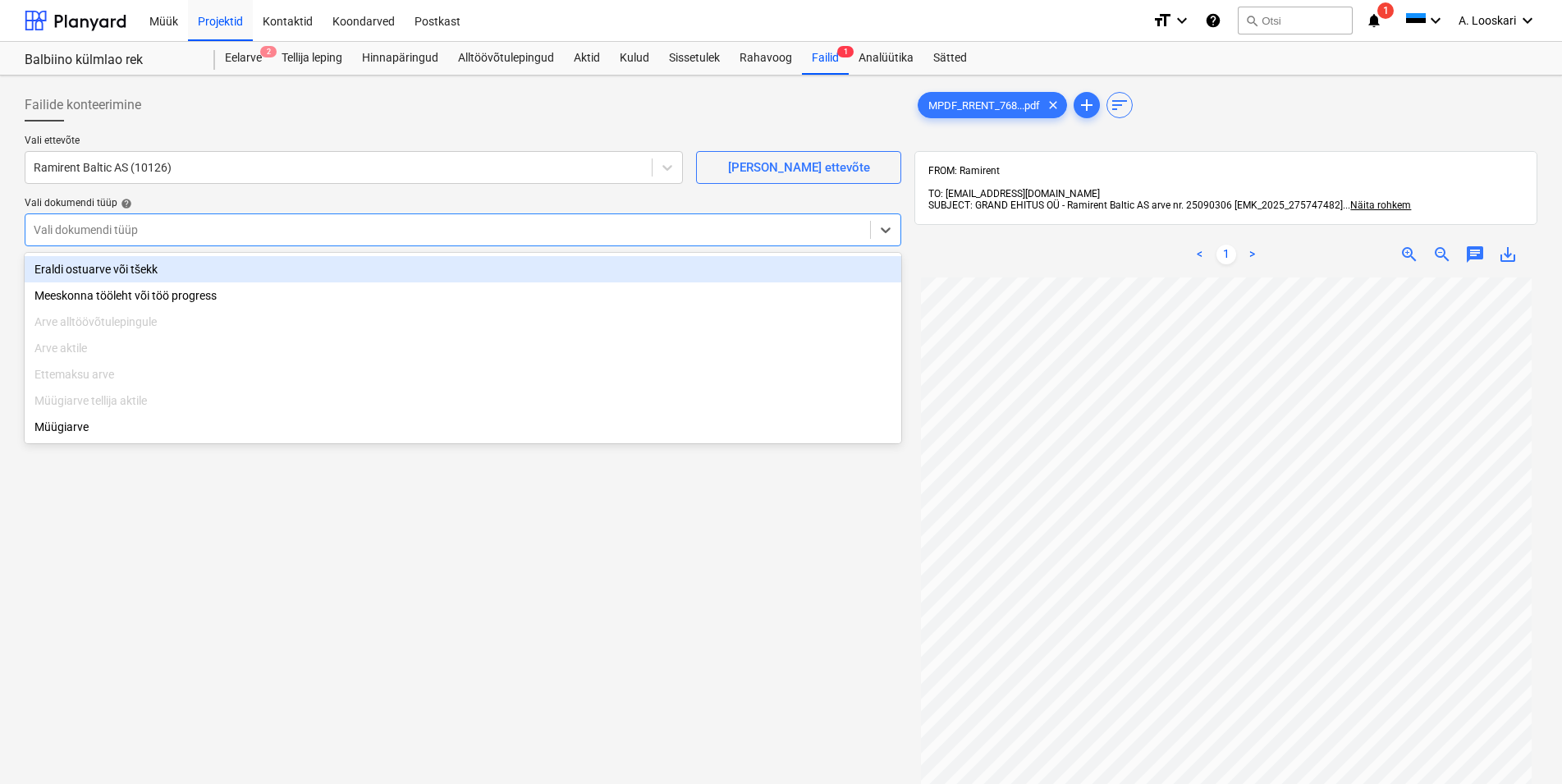
click at [142, 268] on div "Eraldi ostuarve või tšekk" at bounding box center [463, 269] width 877 height 26
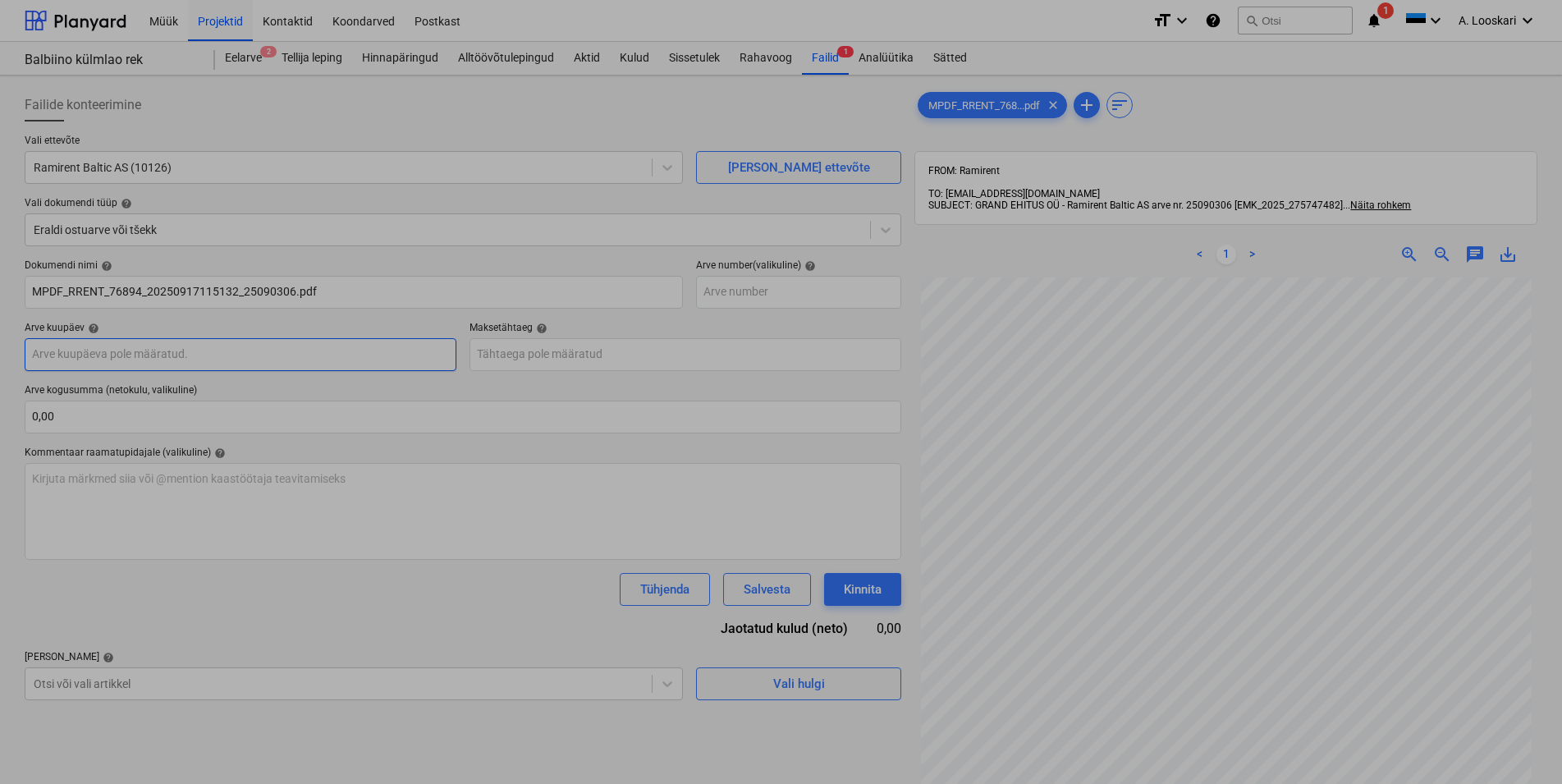
click at [163, 349] on input "text" at bounding box center [240, 355] width 432 height 33
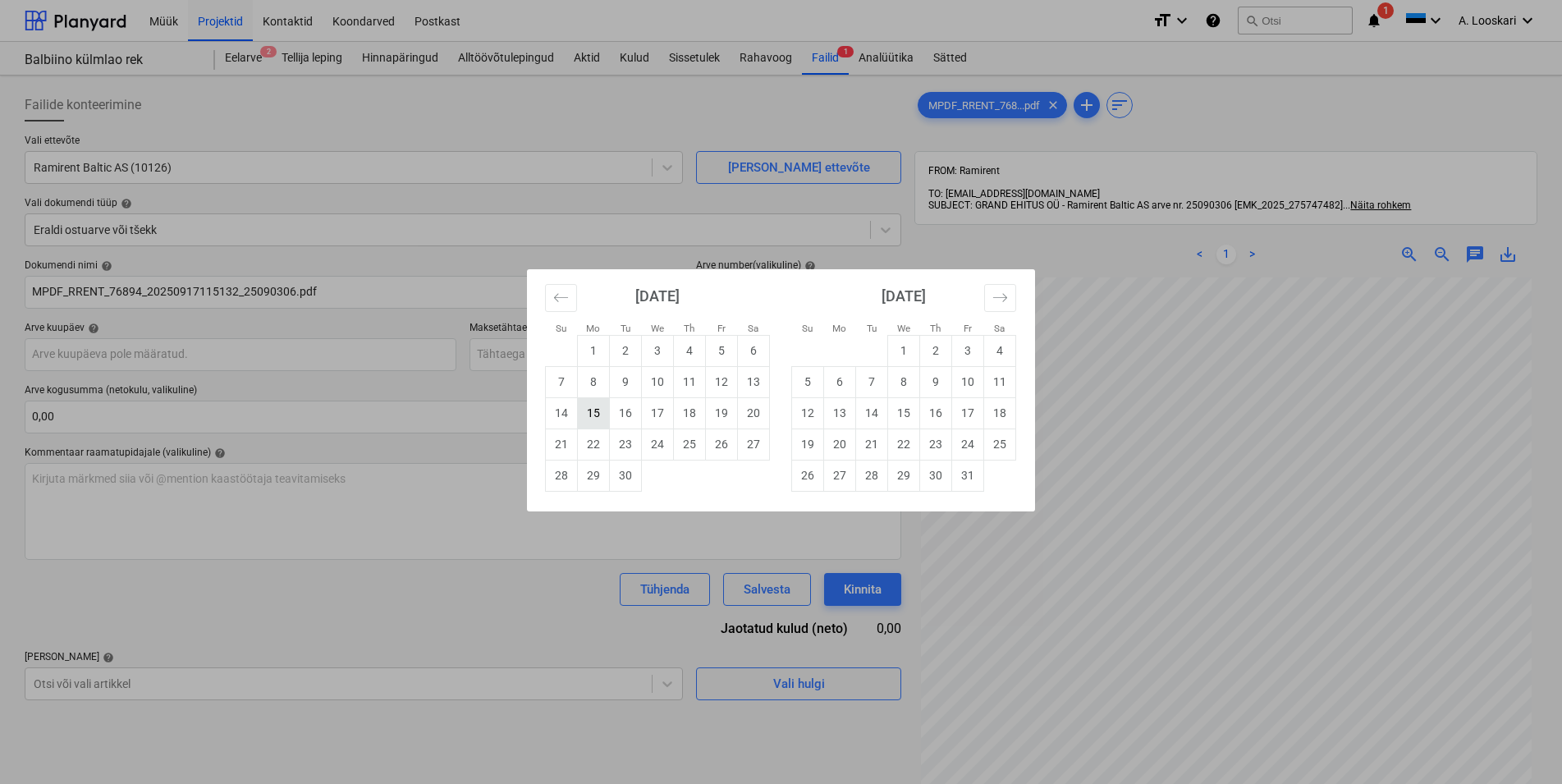
click at [598, 411] on td "15" at bounding box center [593, 413] width 32 height 31
type input "[DATE]"
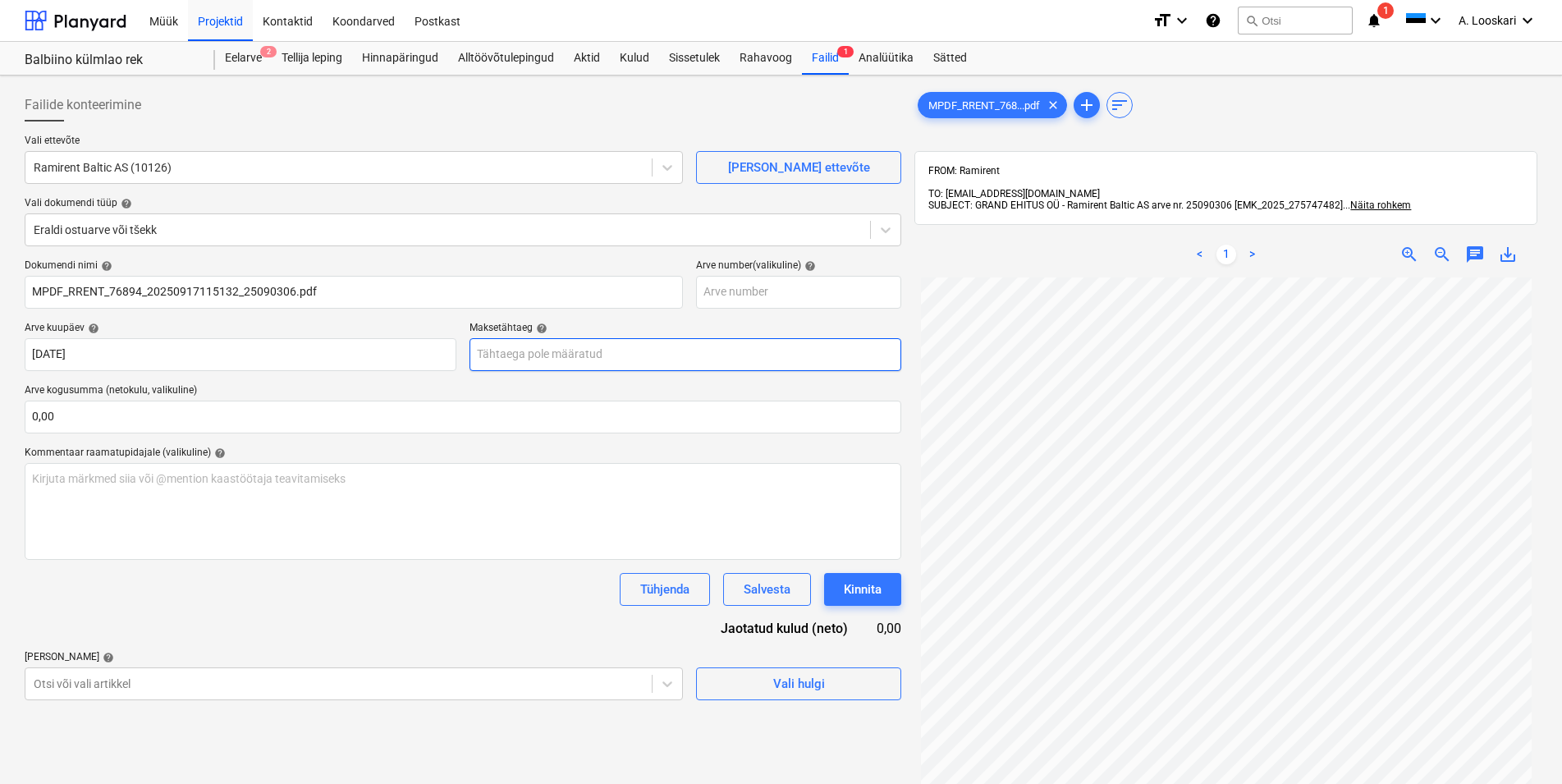
click at [550, 357] on input "text" at bounding box center [686, 355] width 432 height 33
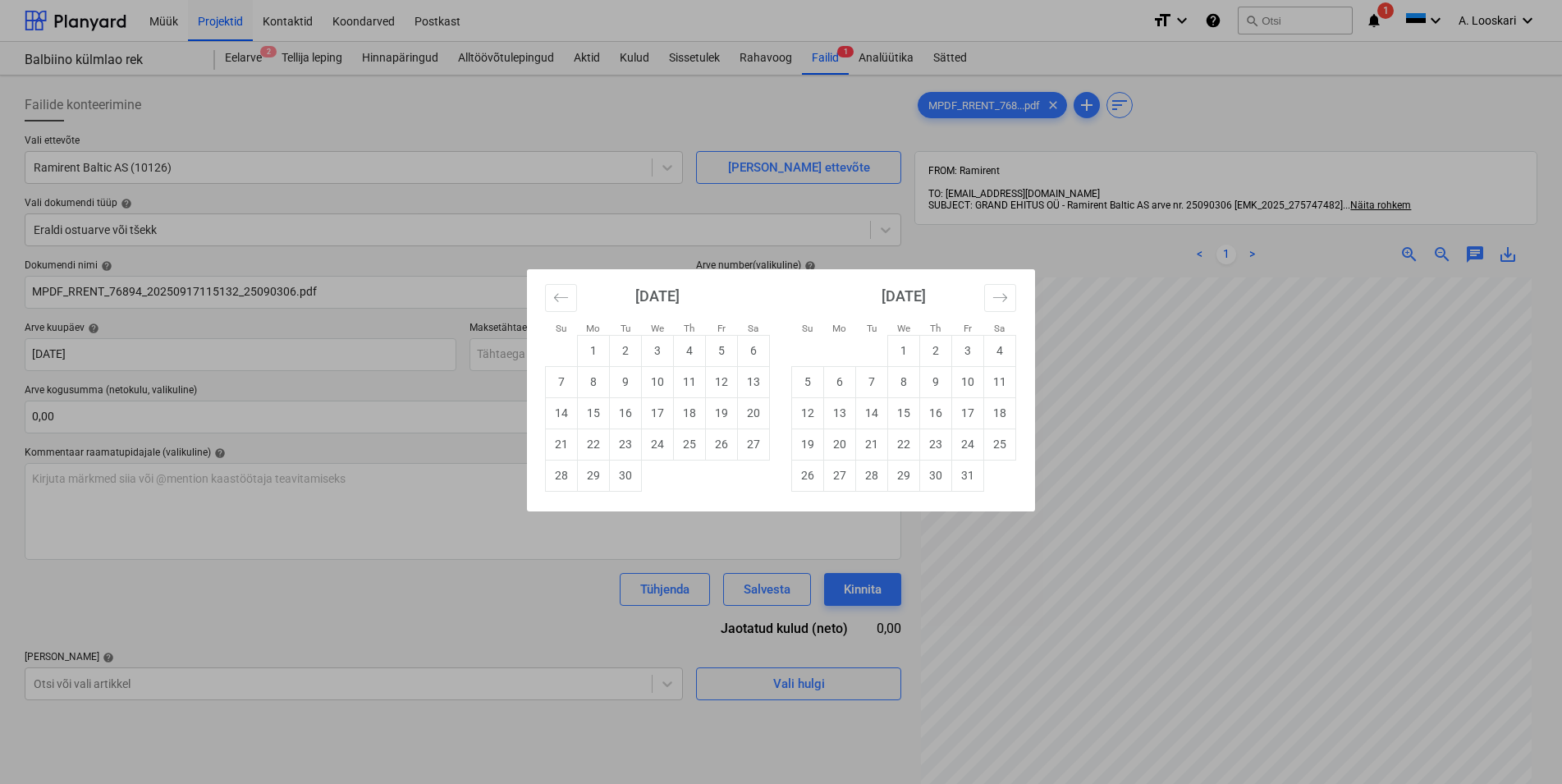
drag, startPoint x: 590, startPoint y: 477, endPoint x: 486, endPoint y: 456, distance: 106.1
click at [587, 476] on td "29" at bounding box center [593, 476] width 32 height 31
type input "[DATE]"
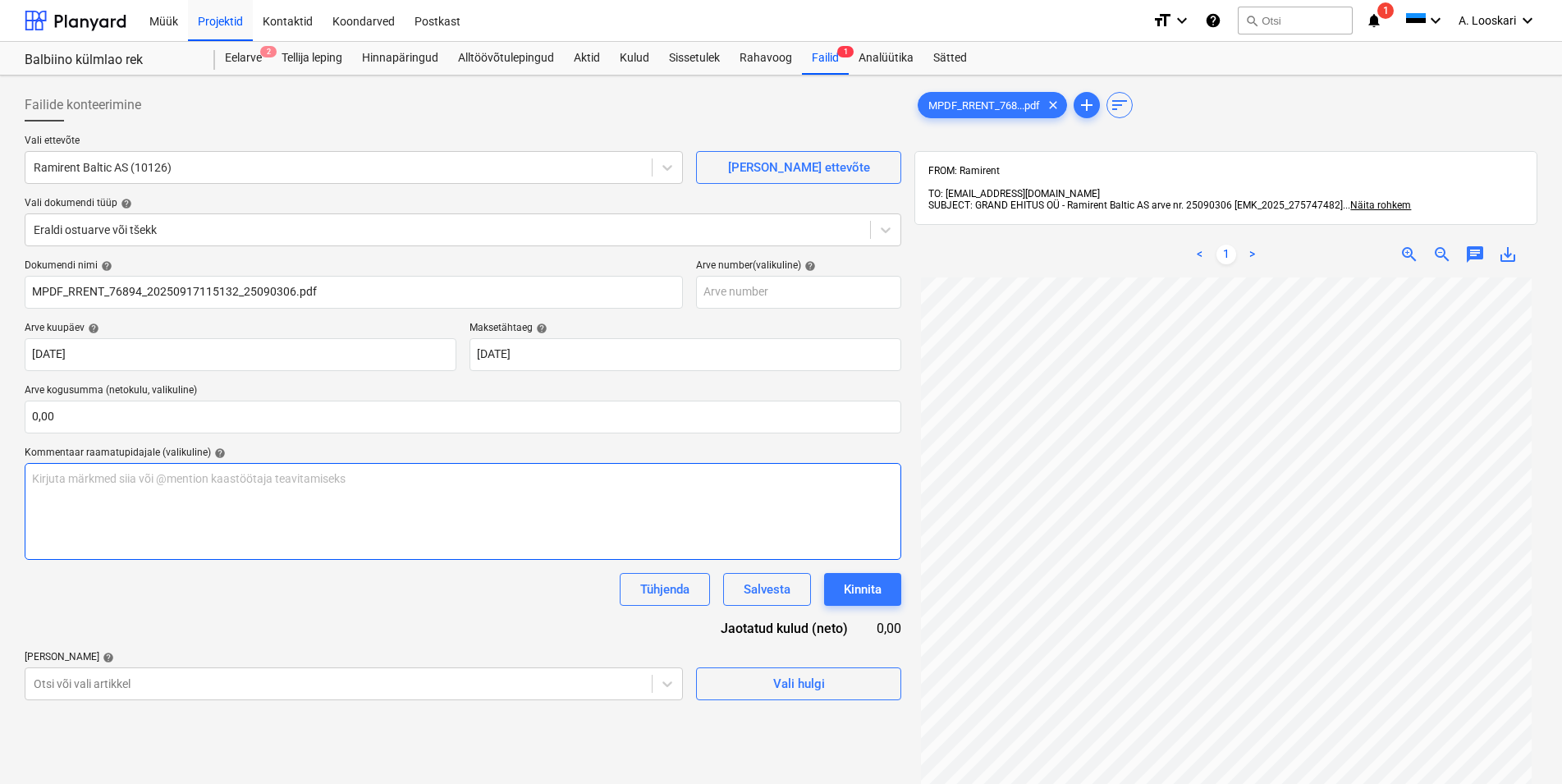
scroll to position [93, 0]
click at [159, 684] on body "Müük Projektid Kontaktid Koondarved Postkast format_size keyboard_arrow_down he…" at bounding box center [781, 392] width 1562 height 784
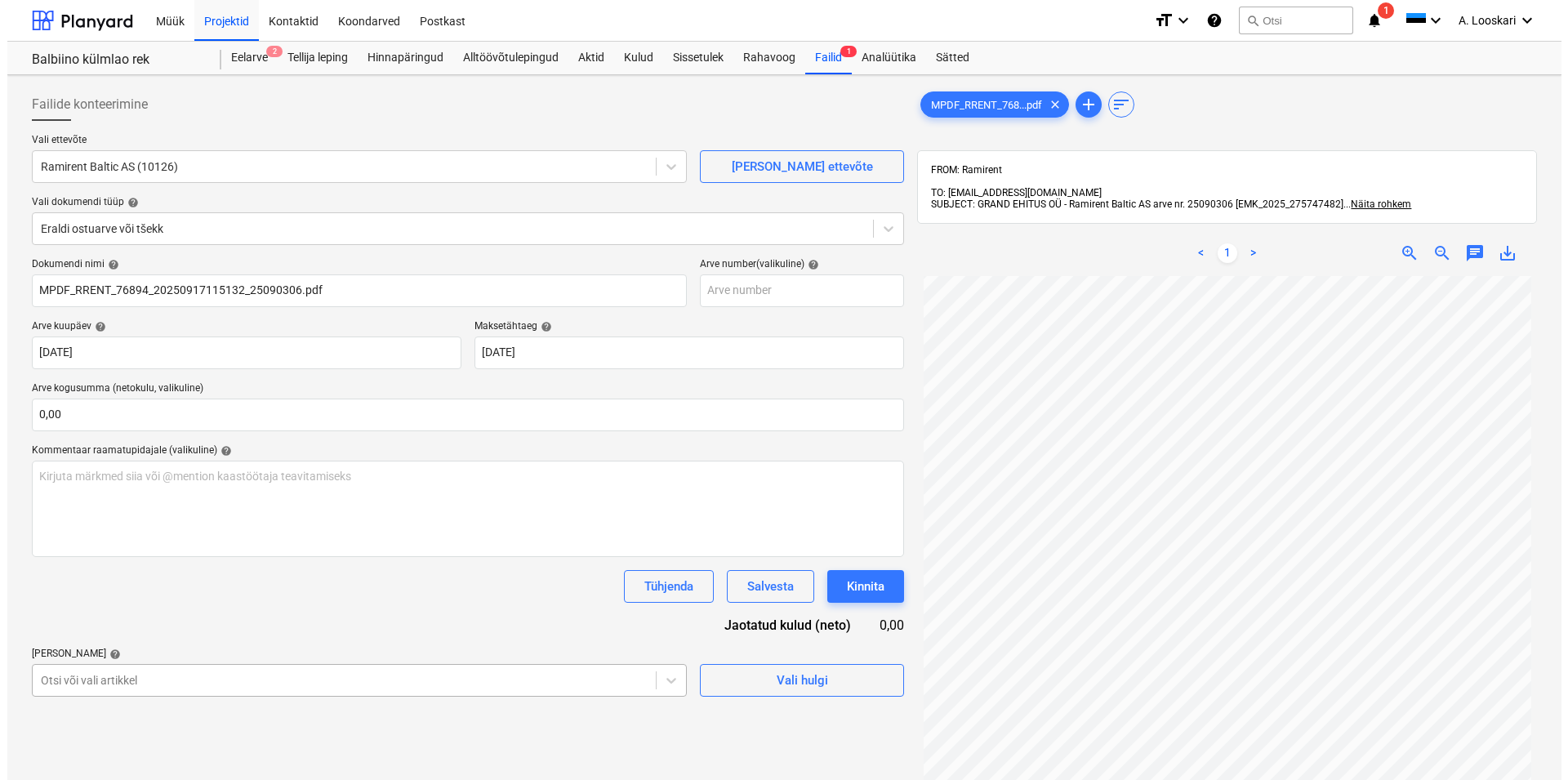
scroll to position [178, 0]
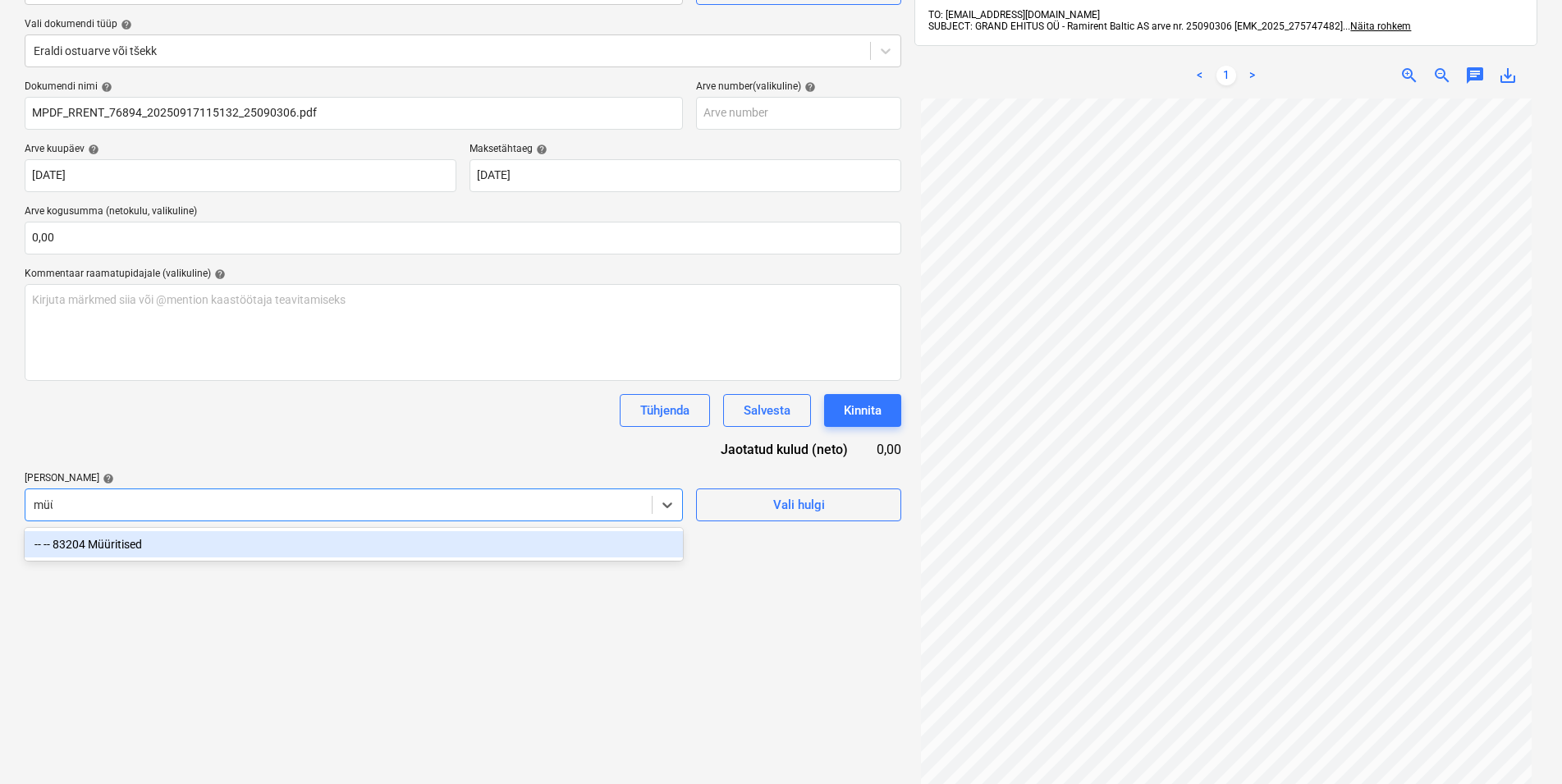
type input "müür"
click at [121, 546] on div "-- -- 83204 Müüritised" at bounding box center [354, 544] width 659 height 26
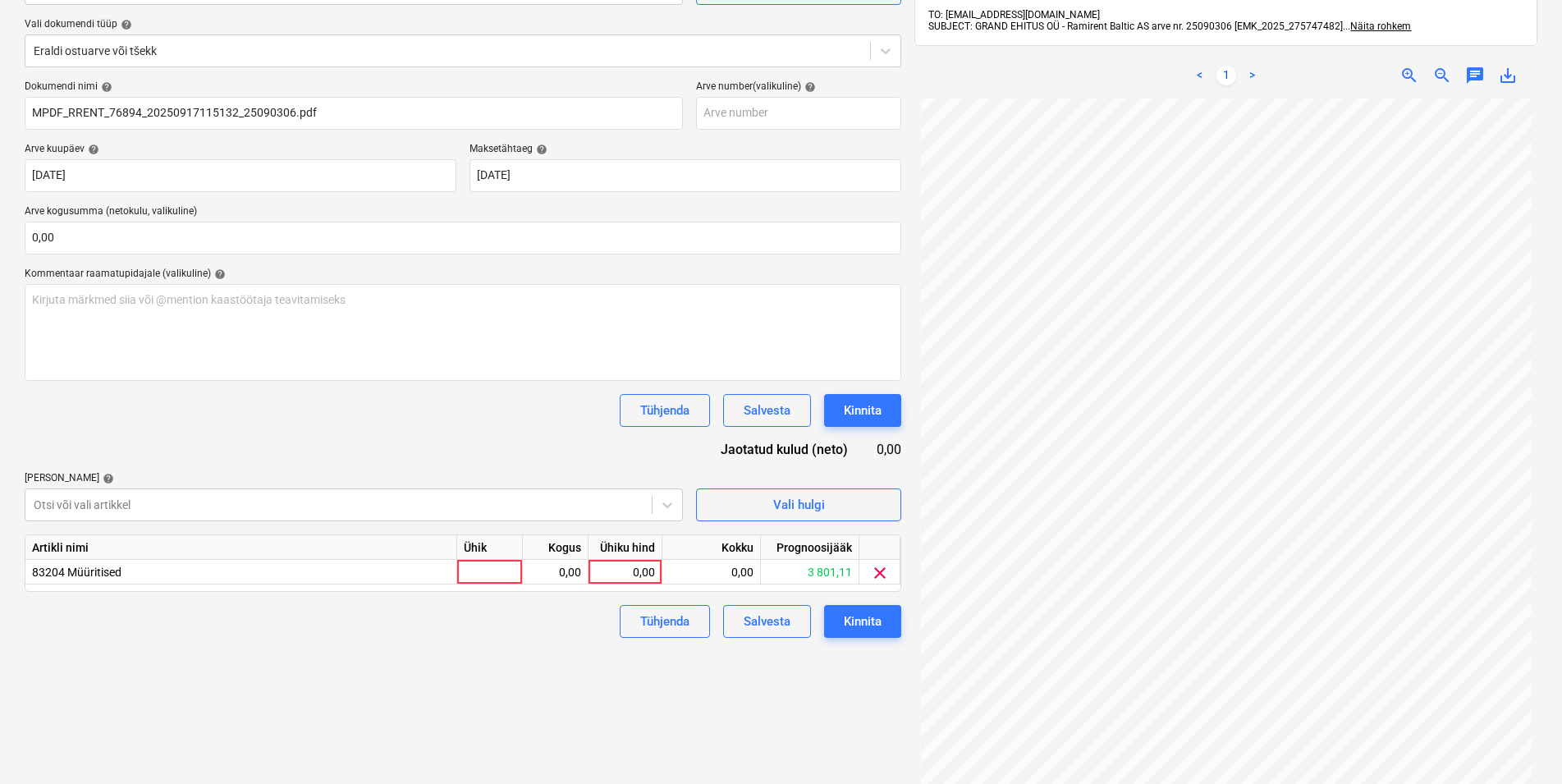
click at [231, 470] on div "Dokumendi nimi help MPDF_RRENT_76894_20250917115132_25090306.pdf Arve number (v…" at bounding box center [463, 359] width 877 height 558
click at [490, 573] on div at bounding box center [490, 572] width 65 height 24
type input "kmpl"
click at [541, 573] on div "0,00" at bounding box center [555, 572] width 51 height 24
type input "1"
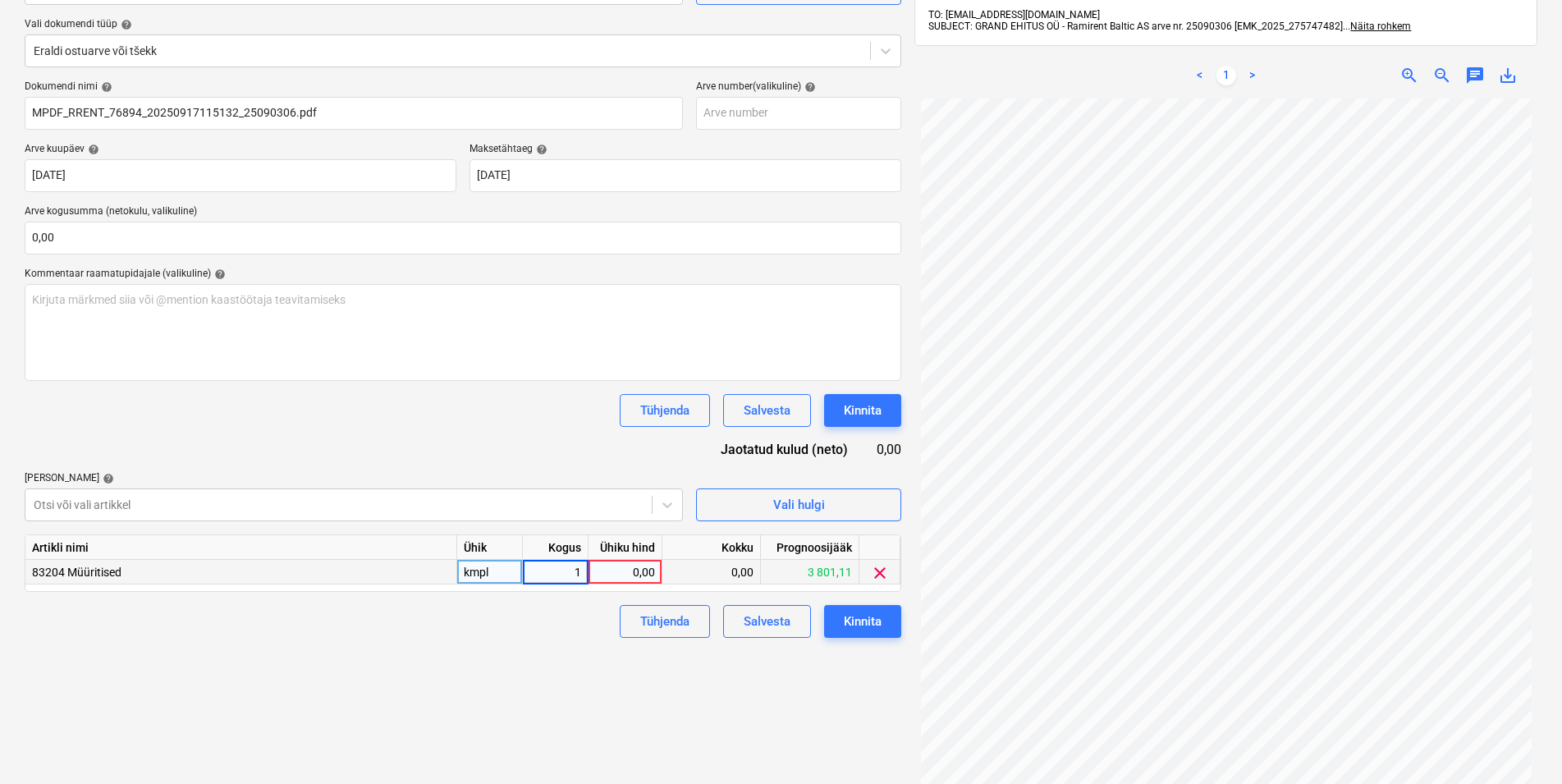
click at [619, 571] on div "0,00" at bounding box center [625, 572] width 60 height 24
type input "128,51"
click at [532, 691] on div "Failide konteerimine Vali ettevõte Ramirent Baltic AS (10126) [PERSON_NAME] uus…" at bounding box center [463, 373] width 890 height 940
click at [876, 625] on div "Kinnita" at bounding box center [862, 621] width 37 height 22
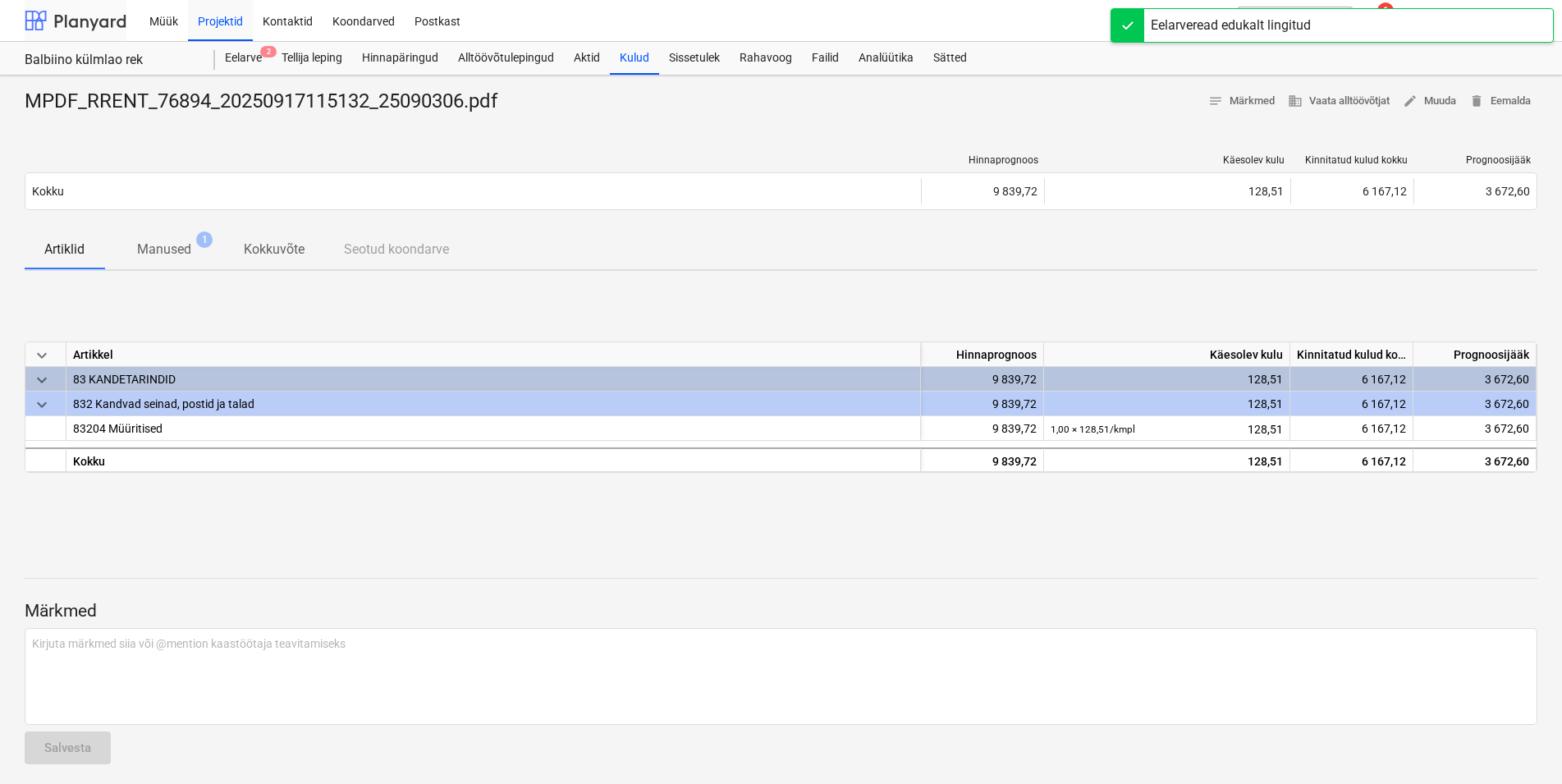
click at [71, 18] on div at bounding box center [75, 20] width 102 height 41
